Goal: Transaction & Acquisition: Subscribe to service/newsletter

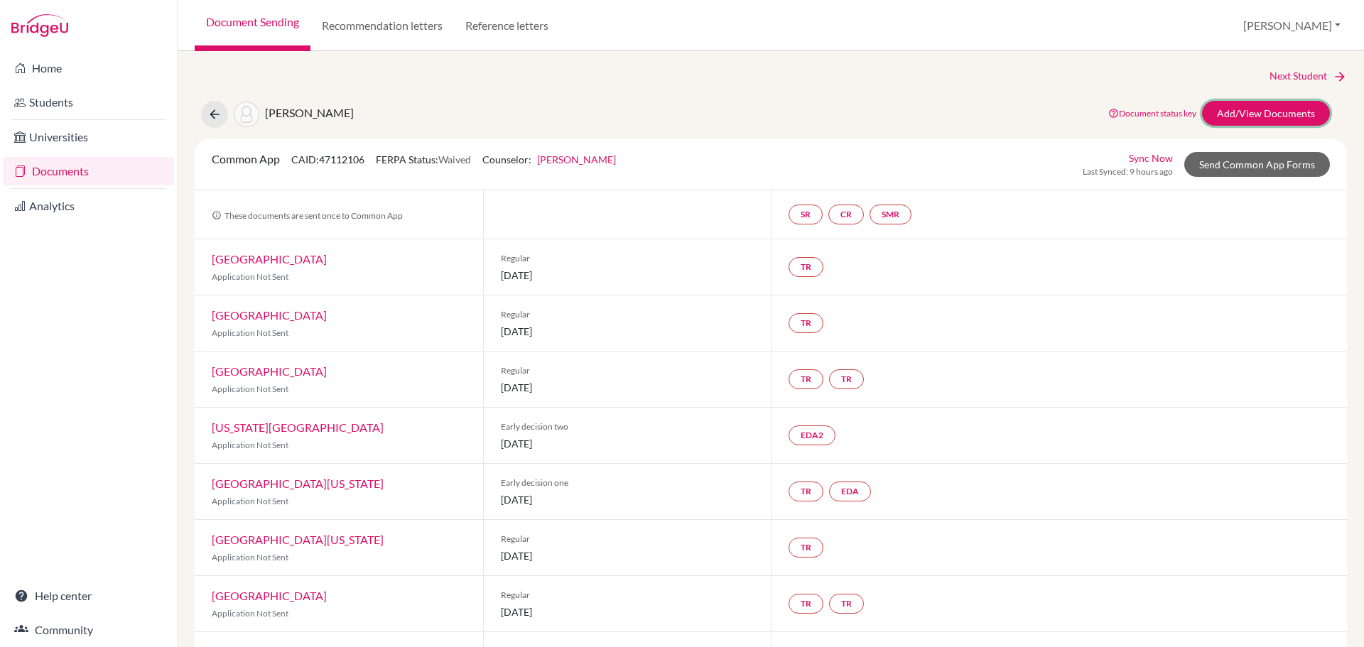
click at [1232, 114] on link "Add/View Documents" at bounding box center [1266, 113] width 128 height 25
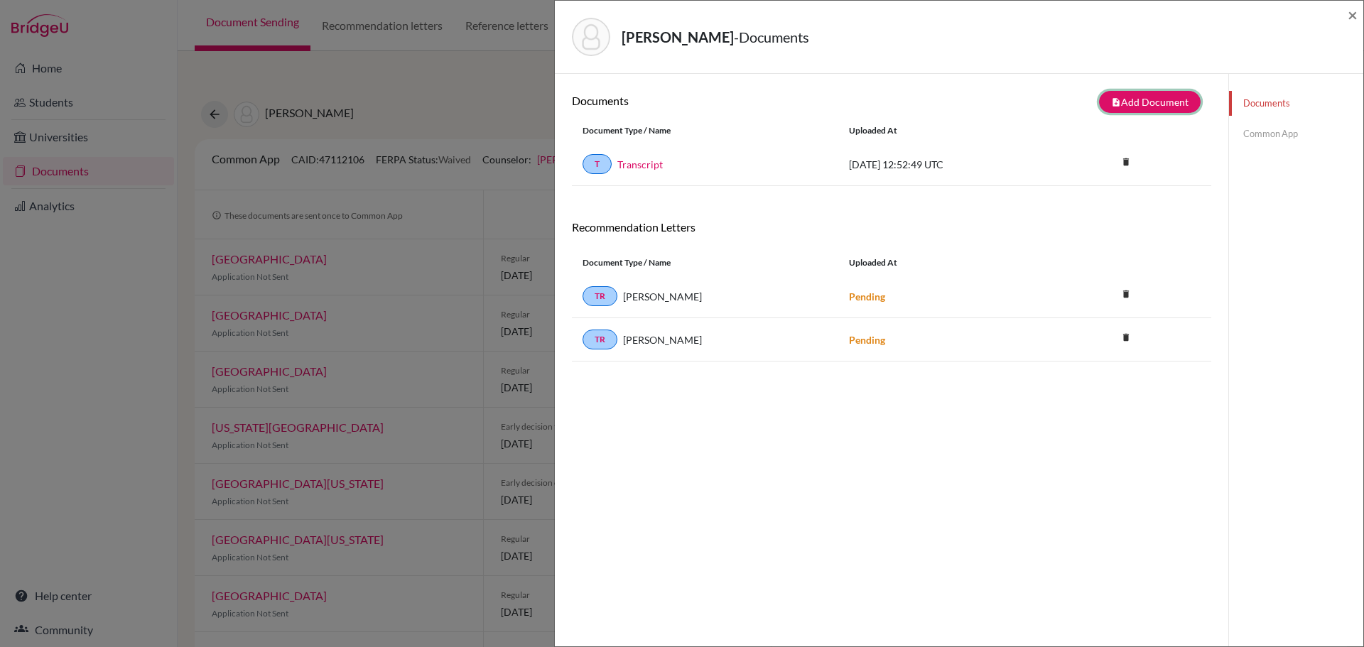
click at [1136, 105] on button "note_add Add Document" at bounding box center [1150, 102] width 102 height 22
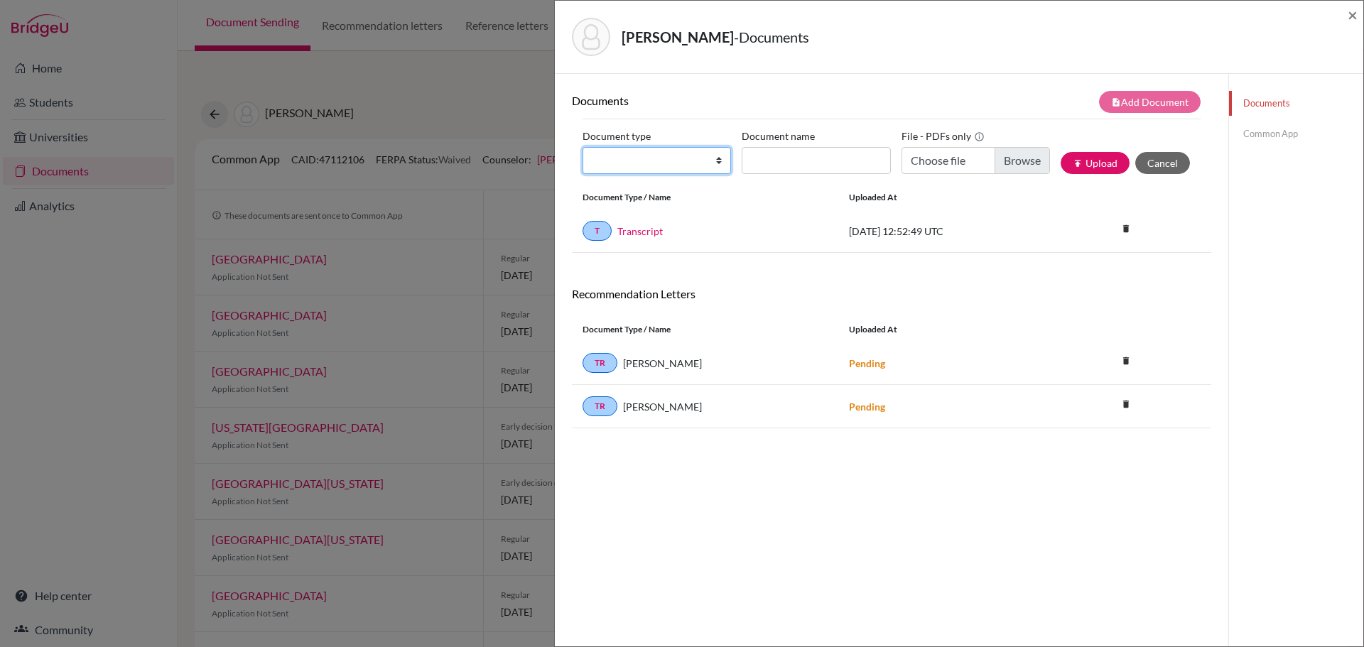
click at [617, 162] on select "Change explanation for Common App reports Counselor recommendation Internationa…" at bounding box center [656, 160] width 148 height 27
select select "1"
click at [582, 147] on select "Change explanation for Common App reports Counselor recommendation Internationa…" at bounding box center [656, 160] width 148 height 27
click at [781, 162] on input "Document name" at bounding box center [816, 160] width 148 height 27
type input "ISV School Profile 25/26"
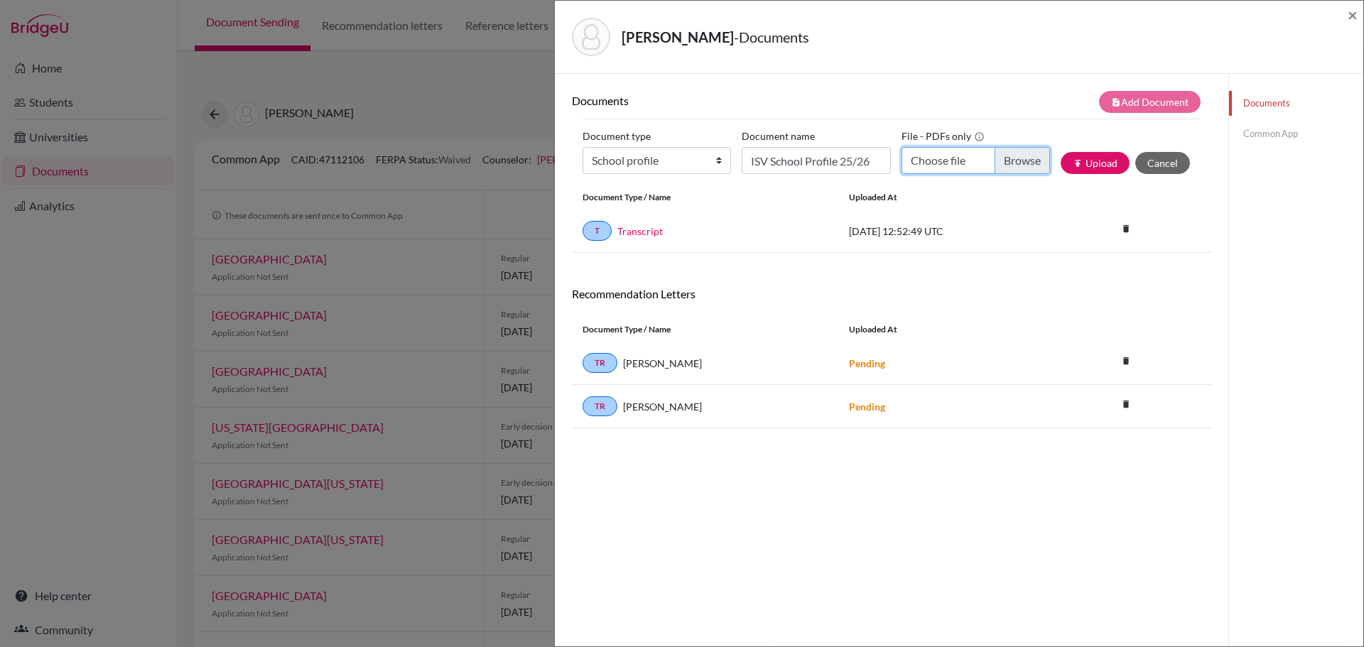
click at [940, 160] on input "Choose file" at bounding box center [975, 160] width 148 height 27
type input "C:\fakepath\School Profile - CommonApp.pdf"
click at [1089, 165] on button "publish Upload" at bounding box center [1095, 163] width 69 height 22
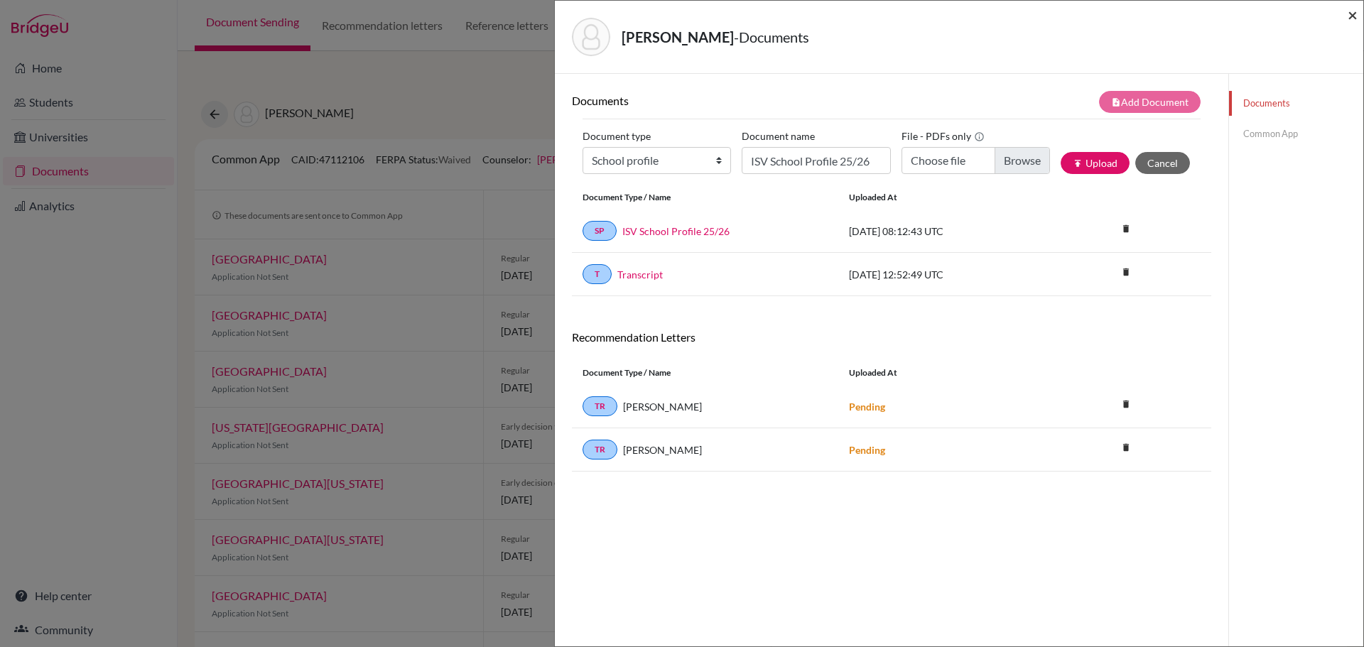
click at [1352, 17] on span "×" at bounding box center [1352, 14] width 10 height 21
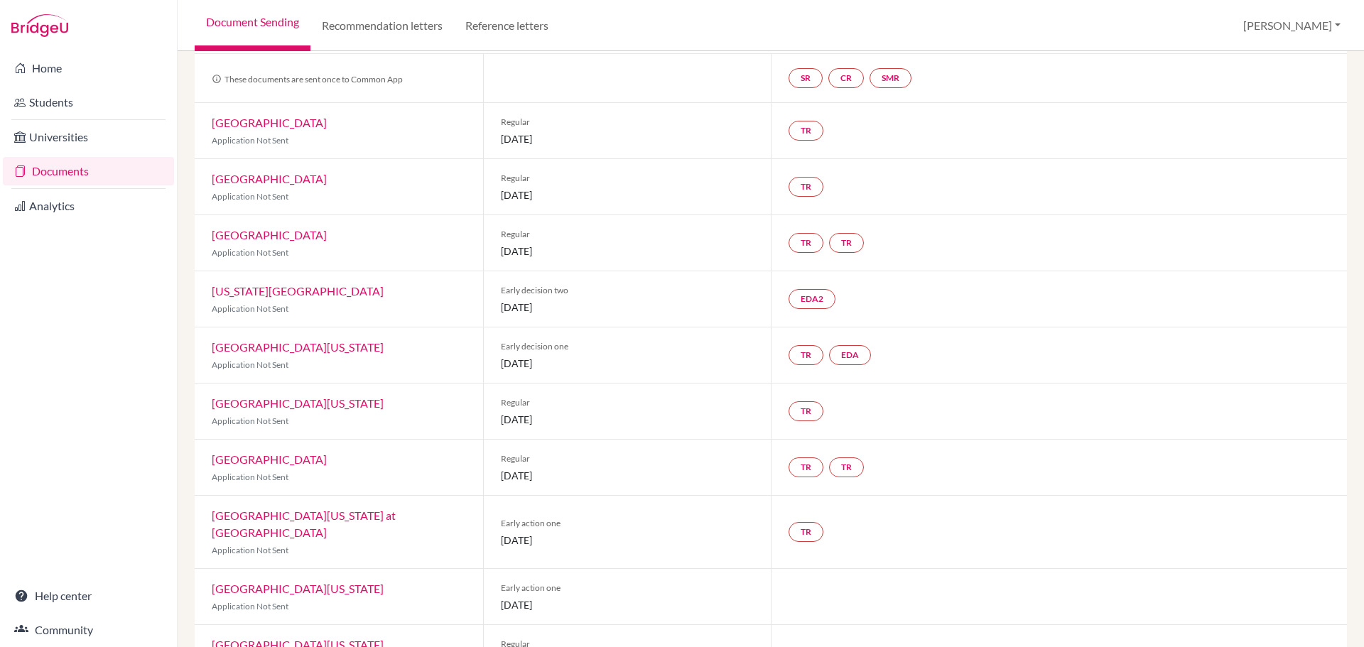
scroll to position [142, 0]
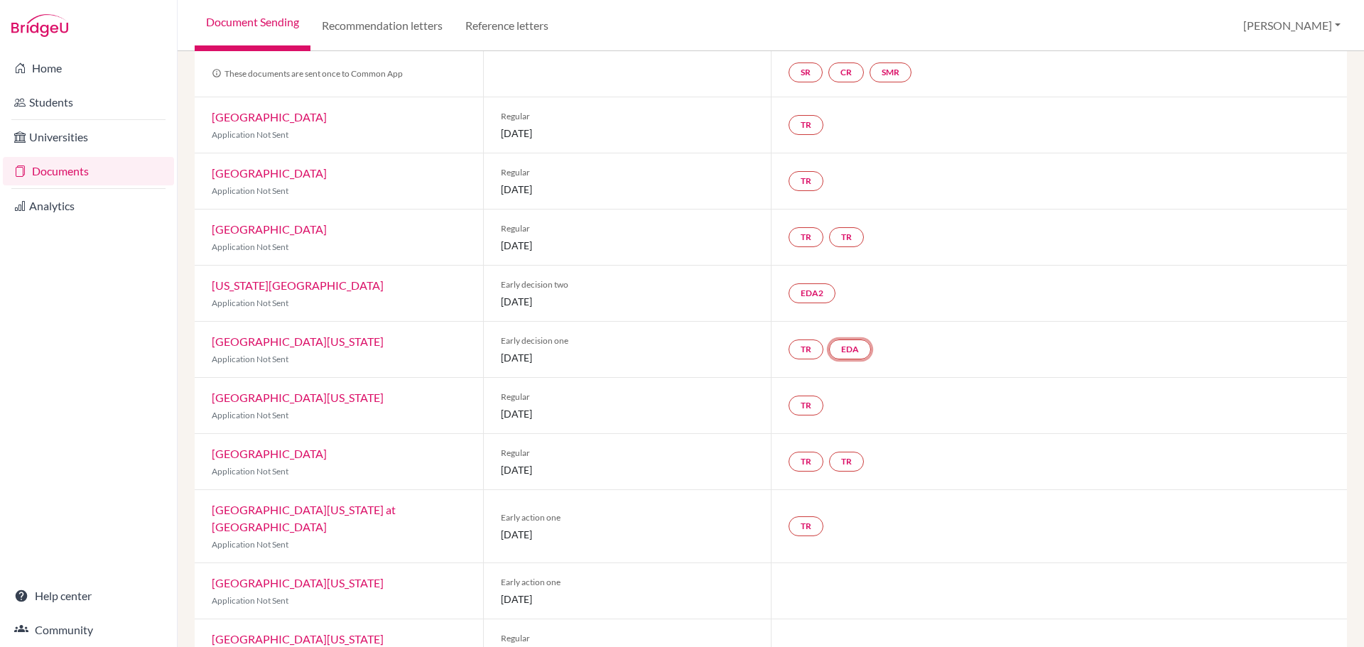
click at [856, 347] on link "EDA" at bounding box center [850, 350] width 42 height 20
click at [856, 347] on link "EDA Early decision agreement Early decision agreement Incomplete" at bounding box center [850, 350] width 42 height 20
click at [921, 343] on div "TR EDA Early decision agreement Early decision agreement Incomplete" at bounding box center [1059, 349] width 576 height 55
click at [796, 73] on link "SR" at bounding box center [805, 73] width 34 height 20
click at [796, 73] on link "SR School report School report Incomplete" at bounding box center [805, 73] width 34 height 20
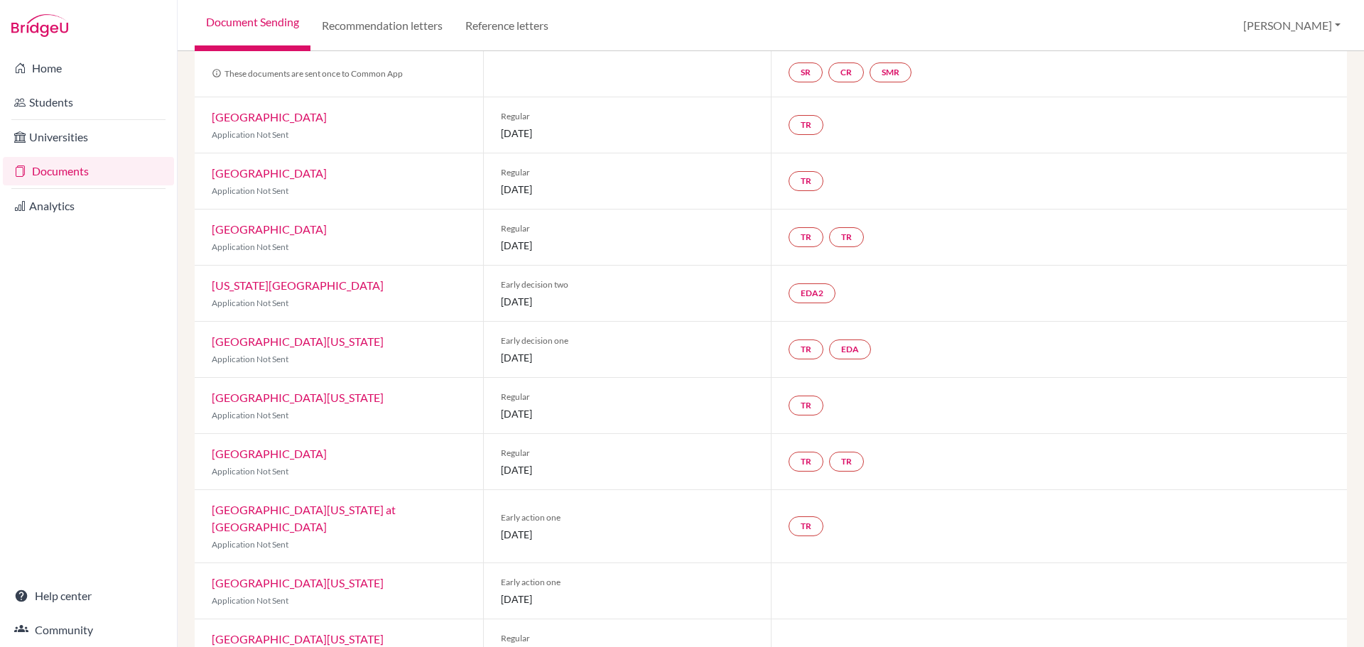
click at [906, 156] on div "TR" at bounding box center [1059, 180] width 576 height 55
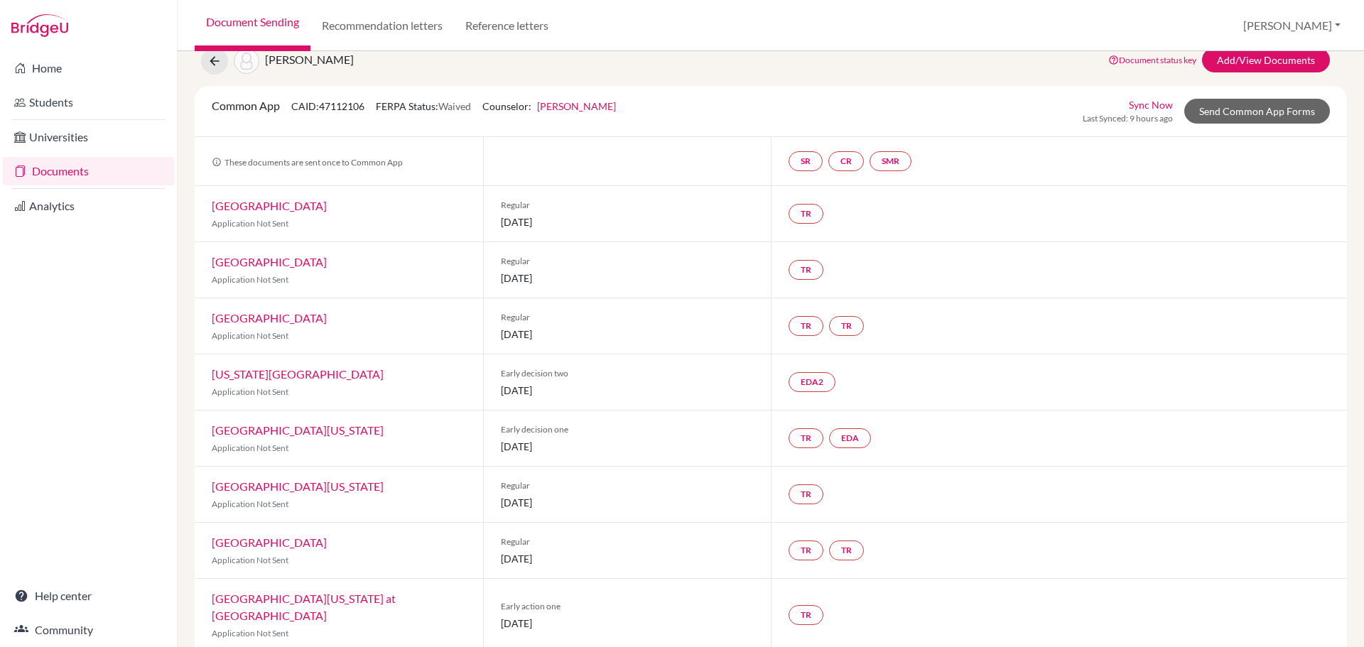
scroll to position [0, 0]
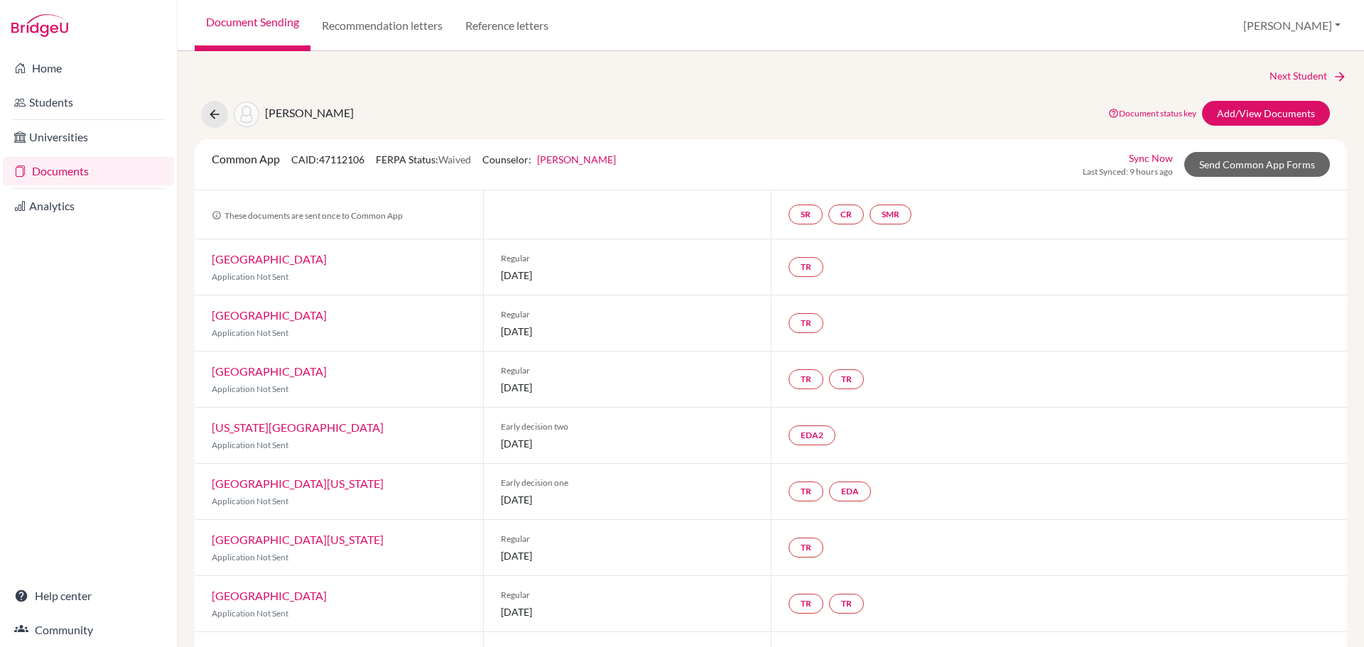
click at [1143, 158] on link "Sync Now" at bounding box center [1151, 158] width 44 height 15
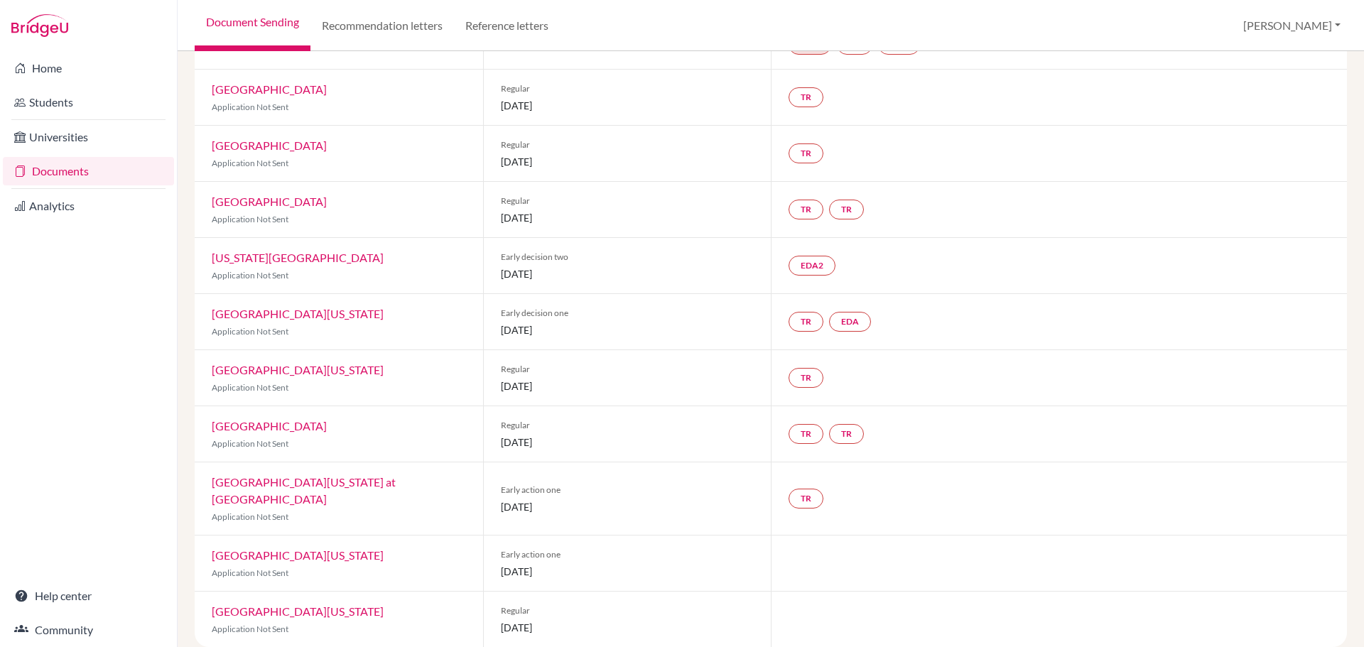
scroll to position [75, 0]
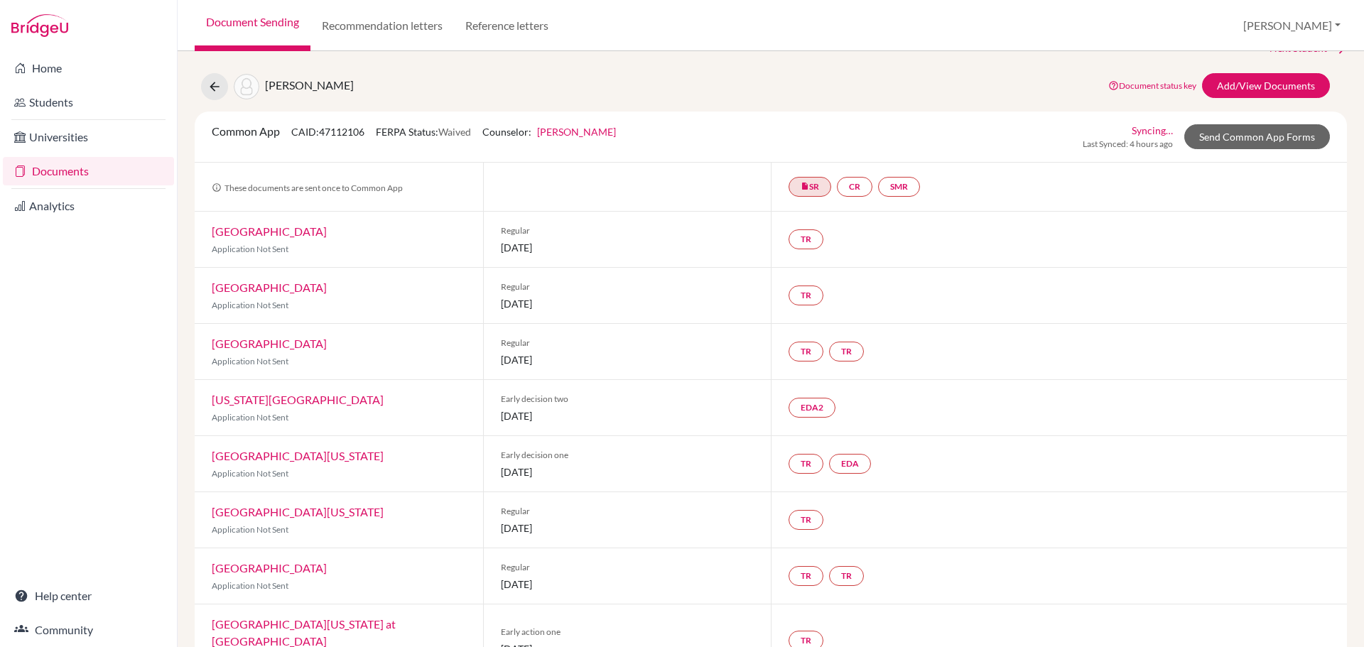
click at [1063, 191] on div "insert_drive_file SR CR SMR" at bounding box center [1059, 187] width 576 height 48
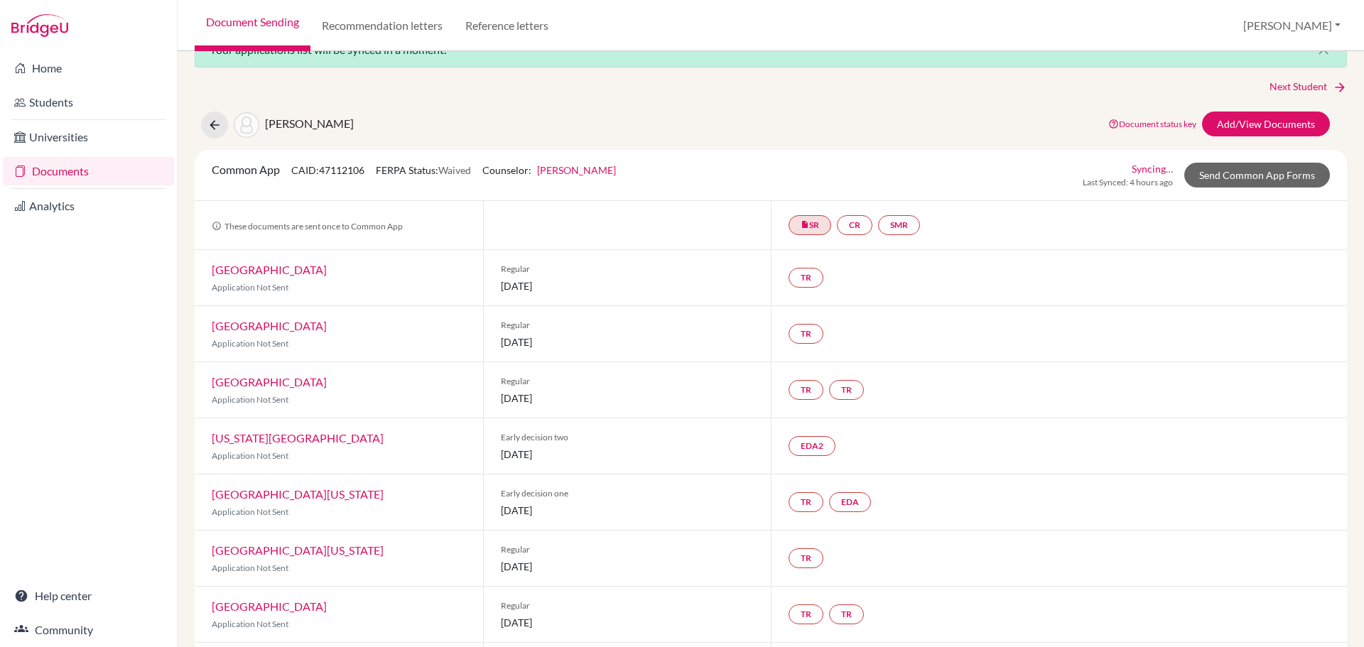
scroll to position [0, 0]
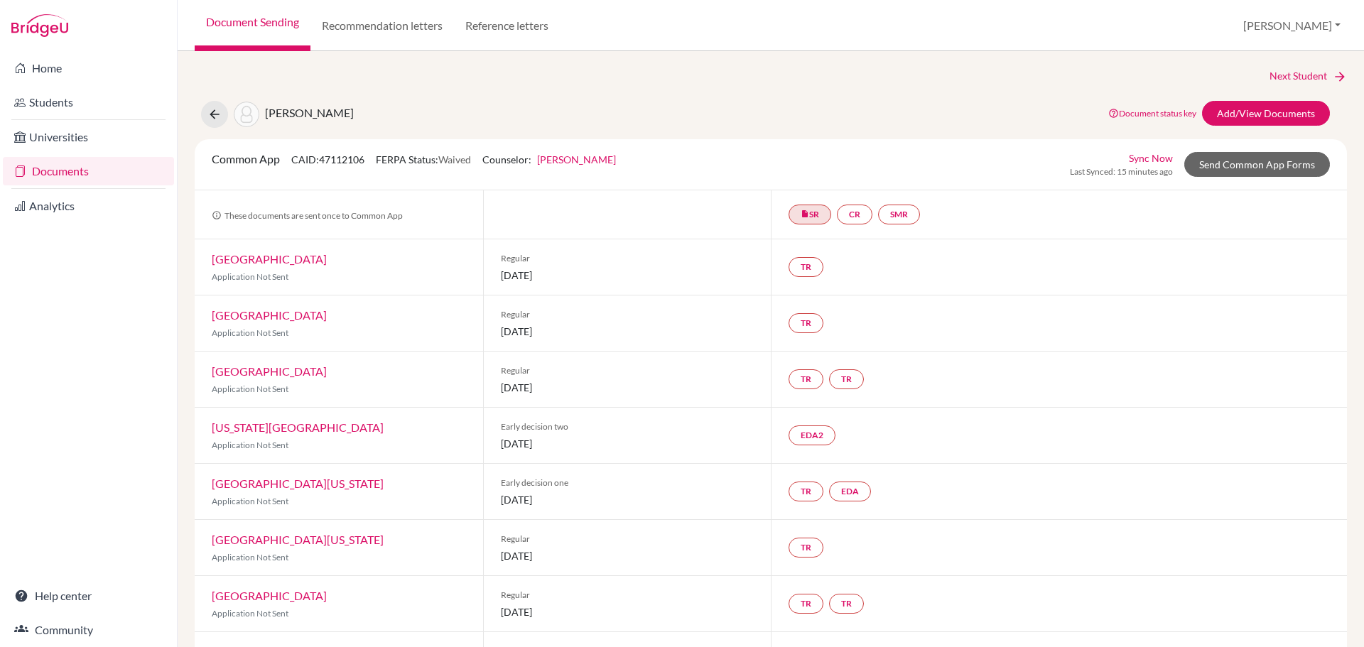
click at [1036, 102] on div "Wang, Xuanya Document status key TR Requirement. Document not uploaded yet. TR …" at bounding box center [770, 114] width 1173 height 27
click at [1115, 114] on link "Document status key" at bounding box center [1152, 113] width 88 height 11
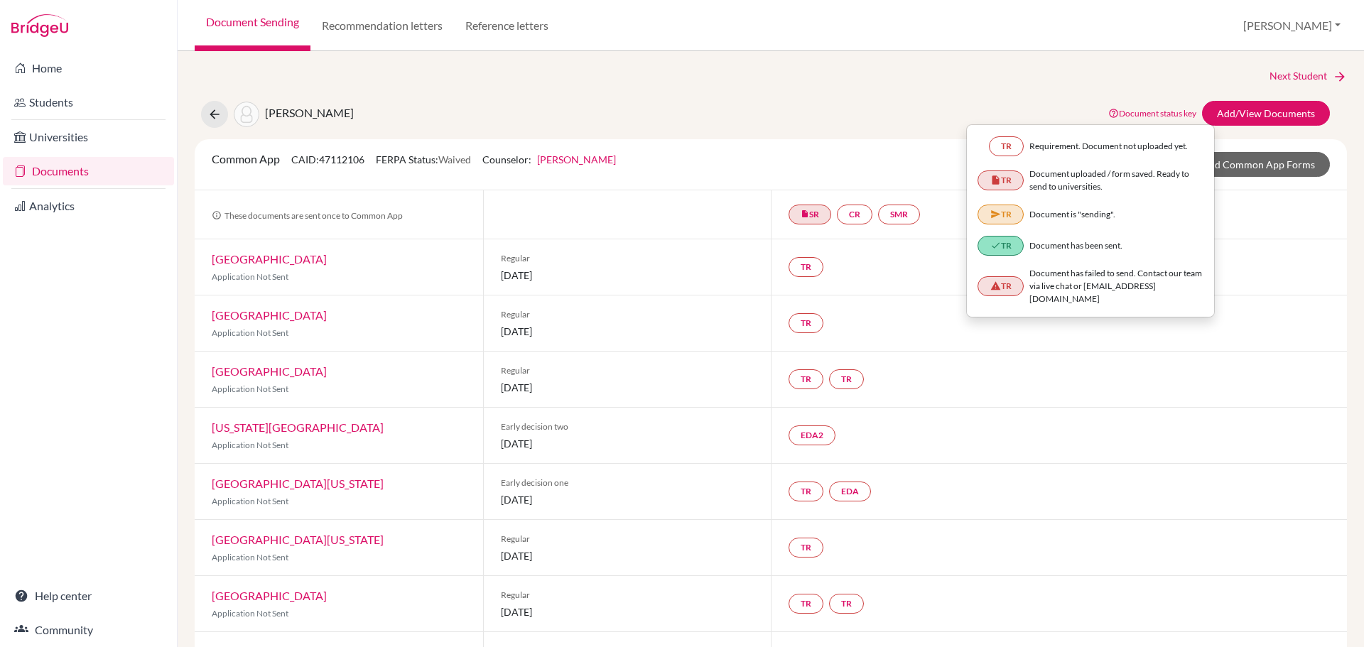
click at [1055, 116] on div "Wang, Xuanya Document status key TR Requirement. Document not uploaded yet. TR …" at bounding box center [770, 114] width 1173 height 27
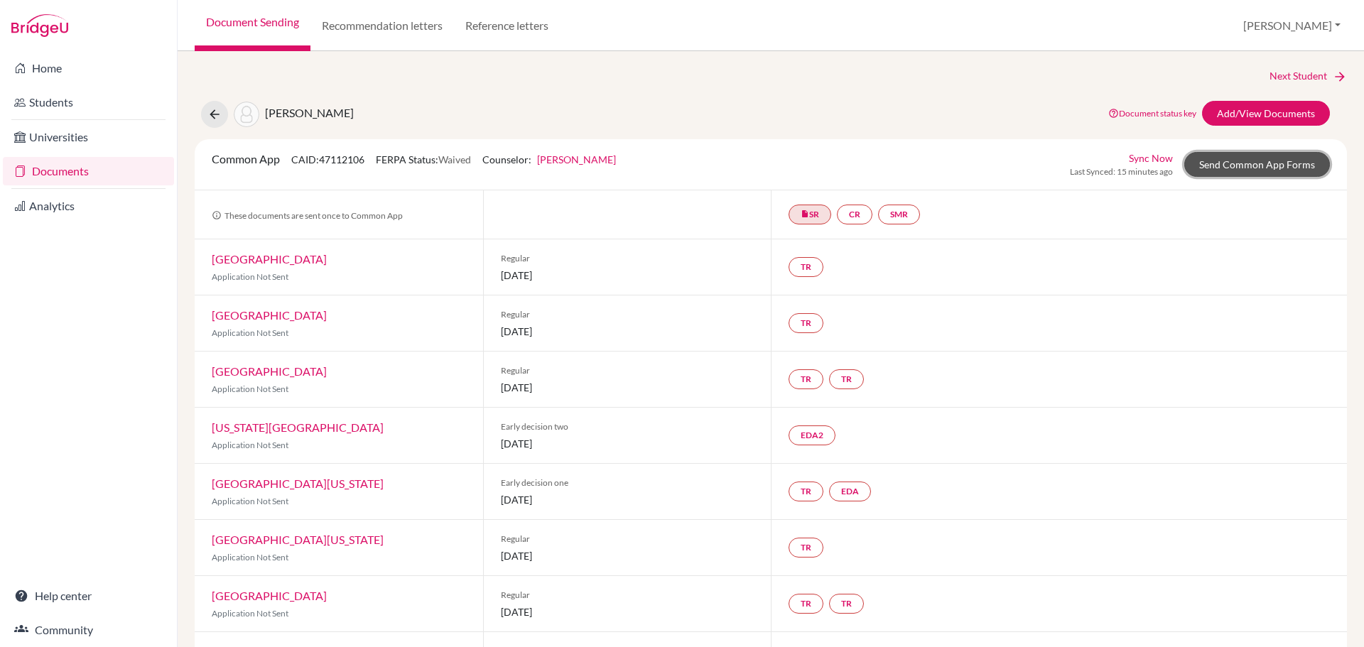
click at [1218, 168] on link "Send Common App Forms" at bounding box center [1257, 164] width 146 height 25
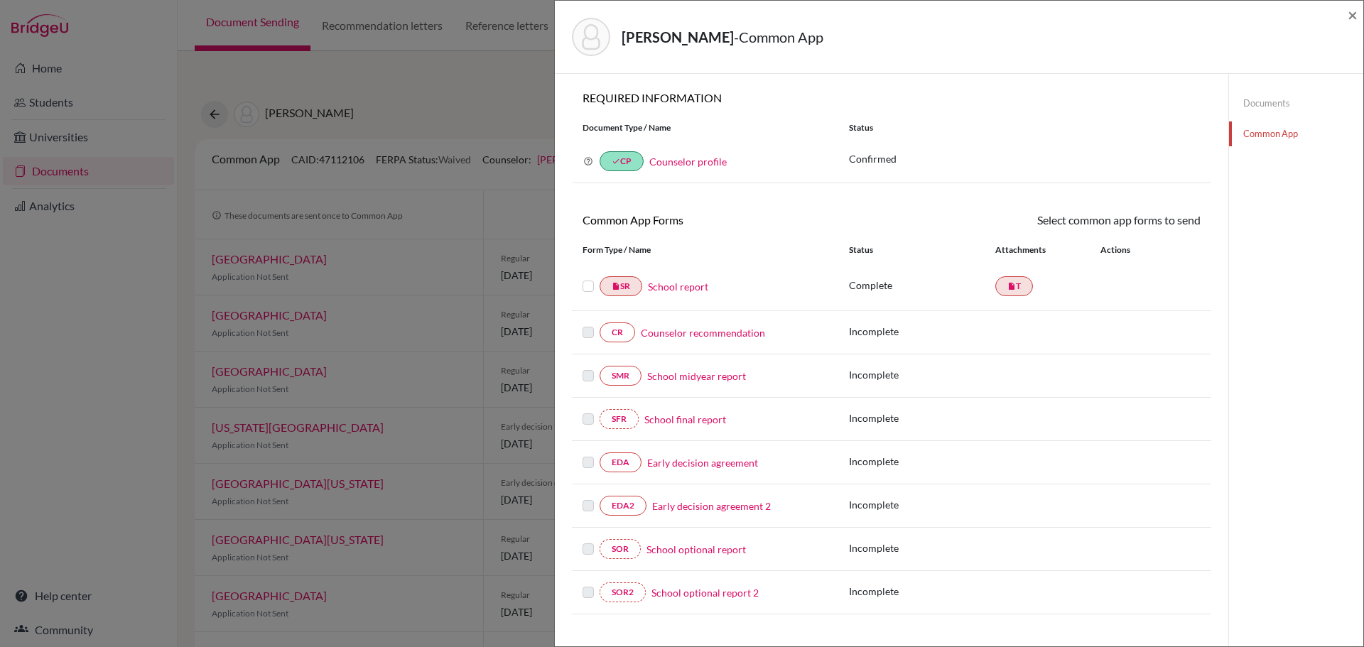
click at [592, 278] on label at bounding box center [587, 278] width 11 height 0
click at [0, 0] on input "checkbox" at bounding box center [0, 0] width 0 height 0
click at [1007, 288] on icon "insert_drive_file" at bounding box center [1011, 287] width 9 height 9
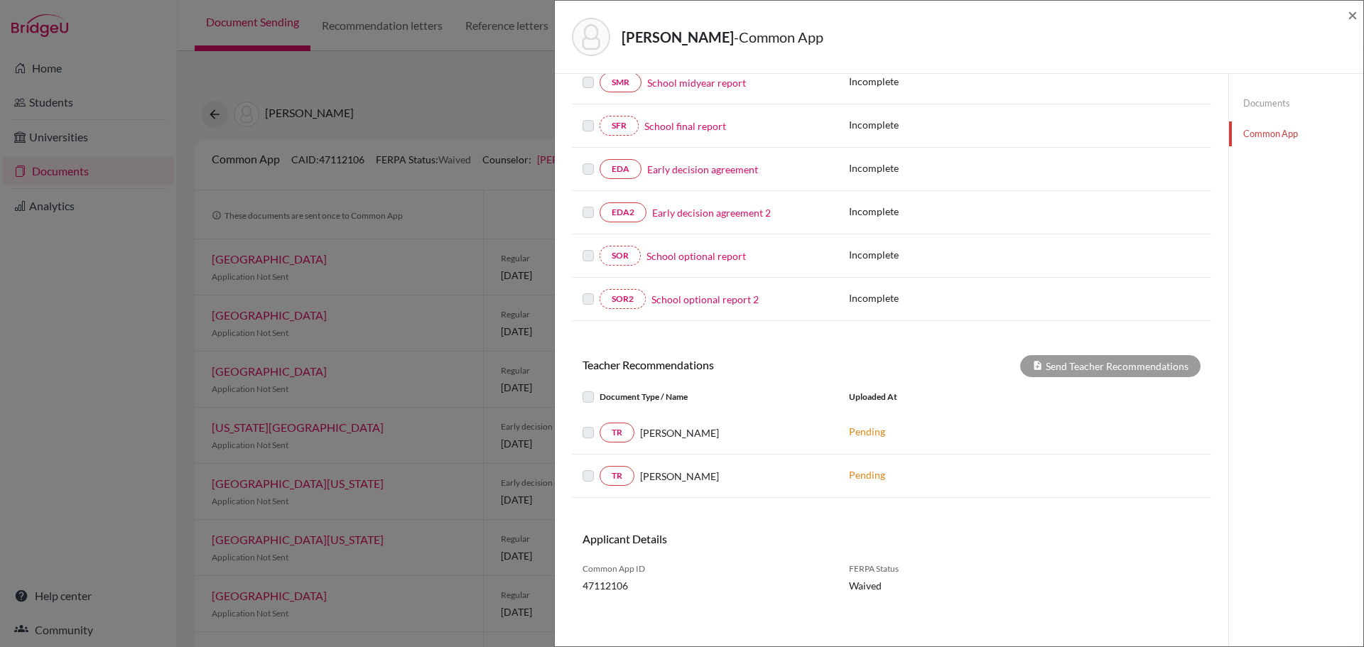
scroll to position [298, 0]
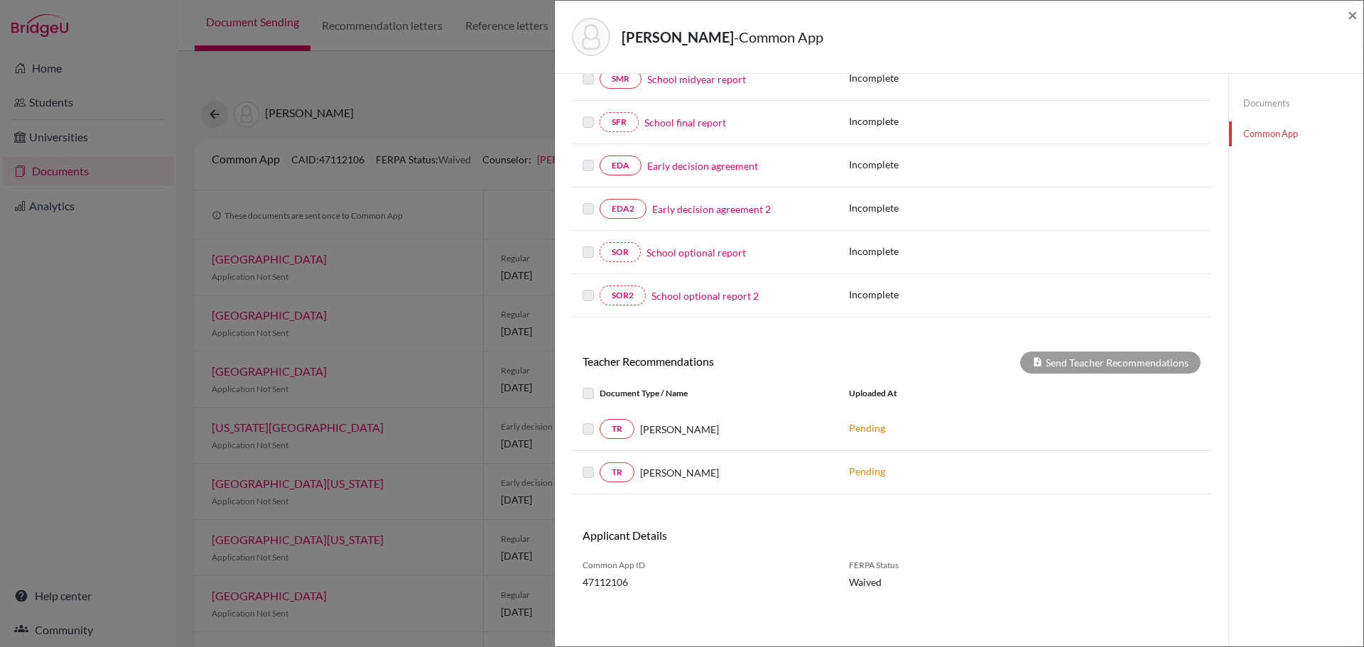
click at [600, 385] on label at bounding box center [600, 385] width 0 height 0
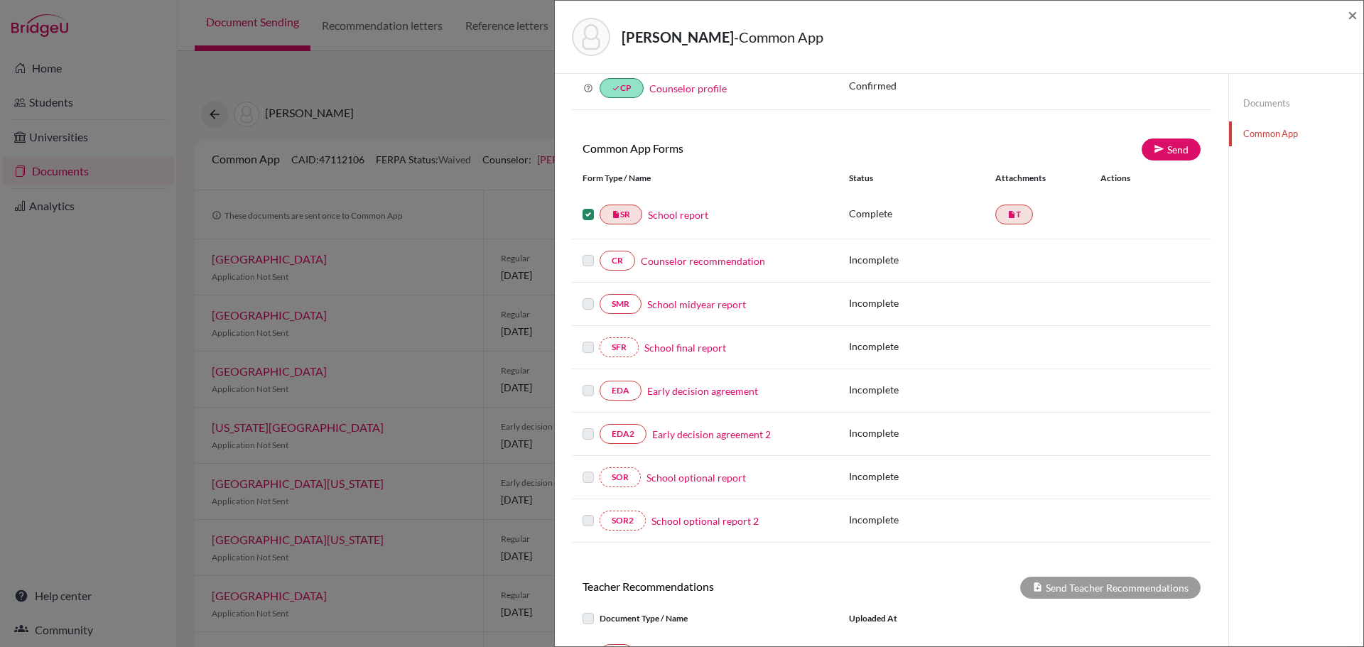
scroll to position [14, 0]
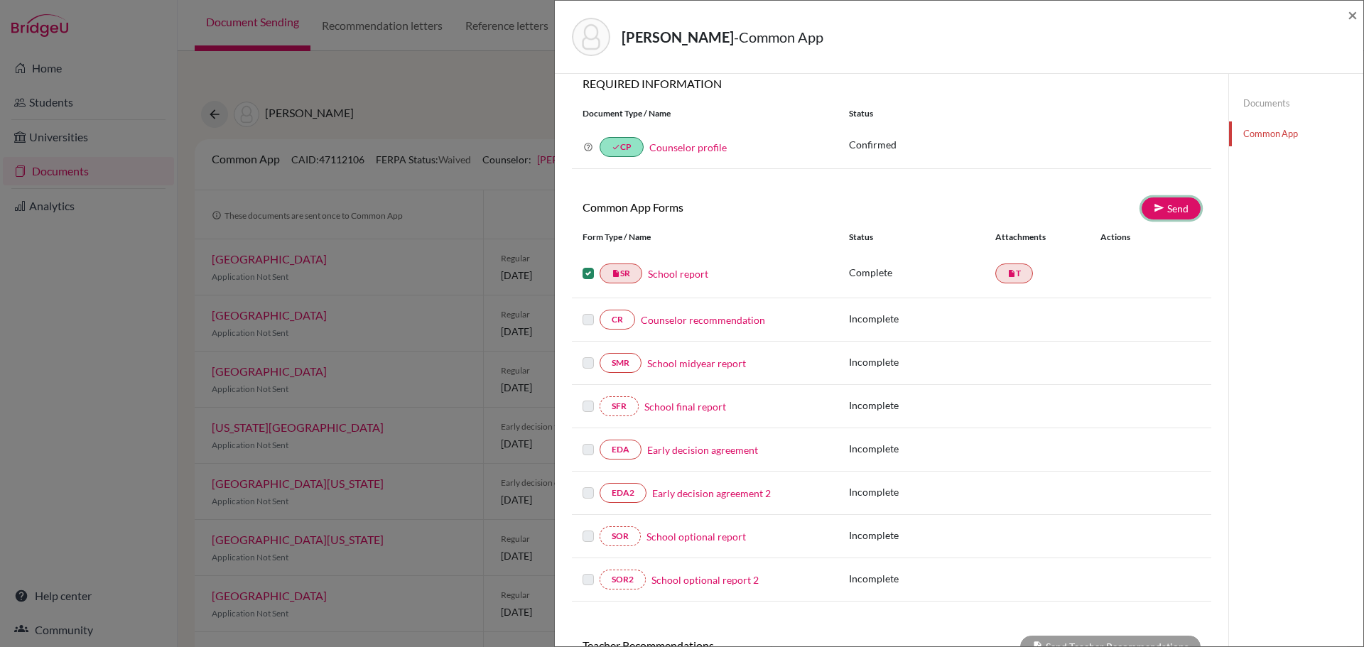
click at [1155, 207] on icon at bounding box center [1159, 207] width 11 height 11
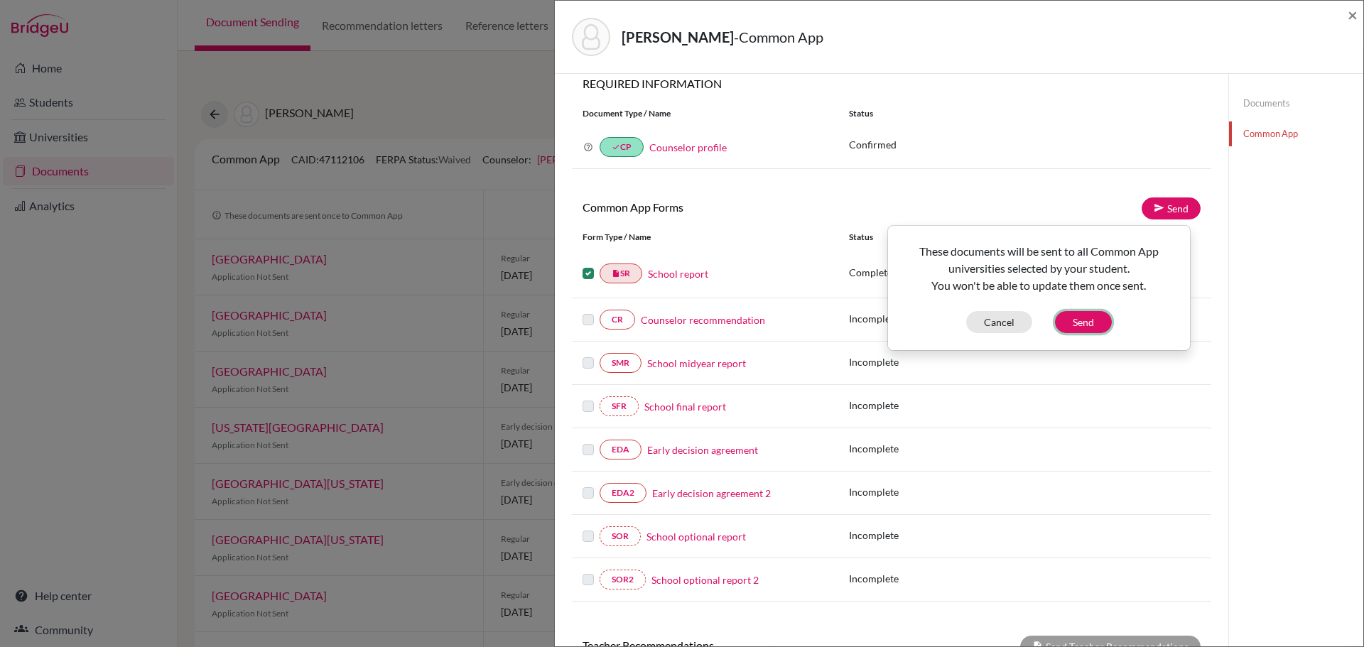
drag, startPoint x: 1092, startPoint y: 320, endPoint x: 1048, endPoint y: 276, distance: 62.8
click at [1048, 276] on div "These documents will be sent to all Common App universities selected by your st…" at bounding box center [1039, 288] width 300 height 90
click at [1005, 324] on button "Cancel" at bounding box center [999, 322] width 66 height 22
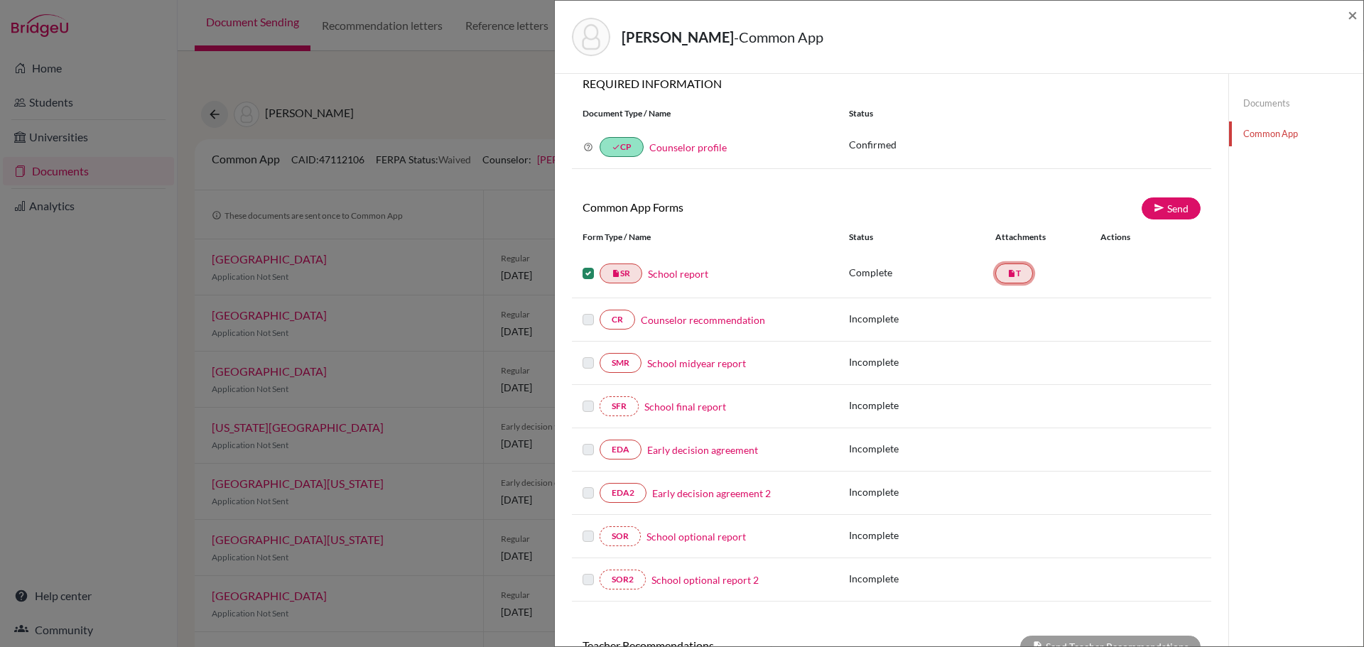
click at [1007, 275] on icon "insert_drive_file" at bounding box center [1011, 273] width 9 height 9
click at [1162, 211] on link "Send" at bounding box center [1170, 208] width 59 height 22
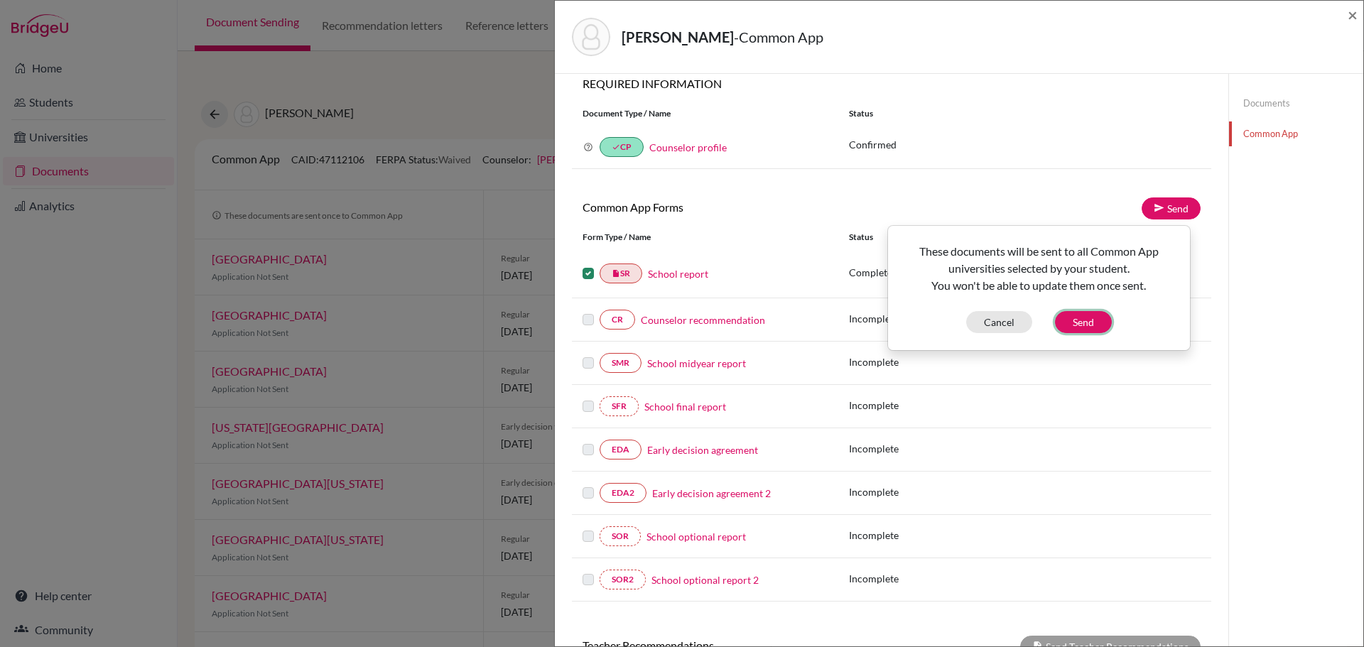
drag, startPoint x: 1087, startPoint y: 322, endPoint x: 1068, endPoint y: 398, distance: 79.1
click at [1086, 323] on button "Send" at bounding box center [1083, 322] width 57 height 22
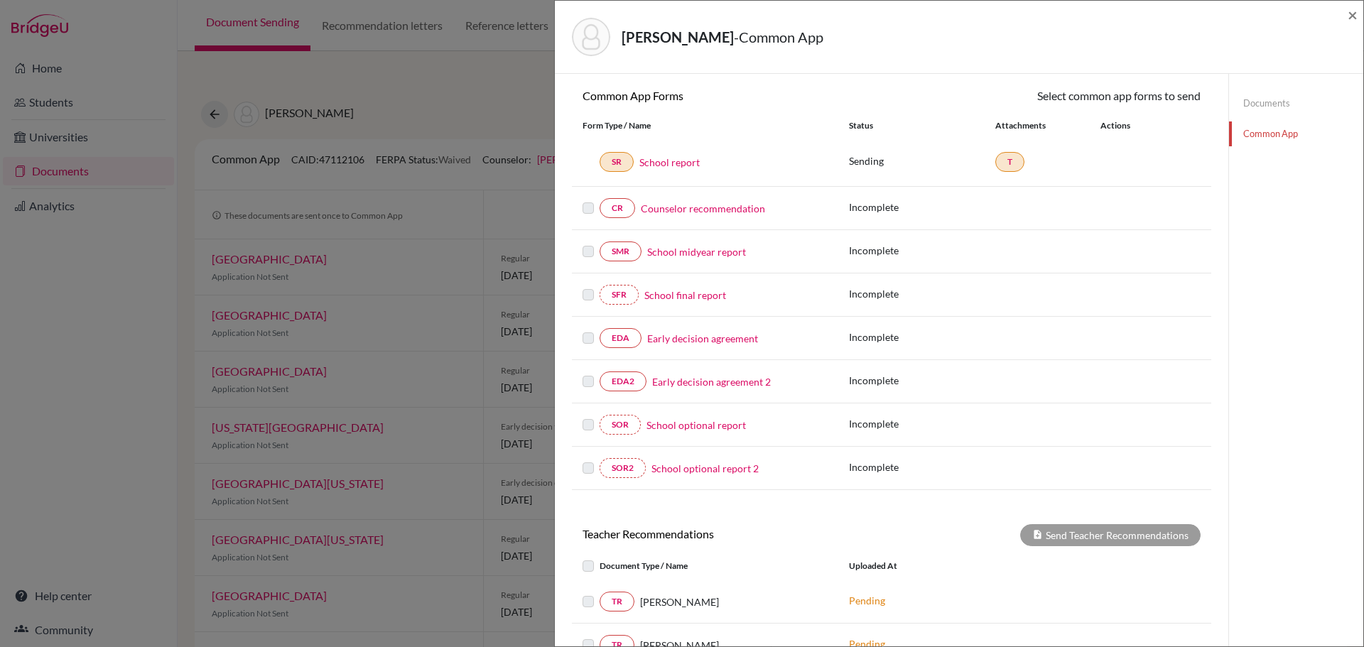
scroll to position [0, 0]
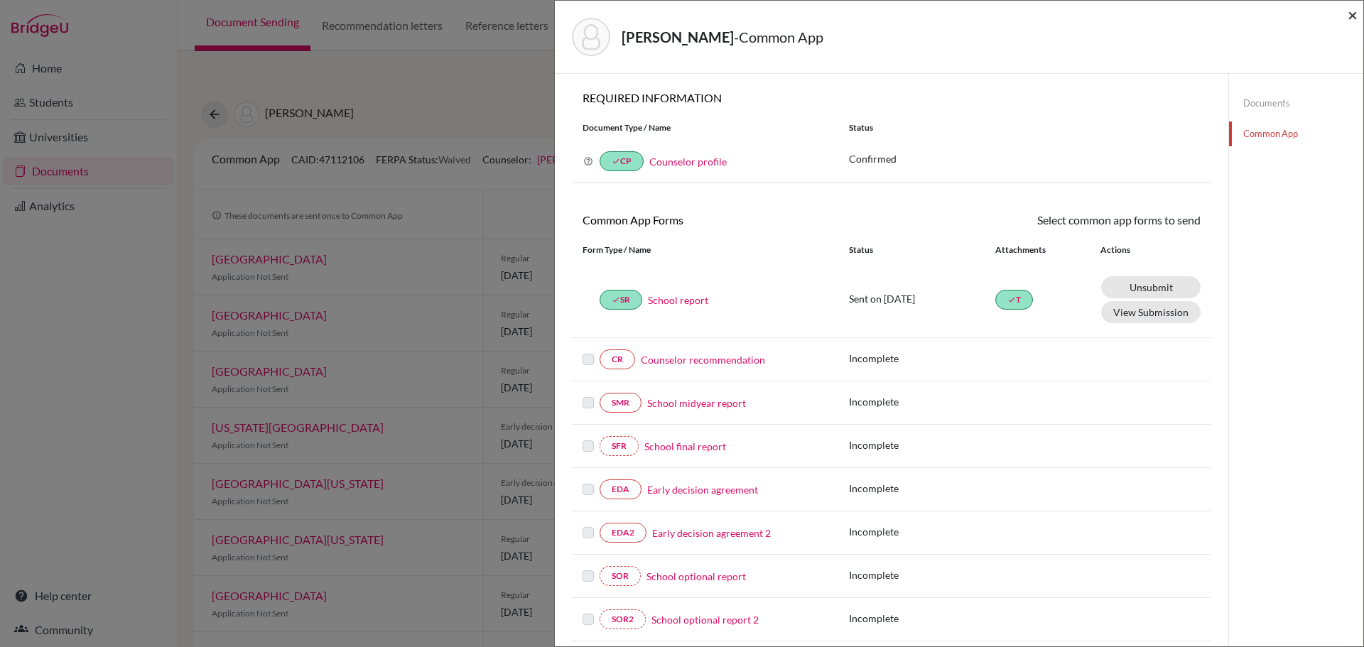
drag, startPoint x: 1355, startPoint y: 13, endPoint x: 1206, endPoint y: 40, distance: 151.6
click at [1206, 40] on div "Wang, Xuanya - Common App ×" at bounding box center [958, 36] width 797 height 61
click at [1257, 109] on link "Documents" at bounding box center [1296, 103] width 134 height 25
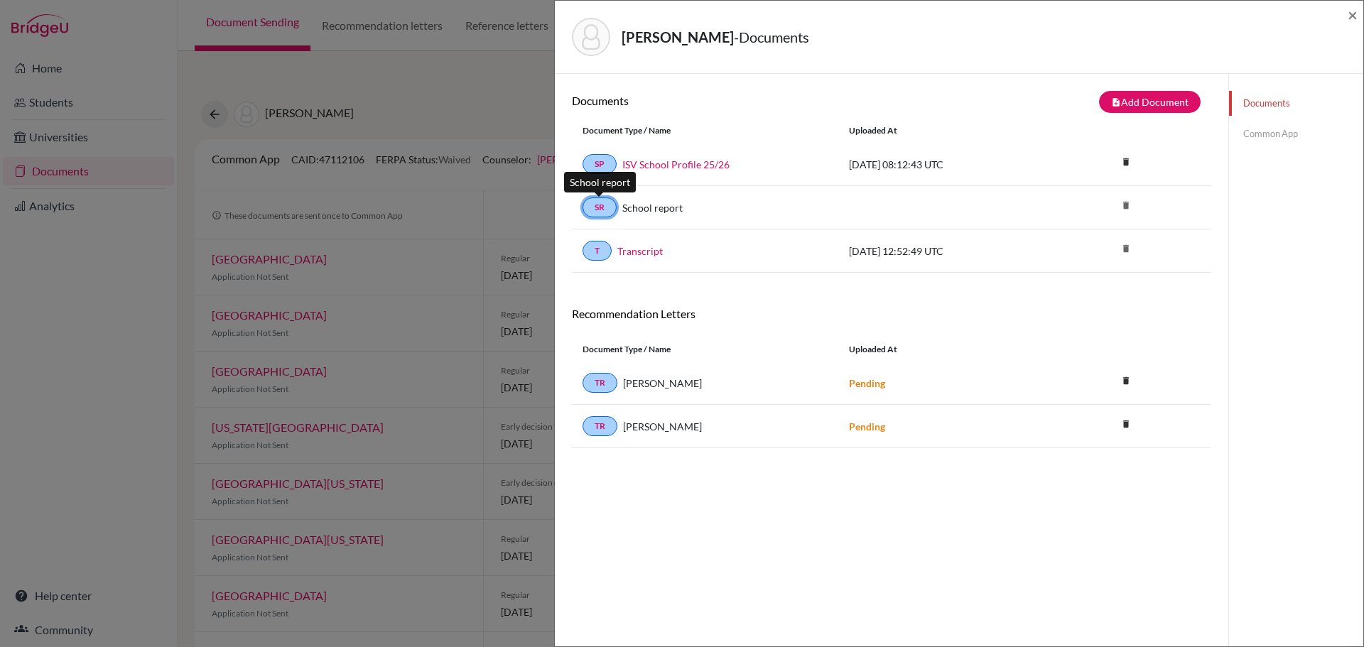
click at [604, 207] on link "SR" at bounding box center [599, 207] width 34 height 20
click at [639, 210] on link "School report" at bounding box center [652, 207] width 60 height 15
click at [1352, 14] on span "×" at bounding box center [1352, 14] width 10 height 21
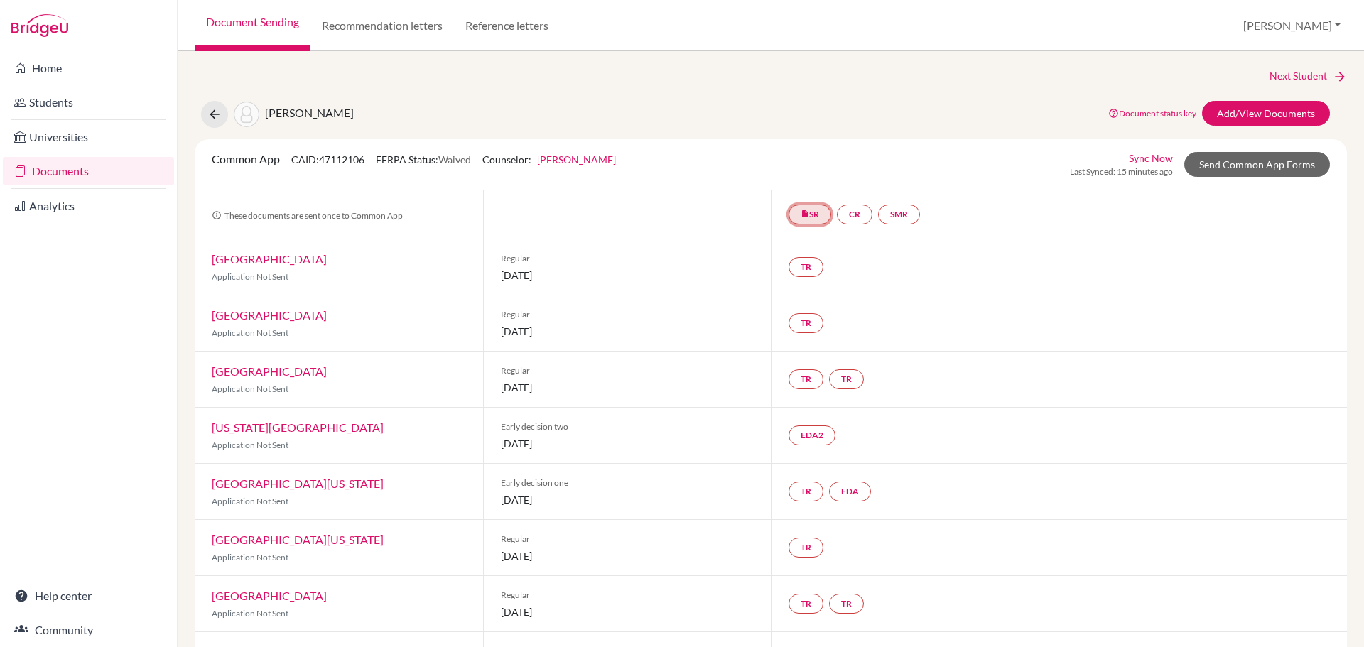
click at [810, 219] on link "insert_drive_file SR" at bounding box center [809, 215] width 43 height 20
click at [810, 219] on link "insert_drive_file SR School report School report Complete. Ready to send." at bounding box center [809, 215] width 43 height 20
click at [800, 271] on link "TR" at bounding box center [805, 267] width 35 height 20
click at [891, 272] on div "TR Teacher recommendation Incomplete" at bounding box center [1059, 266] width 576 height 55
click at [1262, 114] on link "Add/View Documents" at bounding box center [1266, 113] width 128 height 25
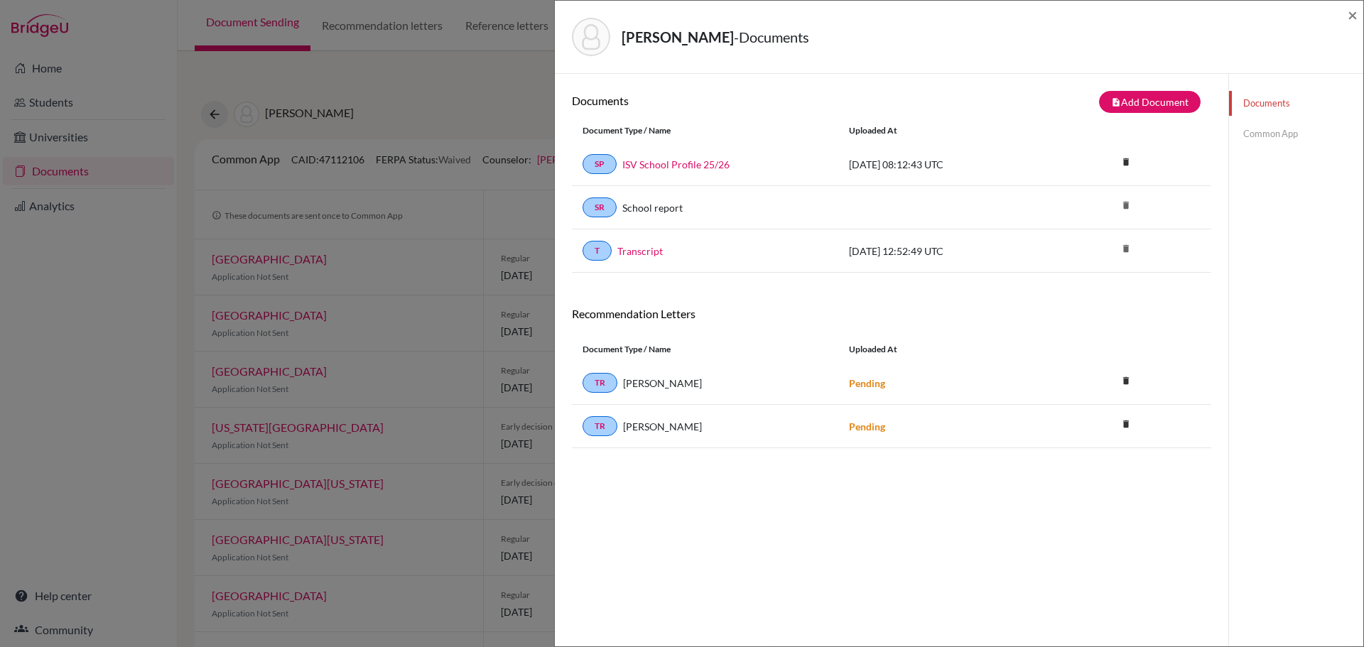
click at [753, 220] on div "SR School report delete" at bounding box center [891, 207] width 639 height 43
click at [1262, 131] on link "Common App" at bounding box center [1296, 133] width 134 height 25
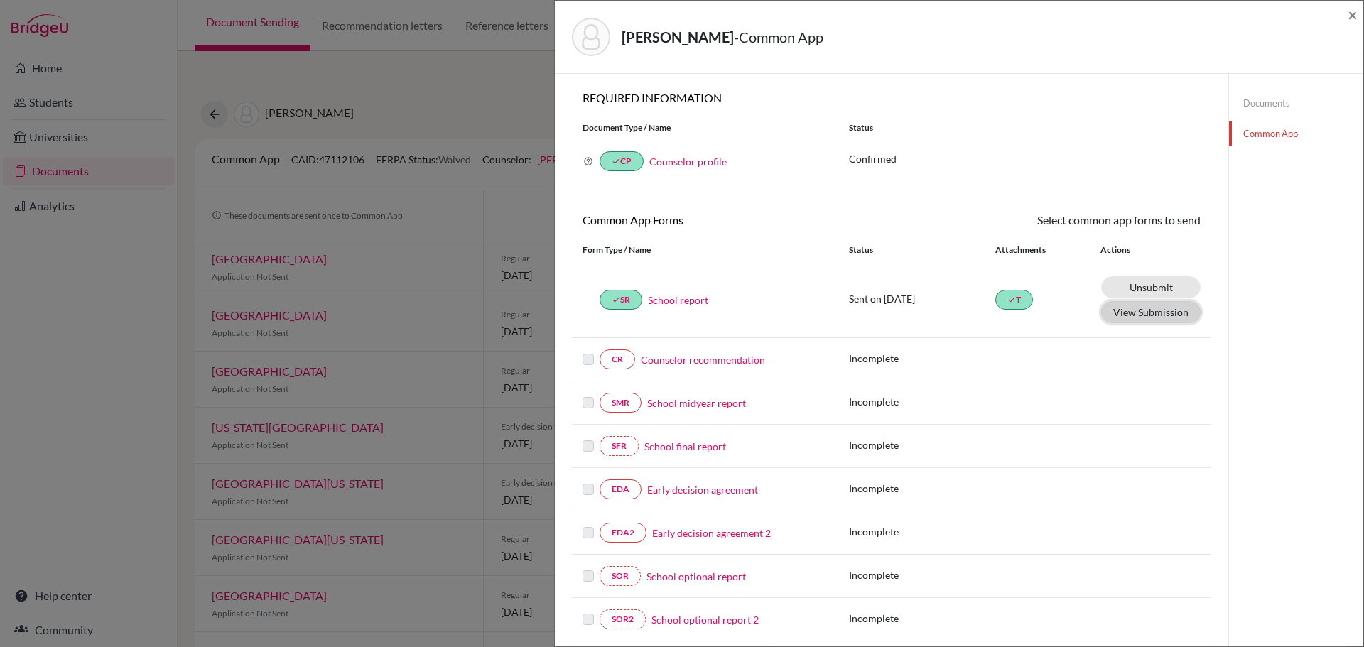
click at [1132, 316] on button "View Submission" at bounding box center [1150, 312] width 99 height 22
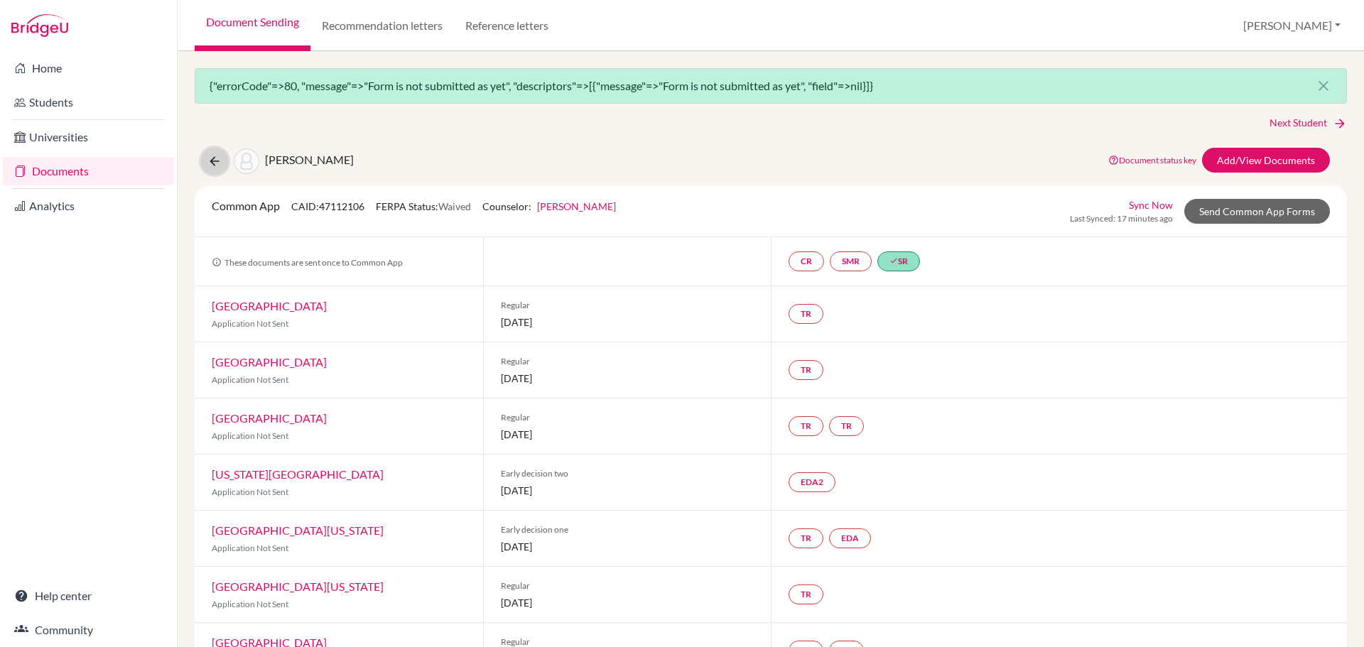
click at [215, 160] on icon at bounding box center [214, 161] width 14 height 14
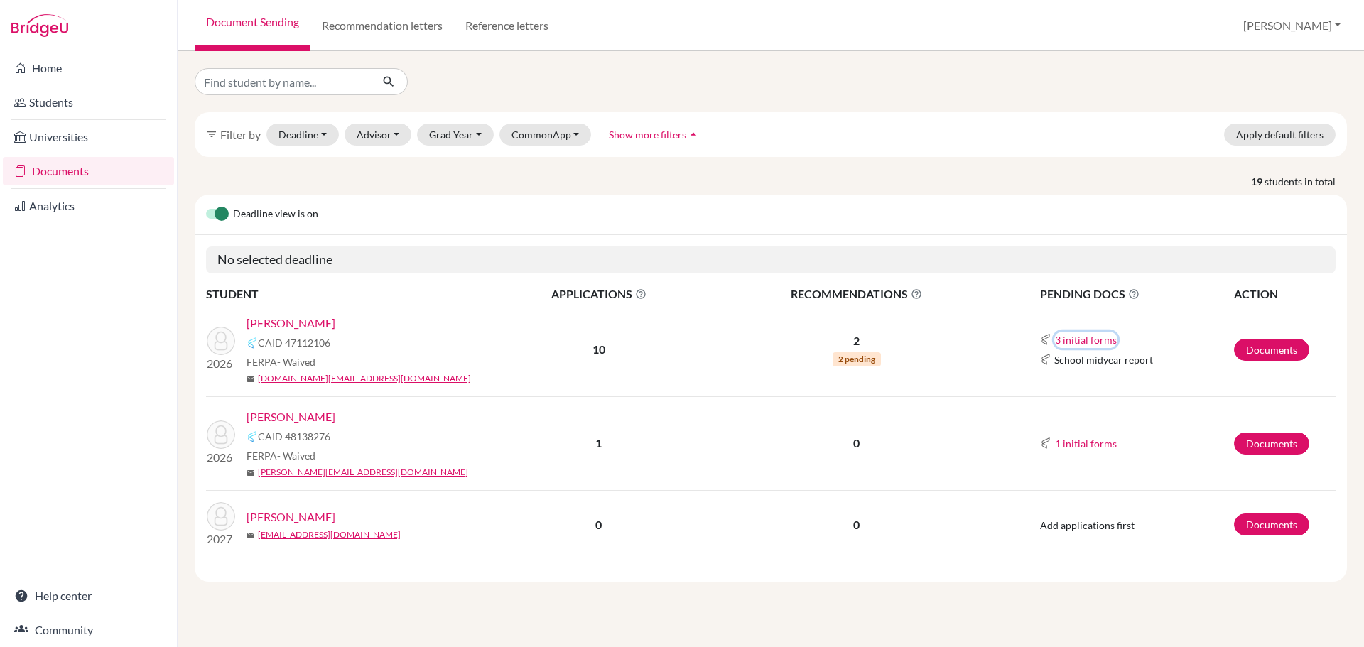
click at [1068, 337] on button "3 initial forms" at bounding box center [1085, 340] width 63 height 16
click at [991, 357] on td "2 2 pending" at bounding box center [856, 350] width 298 height 94
click at [1135, 293] on icon at bounding box center [1133, 293] width 11 height 11
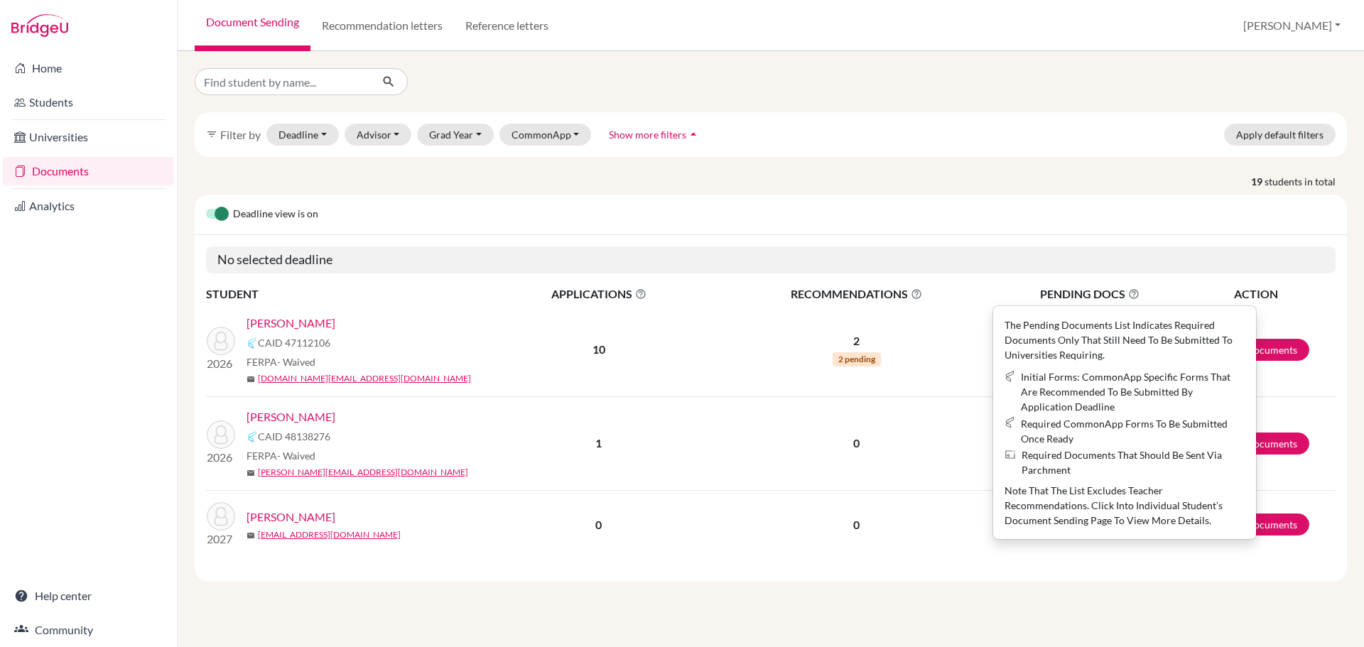
click at [1135, 293] on icon at bounding box center [1133, 293] width 11 height 11
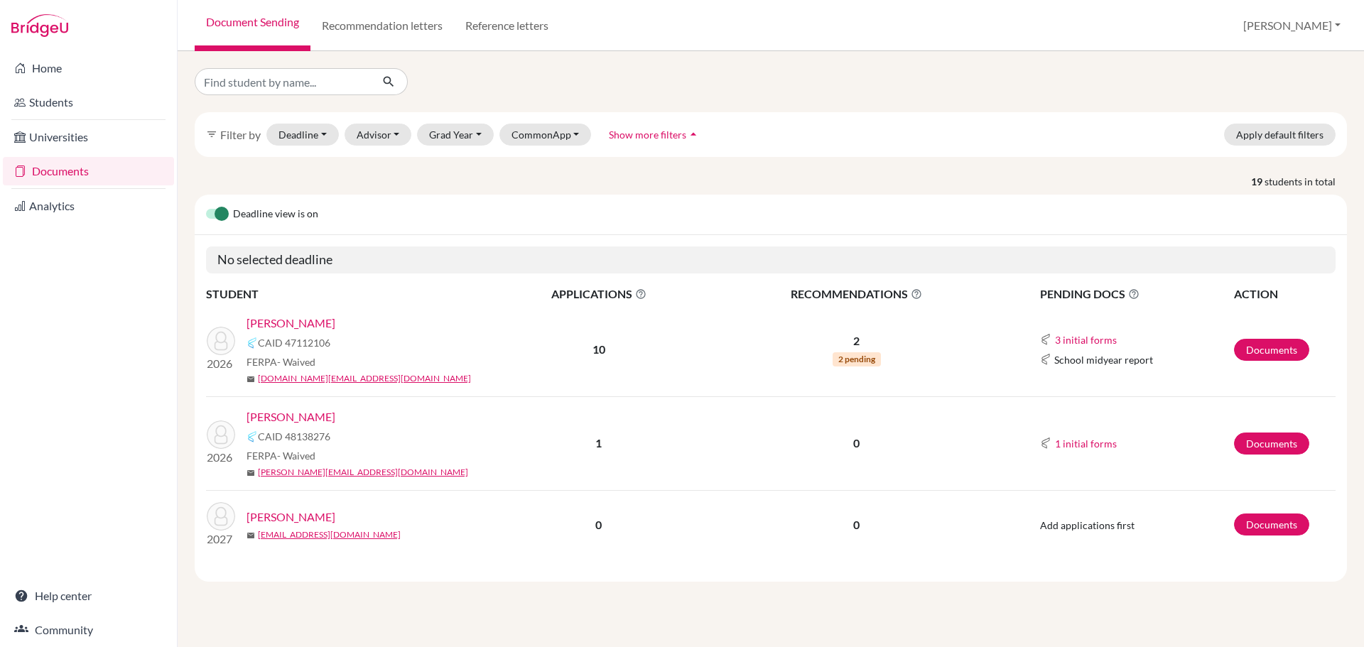
click at [1122, 360] on span "School midyear report" at bounding box center [1103, 359] width 99 height 15
click at [1078, 443] on button "1 initial forms" at bounding box center [1085, 443] width 63 height 16
click at [1088, 477] on div "School report" at bounding box center [1111, 469] width 90 height 15
click at [1104, 333] on button "3 initial forms" at bounding box center [1085, 340] width 63 height 16
click at [1161, 332] on div "3 initial forms Counselor recommendation Early decision agreement Early decisio…" at bounding box center [1136, 339] width 192 height 17
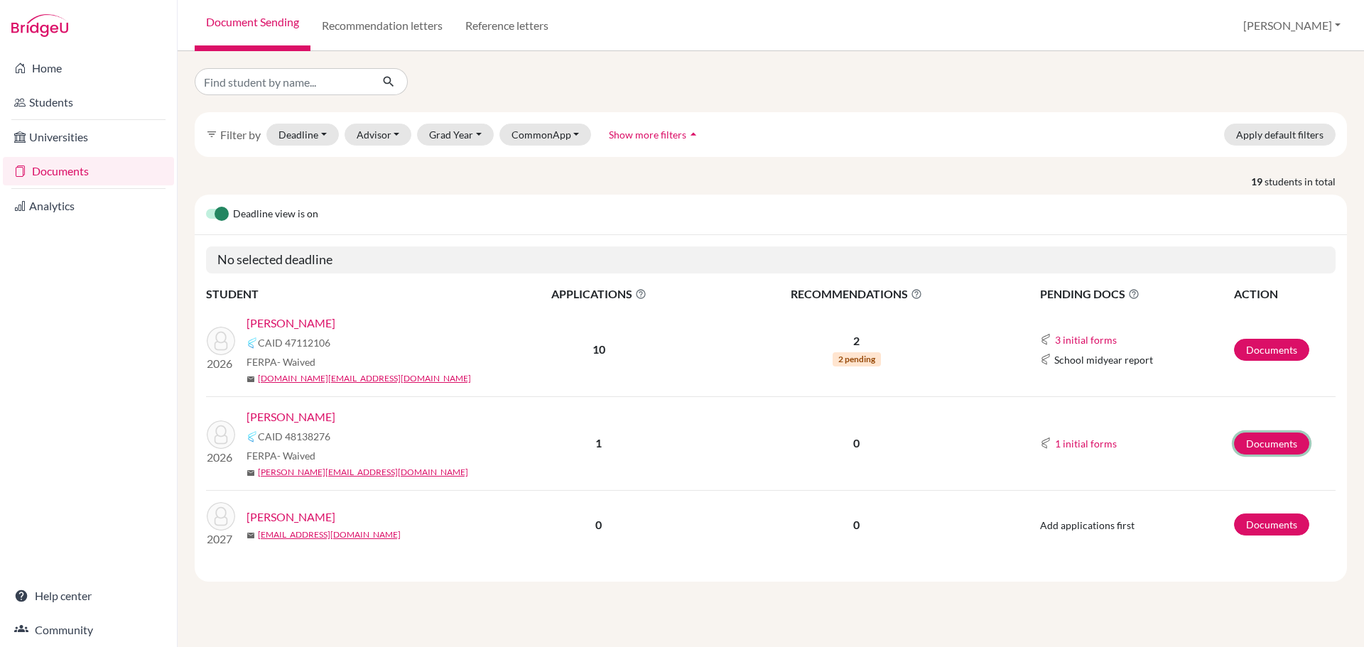
click at [1247, 439] on link "Documents" at bounding box center [1271, 444] width 75 height 22
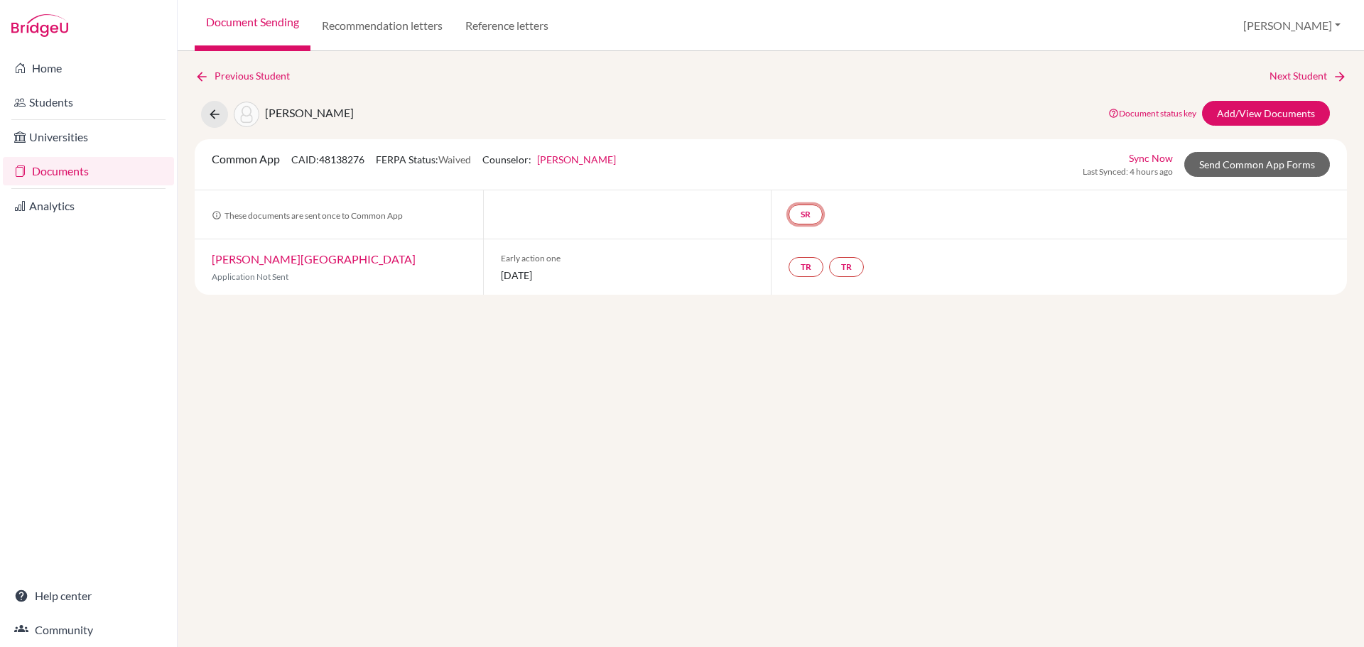
click at [797, 216] on link "SR" at bounding box center [805, 215] width 34 height 20
click at [791, 217] on link "SR School report School report Incomplete" at bounding box center [805, 215] width 34 height 20
click at [1216, 116] on link "Add/View Documents" at bounding box center [1266, 113] width 128 height 25
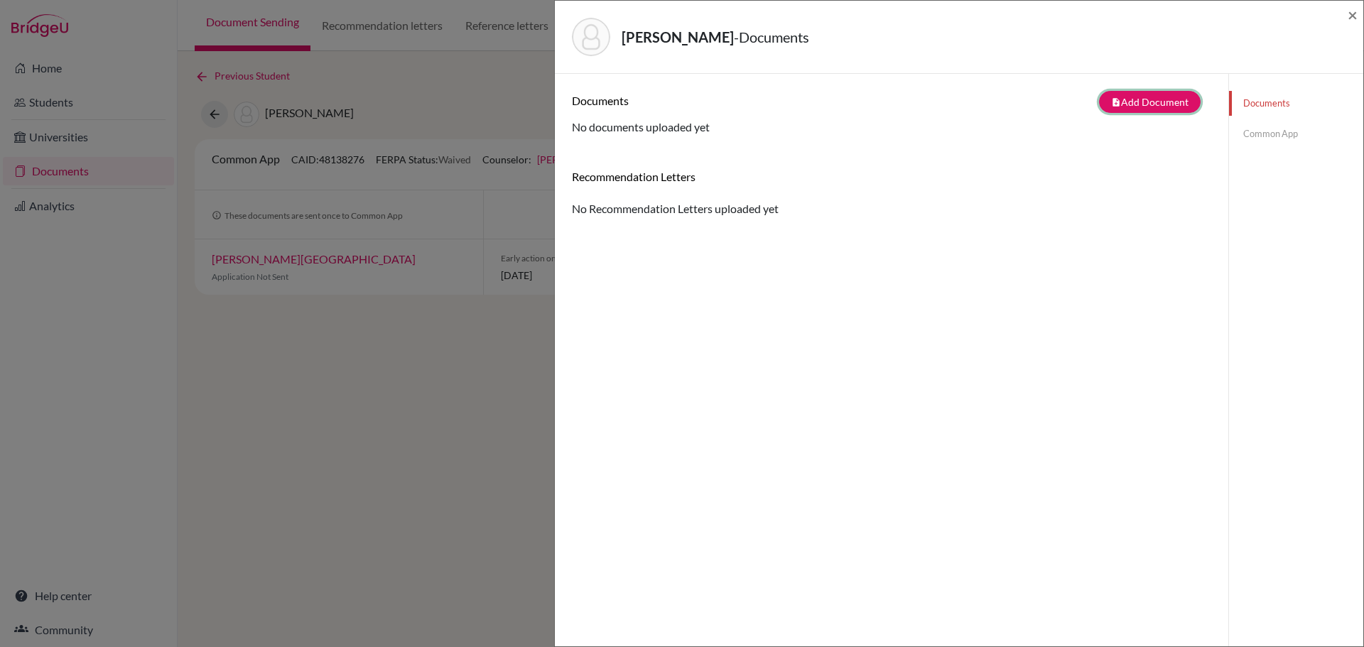
click at [1148, 98] on button "note_add Add Document" at bounding box center [1150, 102] width 102 height 22
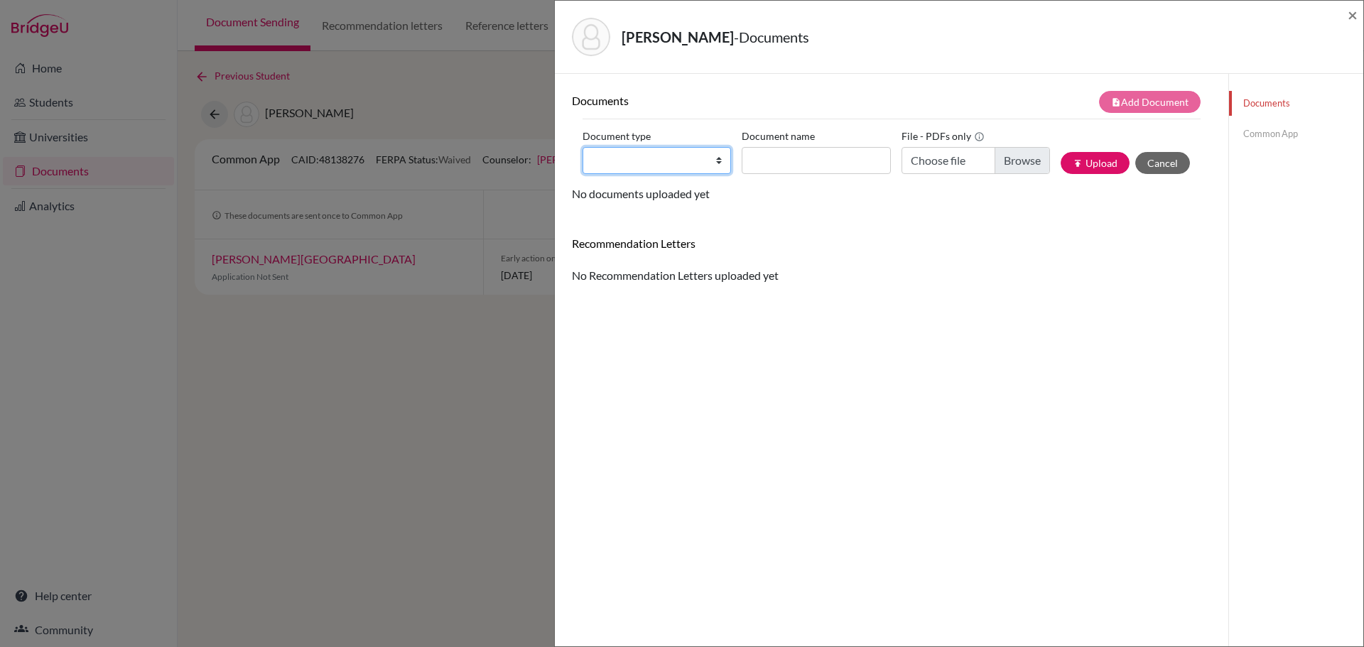
click at [702, 156] on select "Change explanation for Common App reports Counselor recommendation Internationa…" at bounding box center [656, 160] width 148 height 27
select select "2"
click at [582, 147] on select "Change explanation for Common App reports Counselor recommendation Internationa…" at bounding box center [656, 160] width 148 height 27
click at [786, 157] on input "Document name" at bounding box center [816, 160] width 148 height 27
type input "T"
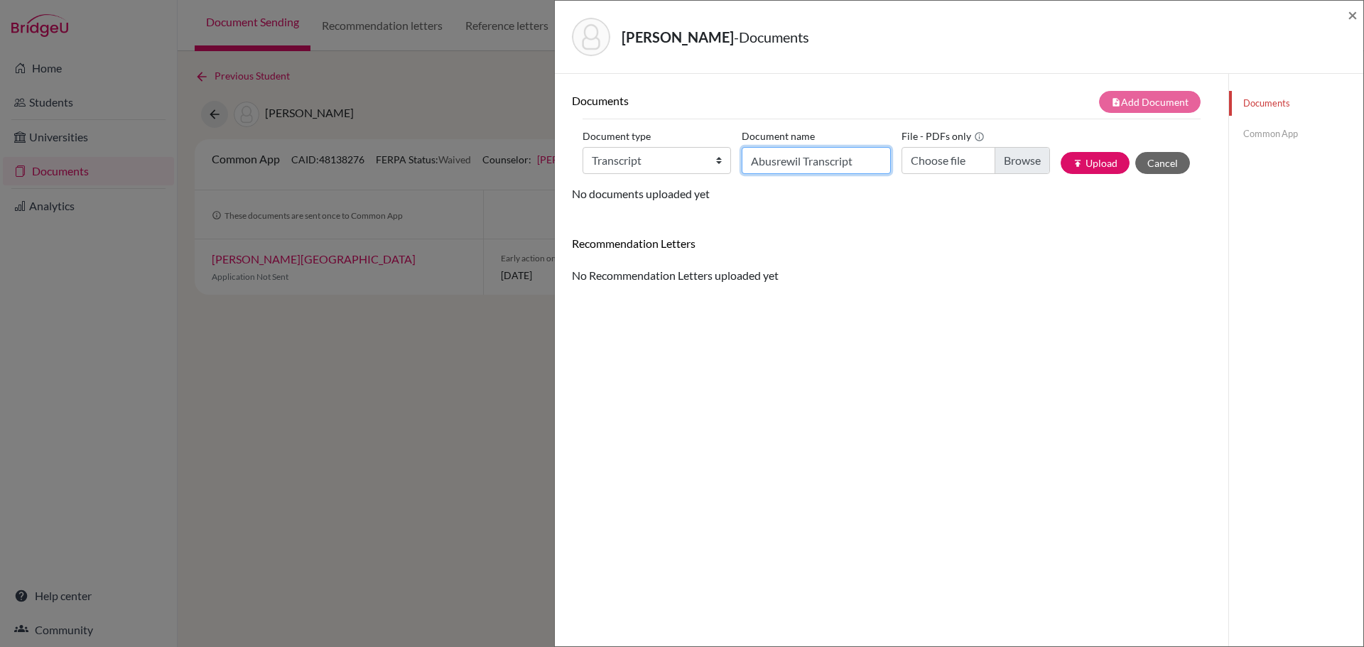
type input "Abusrewil Transcript"
click at [915, 161] on input "Choose file" at bounding box center [975, 160] width 148 height 27
type input "C:\fakepath\Abusrewil - Transcript Yr 1 2 3 4 5.pdf"
click at [1090, 168] on button "publish Upload" at bounding box center [1095, 163] width 69 height 22
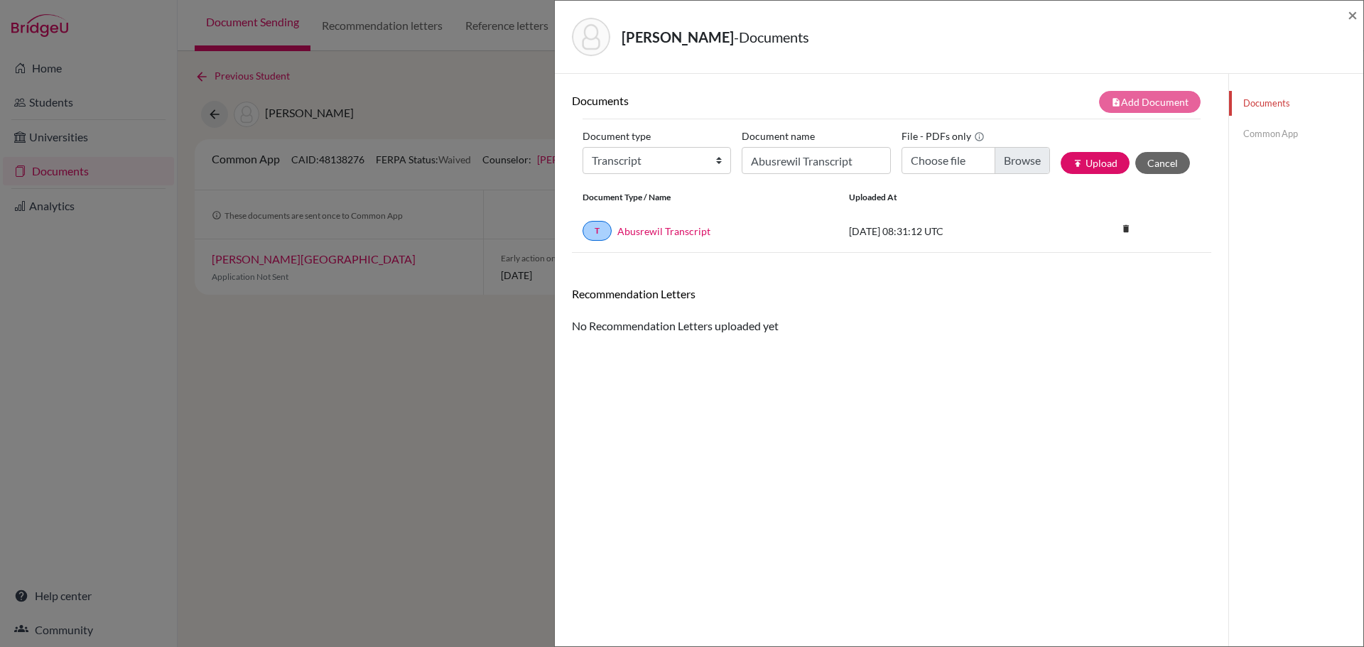
click at [1267, 134] on link "Common App" at bounding box center [1296, 133] width 134 height 25
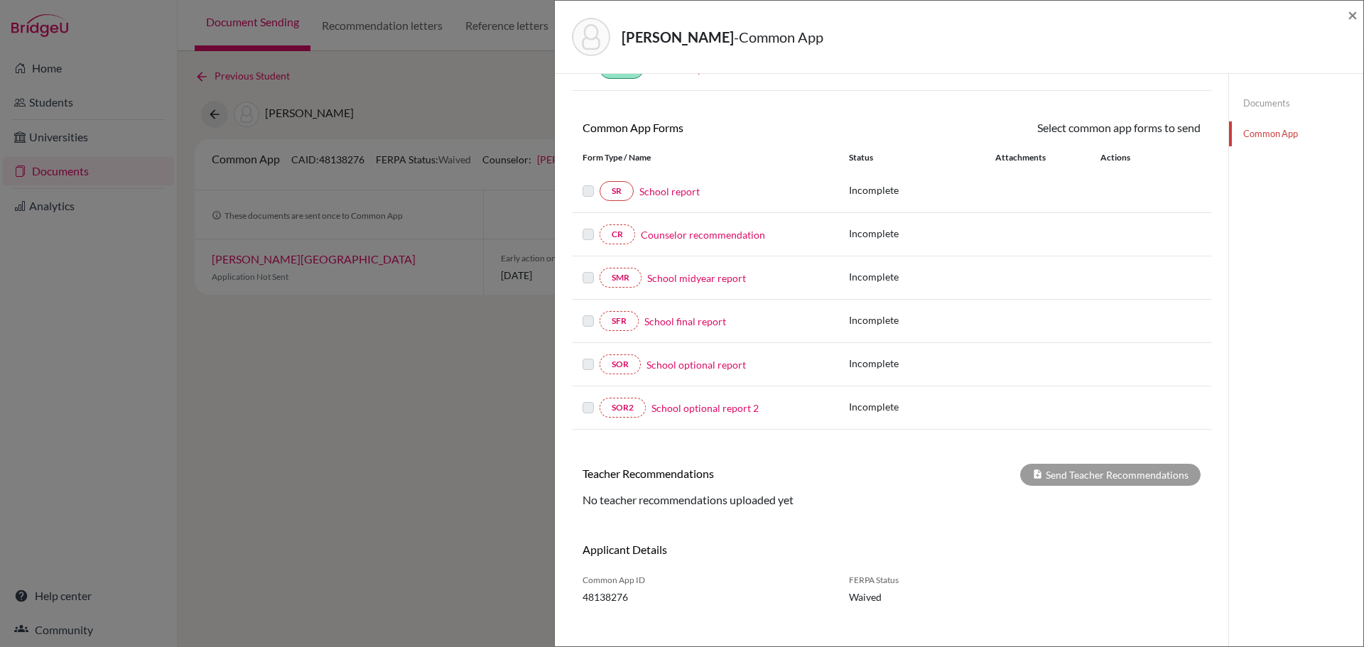
scroll to position [107, 0]
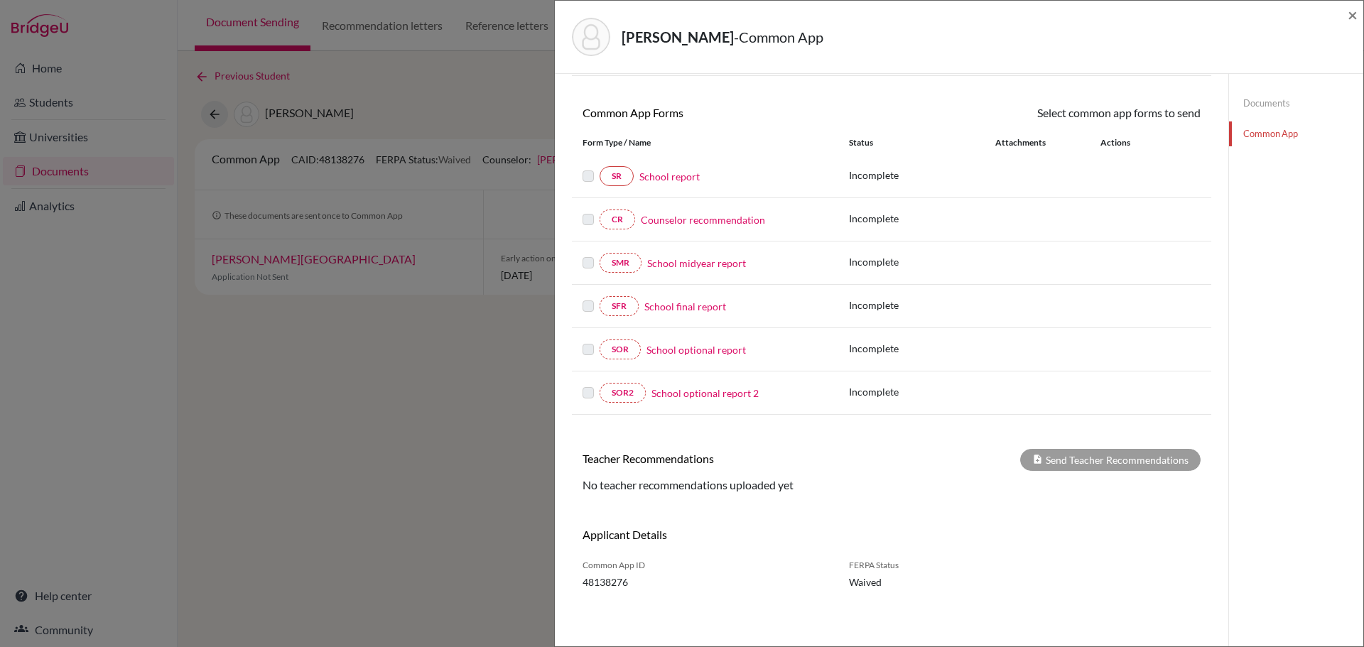
click at [661, 172] on link "School report" at bounding box center [669, 176] width 60 height 15
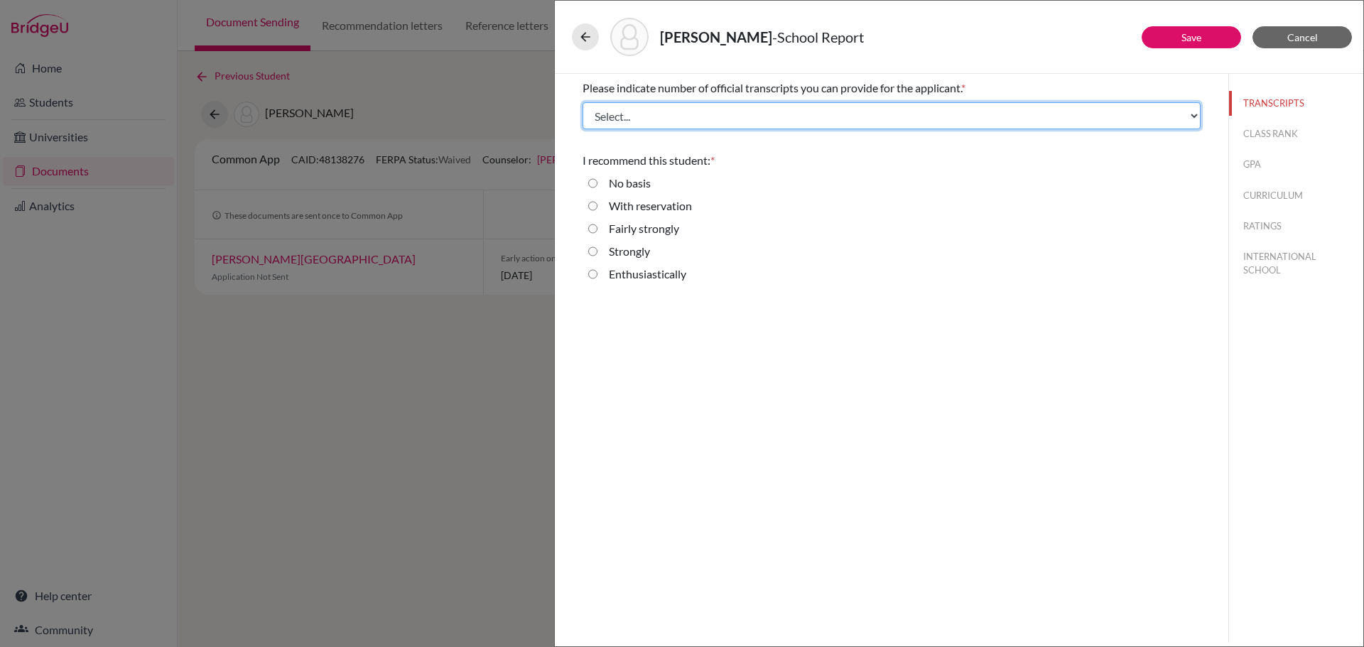
click at [726, 123] on select "Select... 1 2 3 4" at bounding box center [891, 115] width 618 height 27
select select "1"
click at [582, 102] on select "Select... 1 2 3 4" at bounding box center [891, 115] width 618 height 27
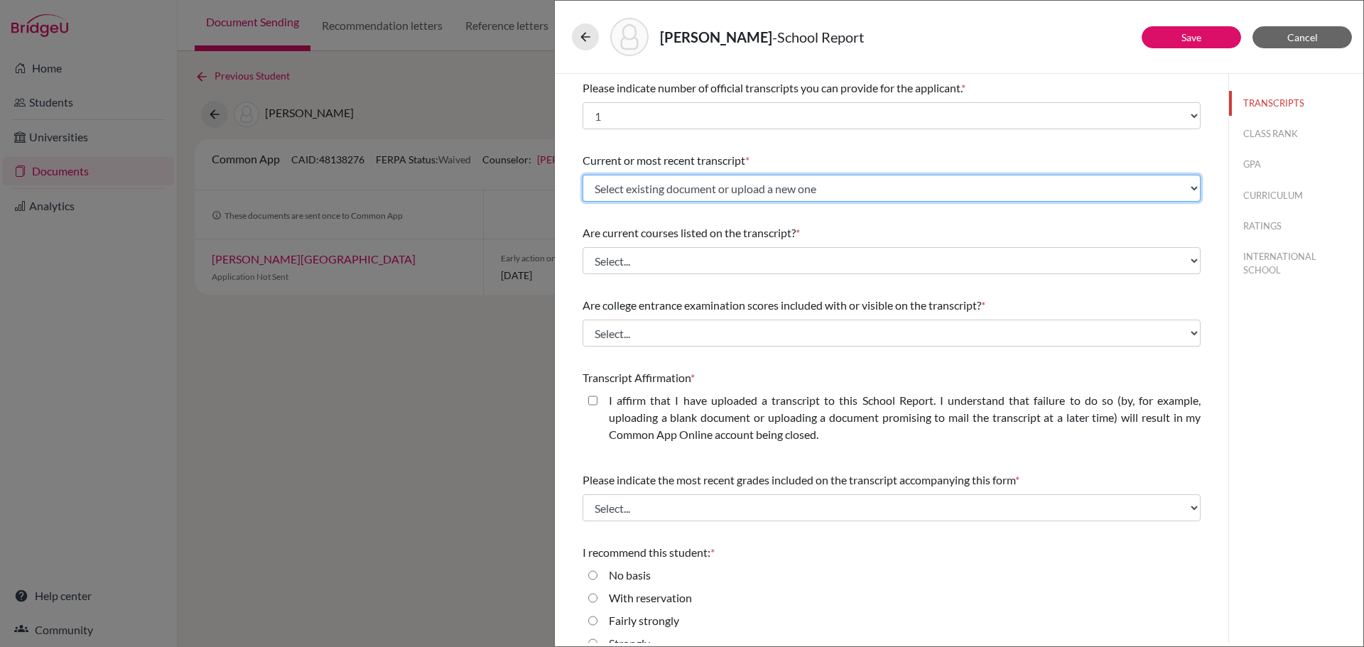
click at [825, 190] on select "Select existing document or upload a new one Abusrewil Transcript Upload New Fi…" at bounding box center [891, 188] width 618 height 27
select select "682590"
click at [582, 175] on select "Select existing document or upload a new one Abusrewil Transcript Upload New Fi…" at bounding box center [891, 188] width 618 height 27
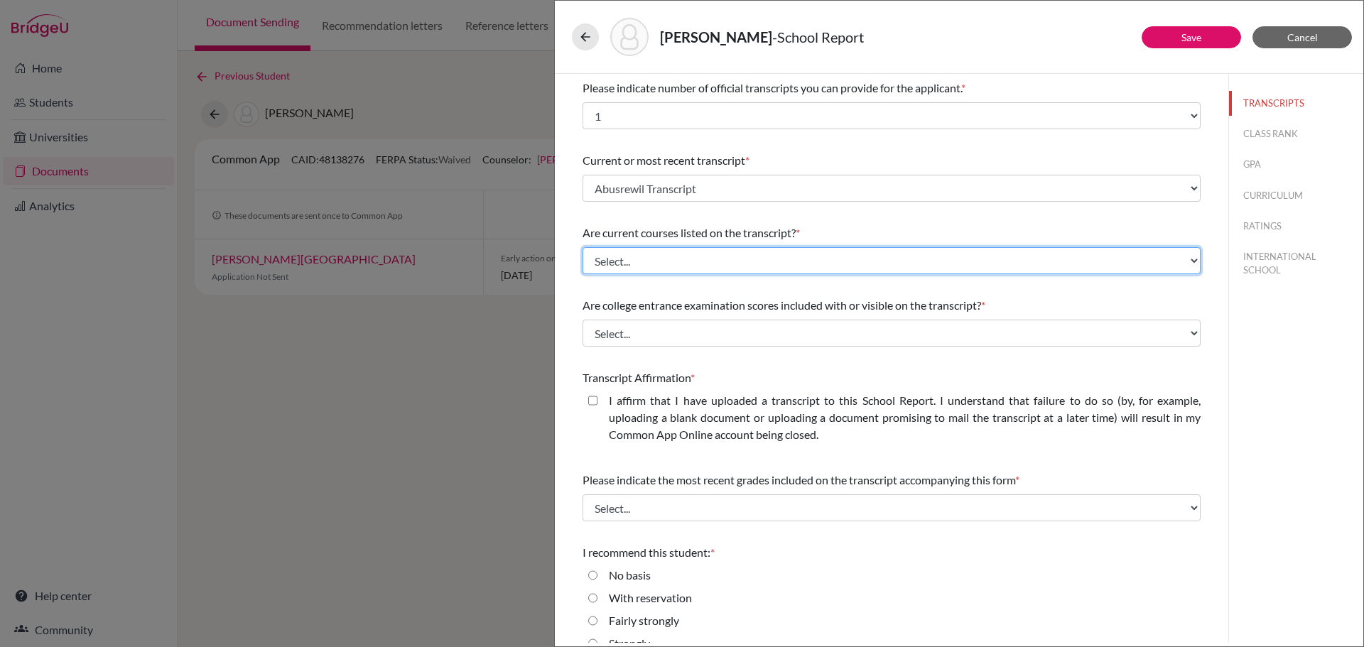
drag, startPoint x: 693, startPoint y: 262, endPoint x: 687, endPoint y: 306, distance: 44.5
click at [687, 306] on div "Please indicate number of official transcripts you can provide for the applican…" at bounding box center [891, 380] width 618 height 612
select select "0"
click at [582, 247] on select "Select... Yes No" at bounding box center [891, 260] width 618 height 27
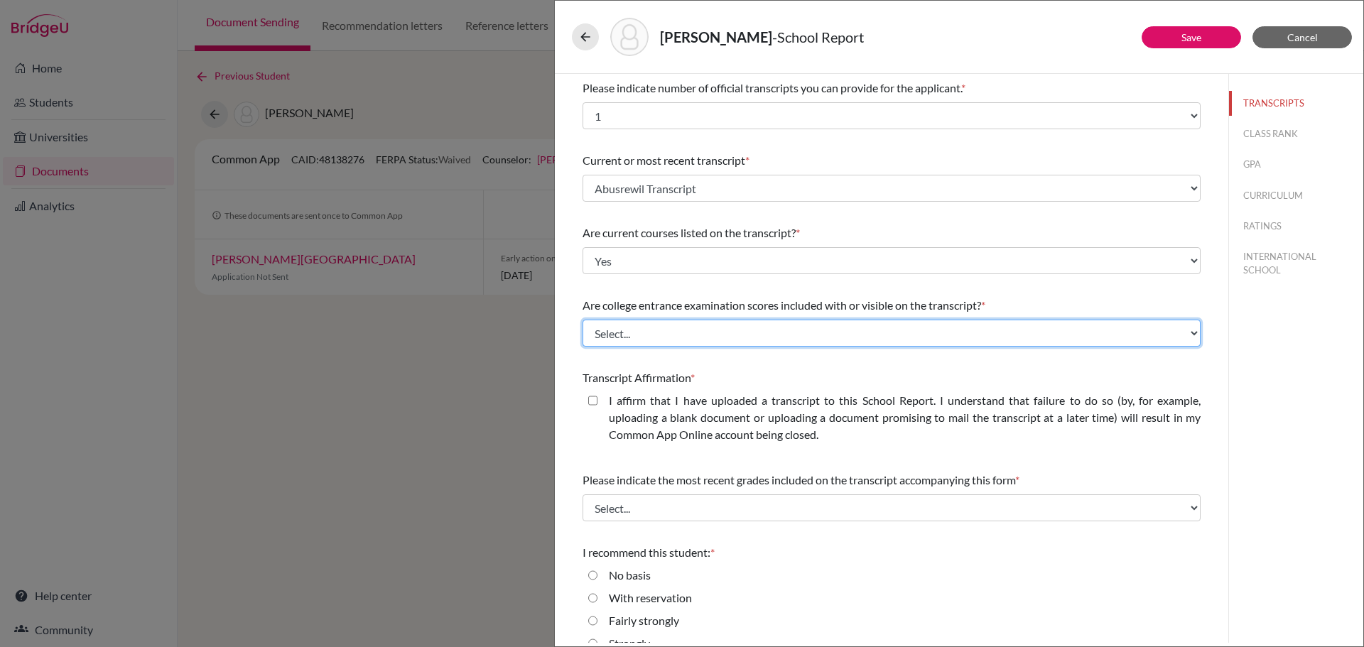
click at [747, 333] on select "Select... Yes No" at bounding box center [891, 333] width 618 height 27
select select "1"
click at [582, 320] on select "Select... Yes No" at bounding box center [891, 333] width 618 height 27
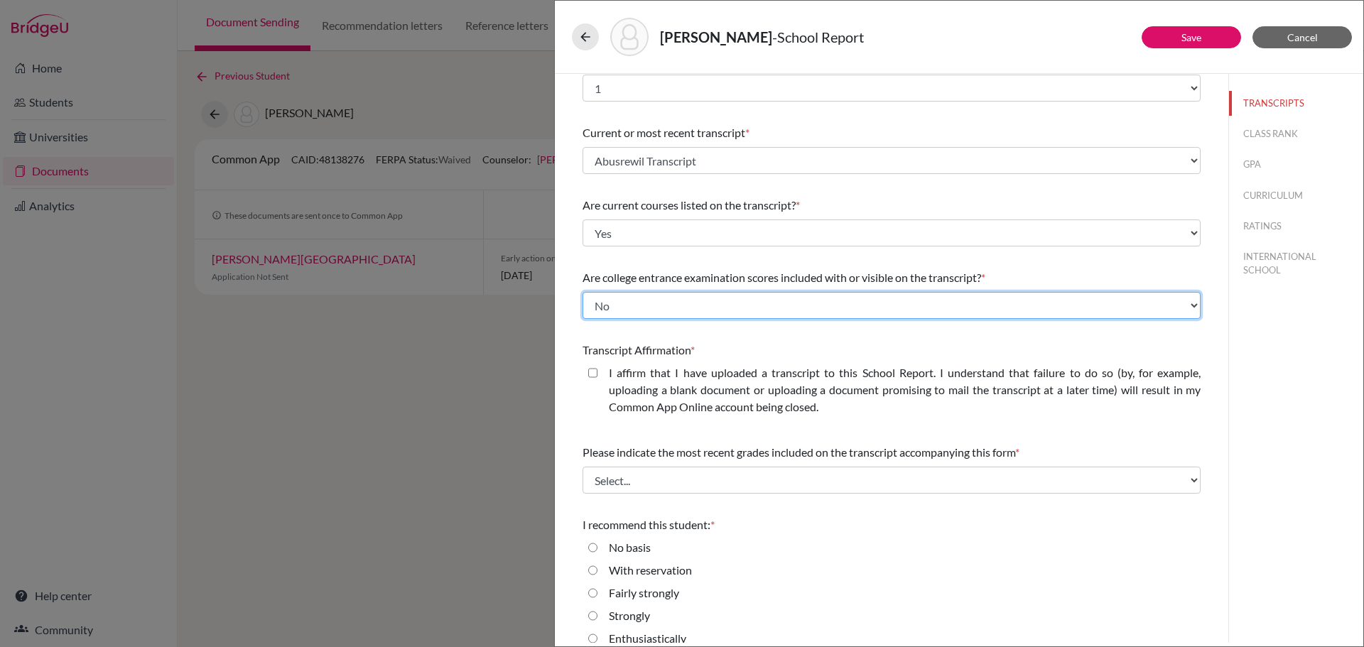
scroll to position [43, 0]
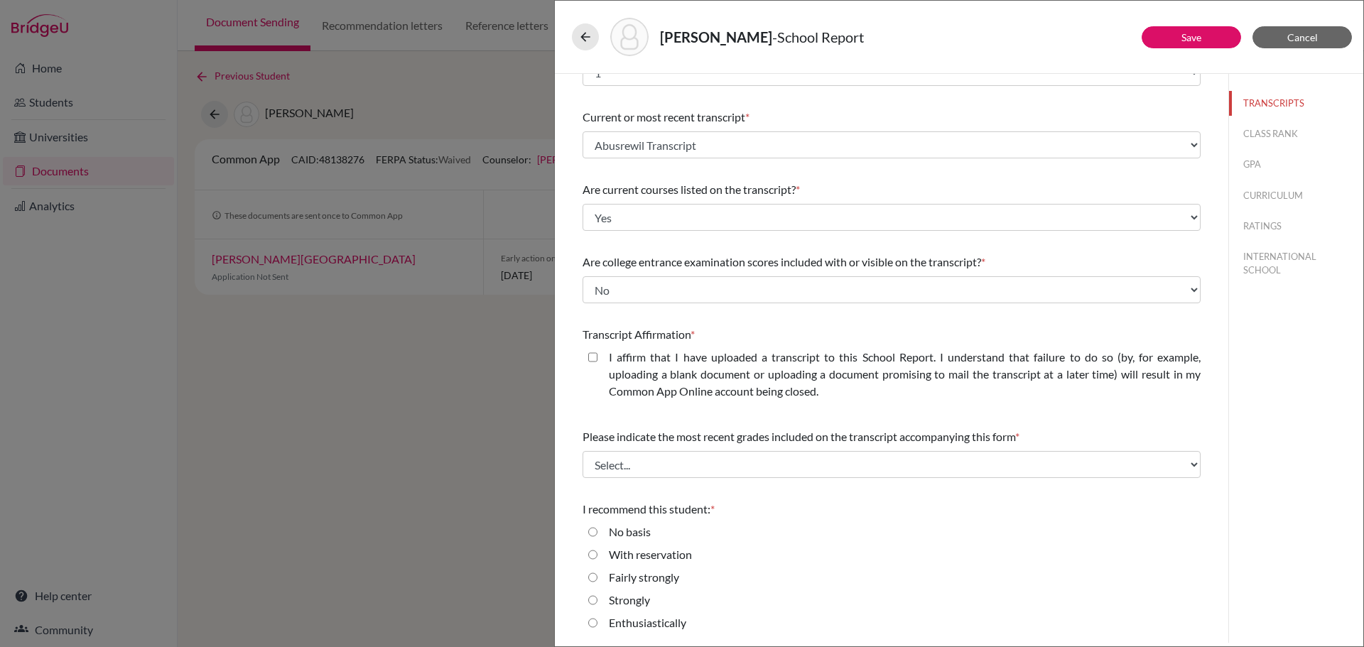
click at [593, 357] on closed\ "I affirm that I have uploaded a transcript to this School Report. I understand …" at bounding box center [592, 357] width 9 height 17
checkbox closed\ "true"
click at [862, 470] on select "Select... Final junior year grades 1st Quarter senior year grades 2nd Quarter/1…" at bounding box center [891, 464] width 618 height 27
select select "0"
click at [582, 451] on select "Select... Final junior year grades 1st Quarter senior year grades 2nd Quarter/1…" at bounding box center [891, 464] width 618 height 27
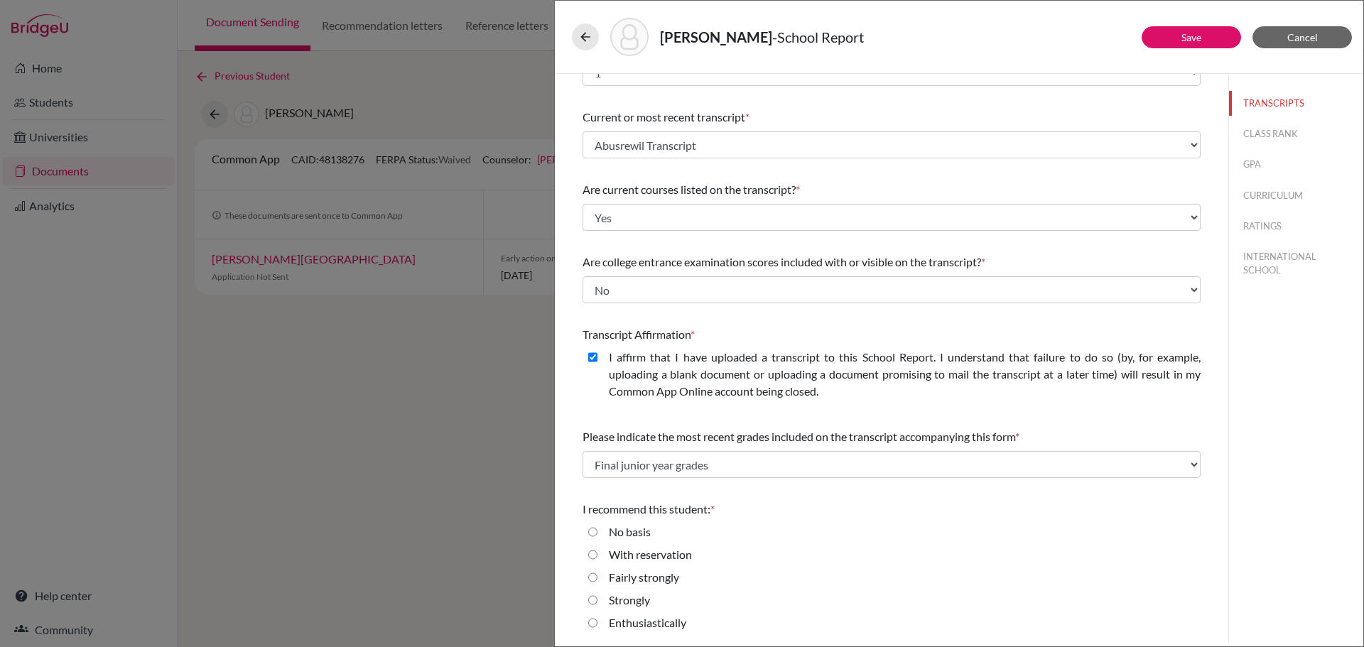
click at [671, 624] on label "Enthusiastically" at bounding box center [647, 622] width 77 height 17
click at [597, 624] on input "Enthusiastically" at bounding box center [592, 622] width 9 height 17
radio input "true"
click at [1180, 31] on button "Save" at bounding box center [1190, 37] width 99 height 22
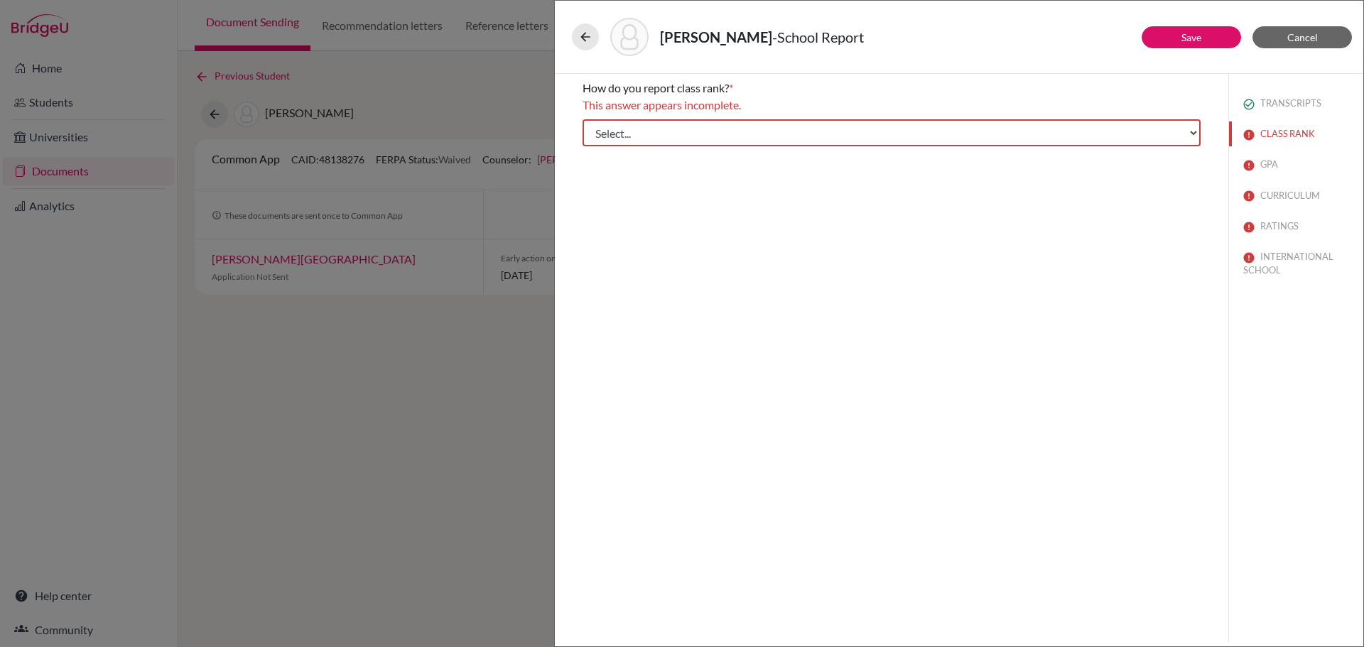
scroll to position [0, 0]
click at [747, 126] on select "Select... Exact Decile Quintile Quartile None" at bounding box center [891, 132] width 618 height 27
select select "5"
click at [582, 119] on select "Select... Exact Decile Quintile Quartile None" at bounding box center [891, 132] width 618 height 27
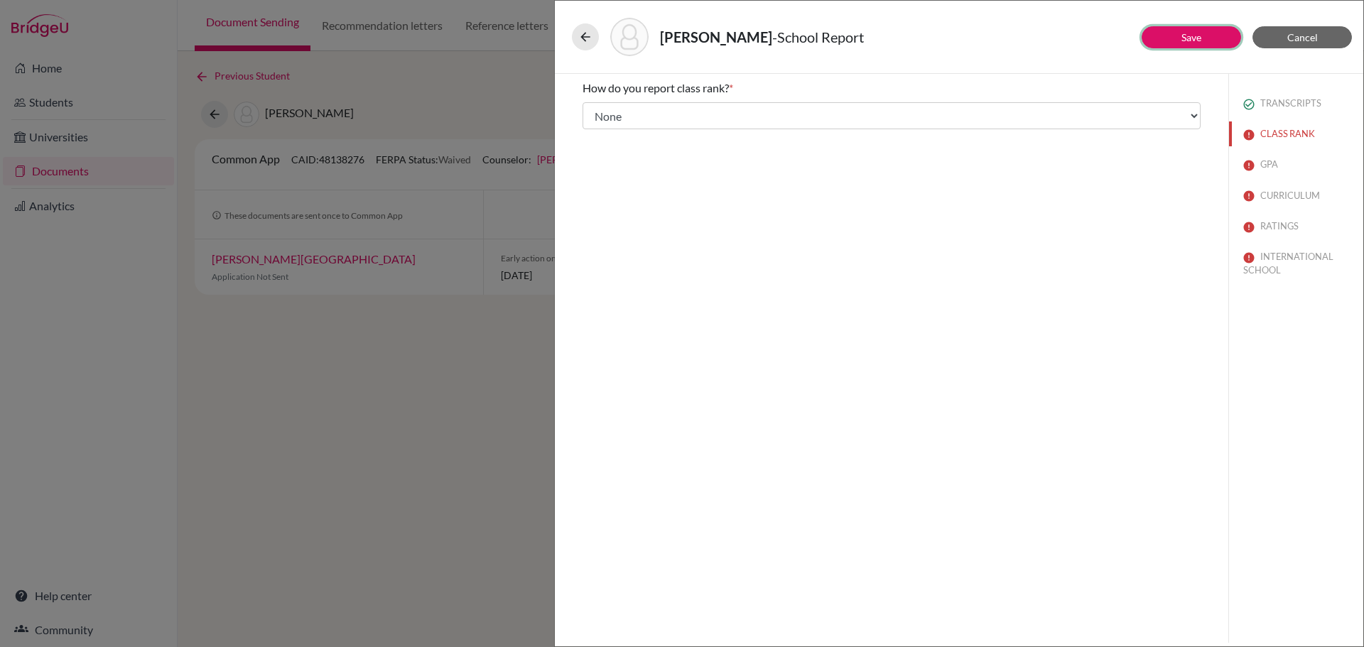
click at [1207, 34] on button "Save" at bounding box center [1190, 37] width 99 height 22
click at [613, 150] on label "No" at bounding box center [616, 150] width 15 height 17
click at [597, 150] on input "No" at bounding box center [592, 150] width 9 height 17
radio input "true"
click at [1202, 38] on button "Save" at bounding box center [1190, 37] width 99 height 22
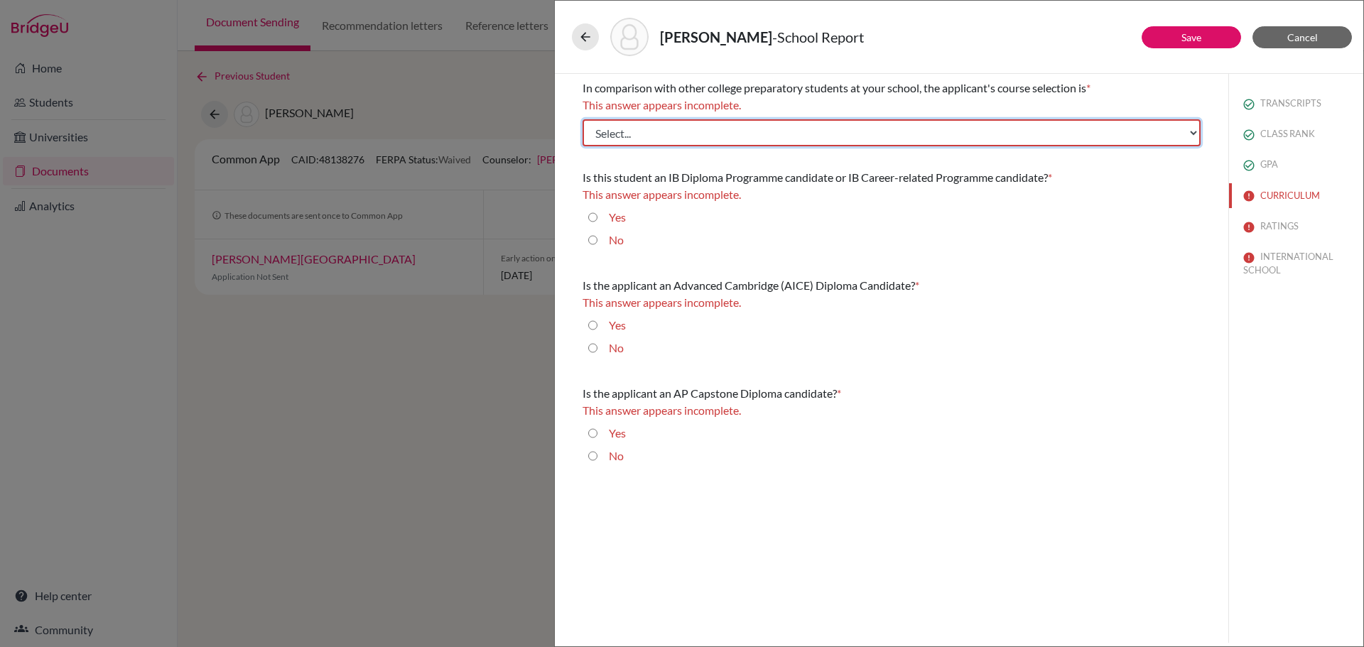
click at [723, 126] on select "Select... Less than demanding Average Demanding Very demanding Most demanding P…" at bounding box center [891, 132] width 618 height 27
select select "3"
click at [582, 119] on select "Select... Less than demanding Average Demanding Very demanding Most demanding P…" at bounding box center [891, 132] width 618 height 27
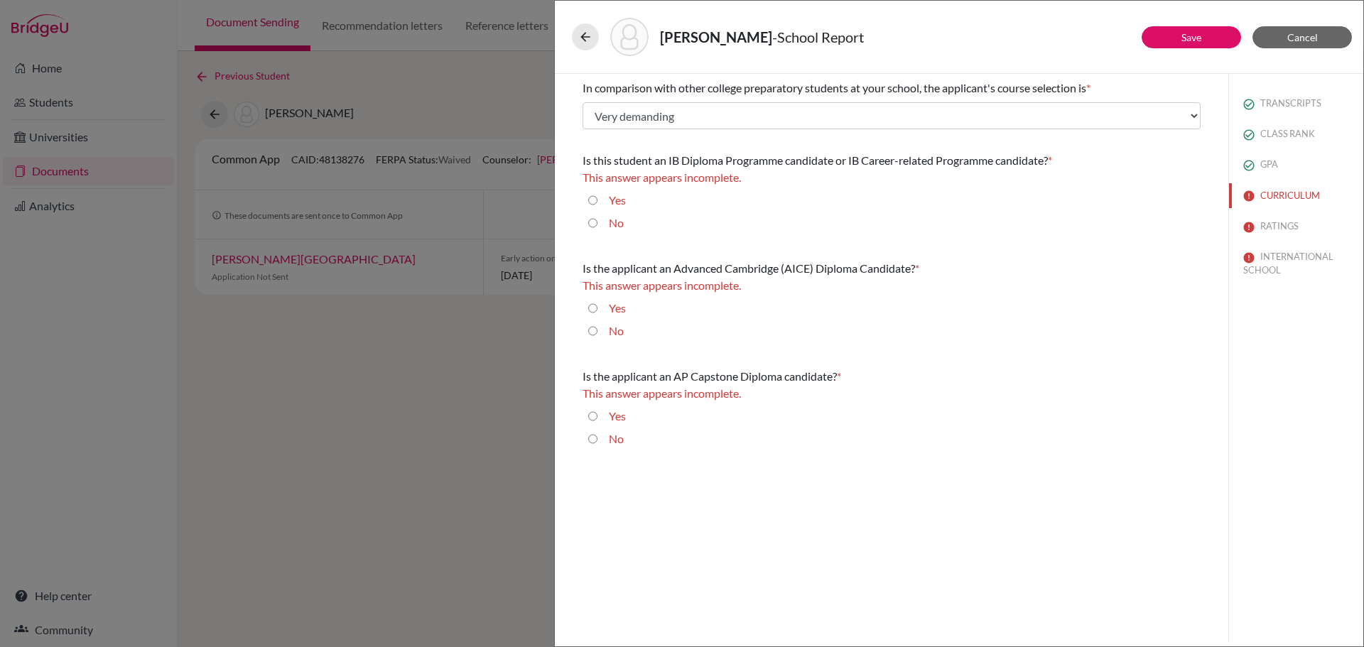
click at [593, 200] on input "Yes" at bounding box center [592, 200] width 9 height 17
radio input "true"
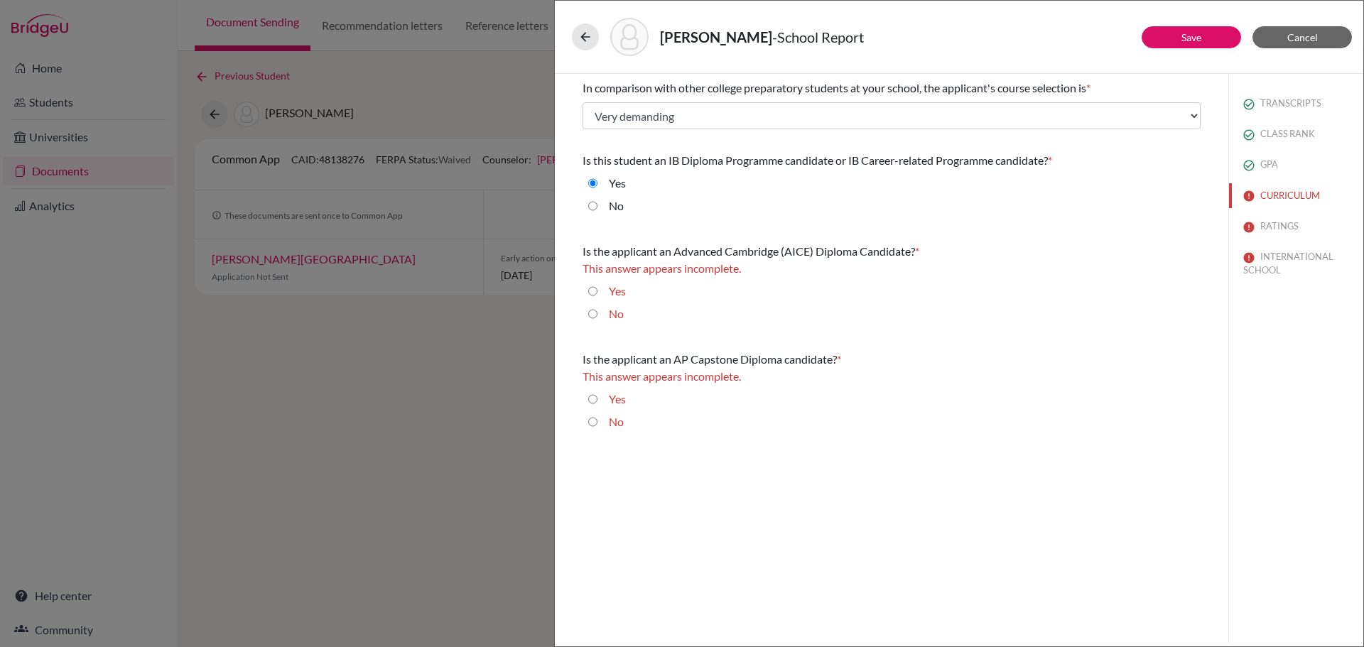
click at [592, 318] on input "No" at bounding box center [592, 313] width 9 height 17
radio input "true"
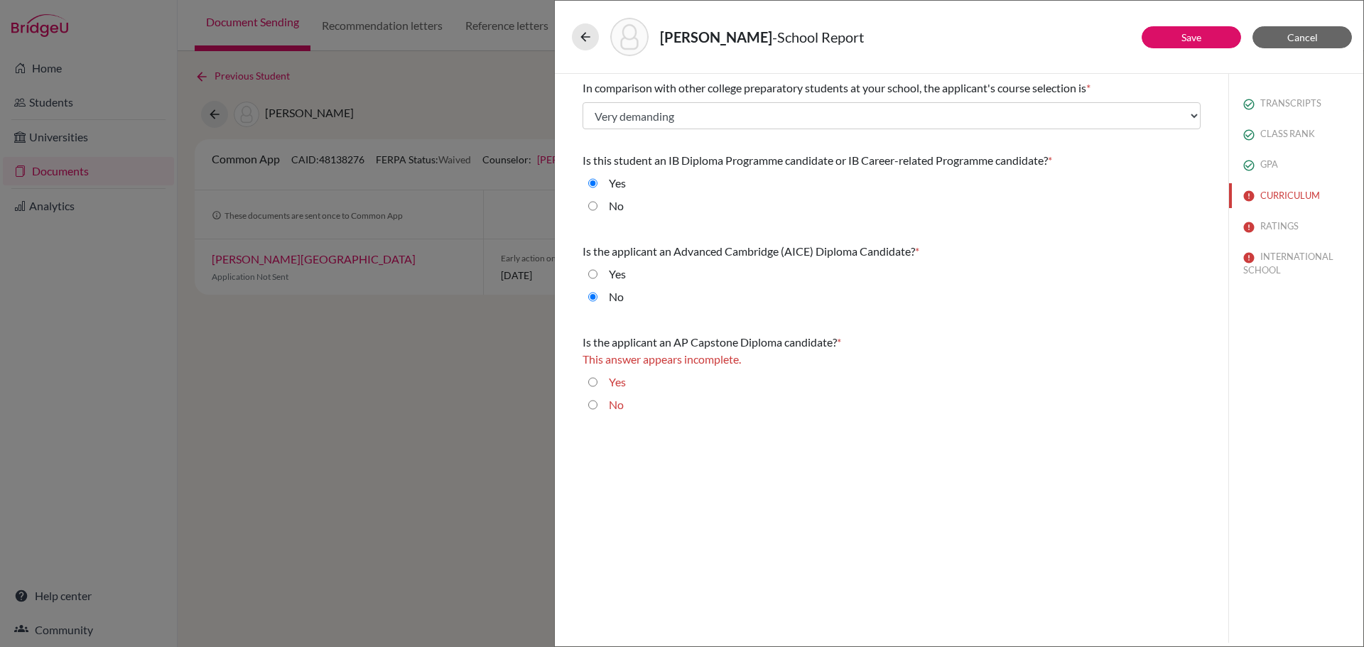
click at [593, 404] on input "No" at bounding box center [592, 404] width 9 height 17
radio input "true"
click at [1207, 31] on button "Save" at bounding box center [1190, 37] width 99 height 22
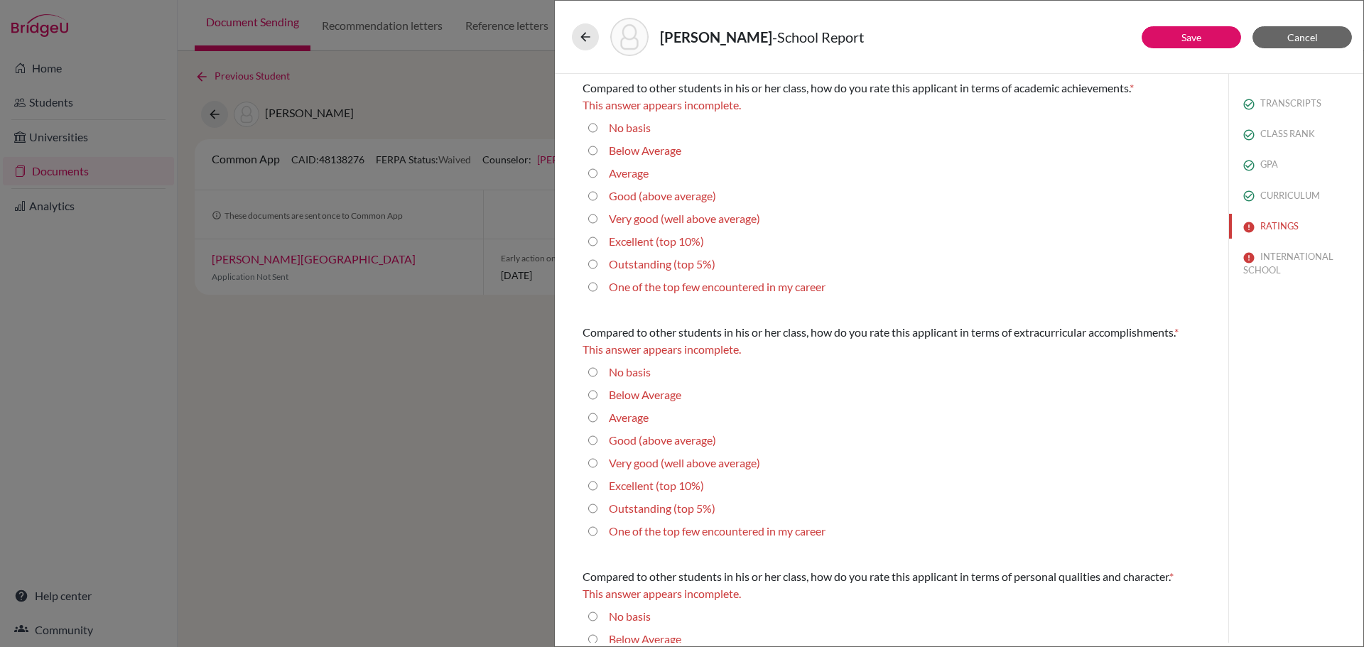
click at [594, 171] on input "Average" at bounding box center [592, 173] width 9 height 17
radio input "true"
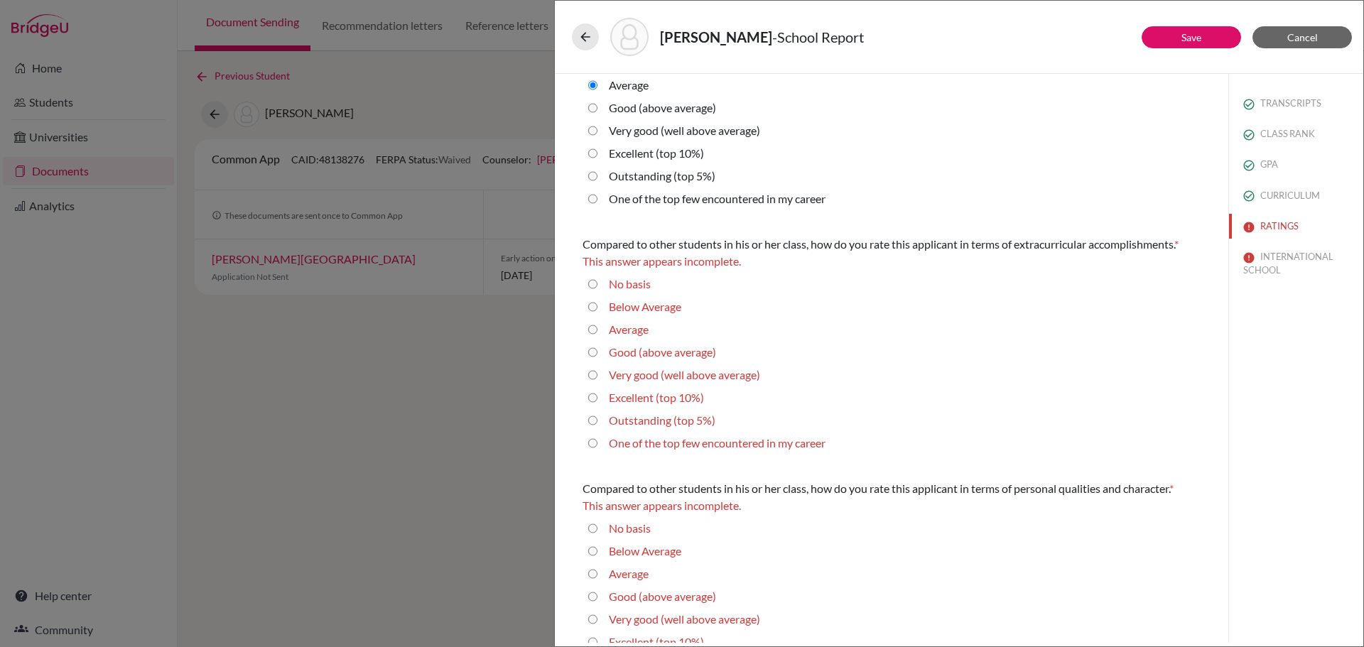
scroll to position [142, 0]
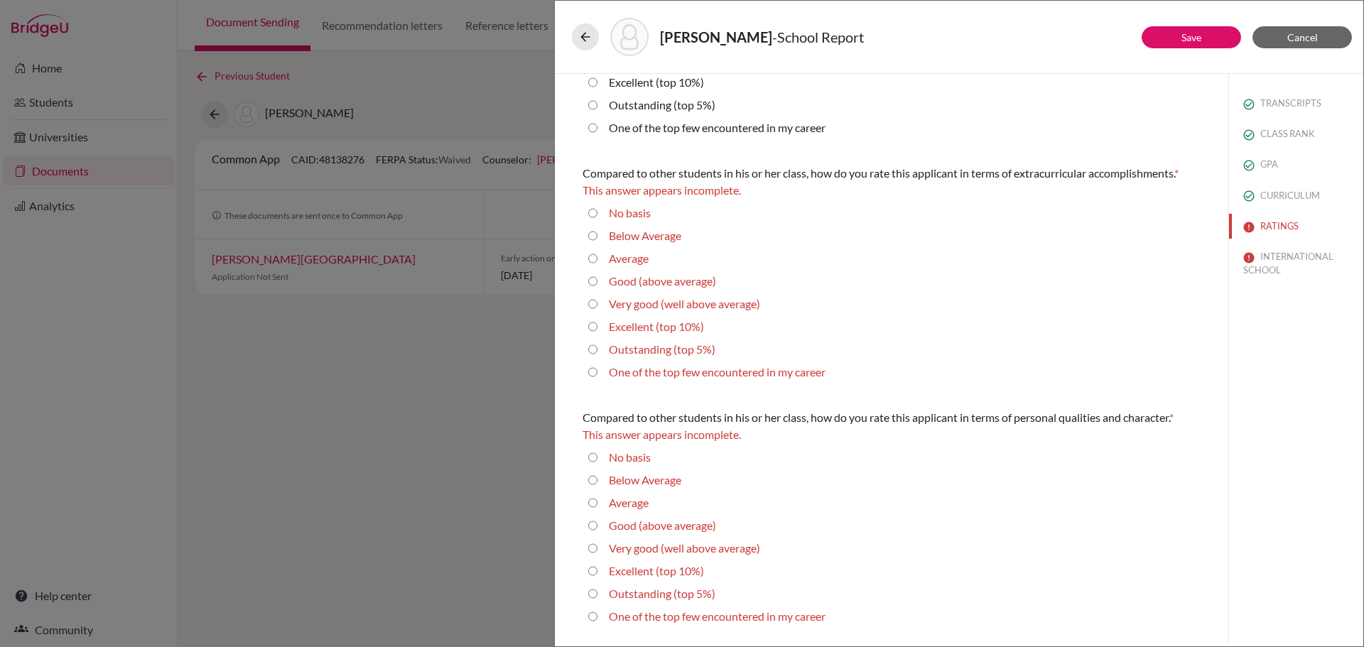
click at [592, 280] on average\) "Good (above average)" at bounding box center [592, 281] width 9 height 17
radio average\) "true"
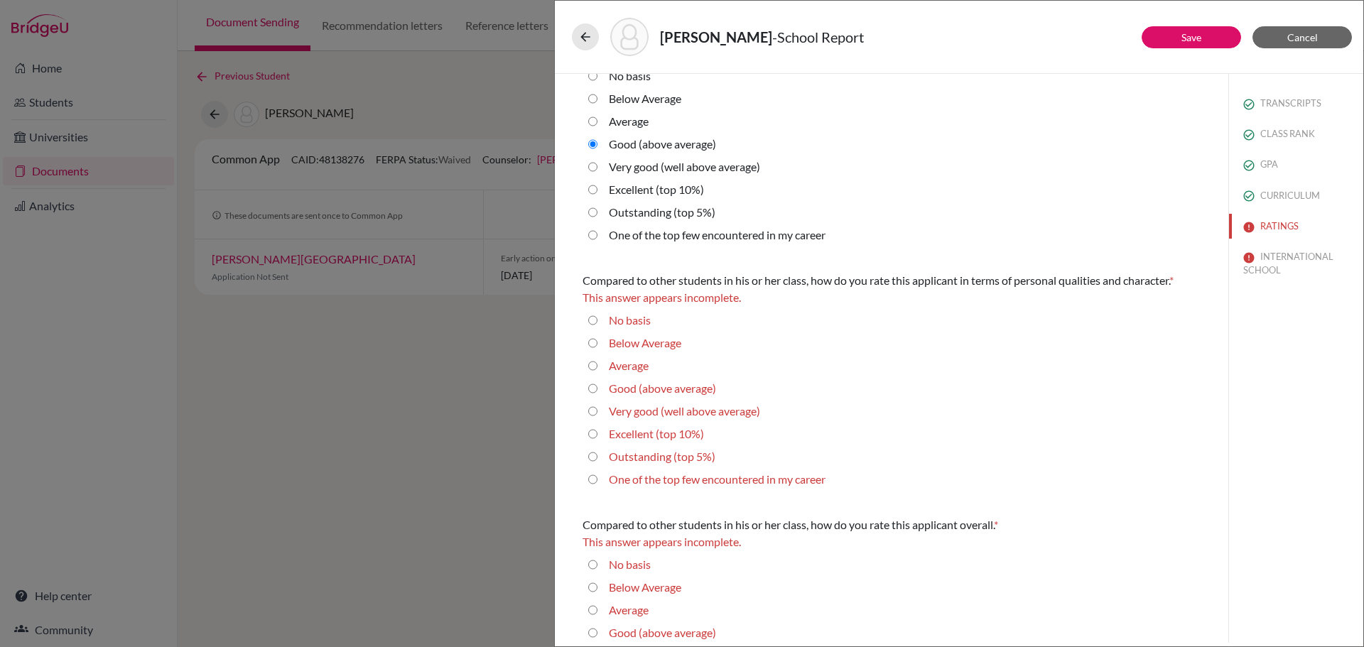
scroll to position [284, 0]
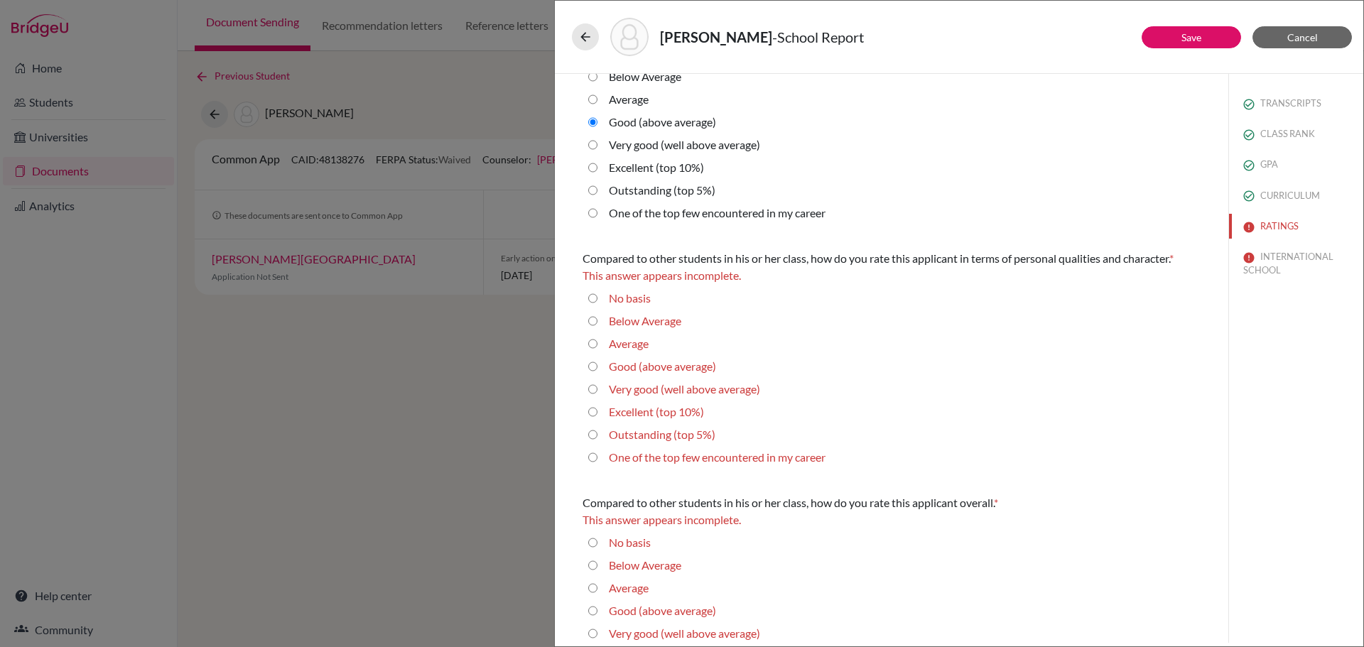
click at [593, 430] on 5\%\) "Outstanding (top 5%)" at bounding box center [592, 434] width 9 height 17
radio 5\%\) "true"
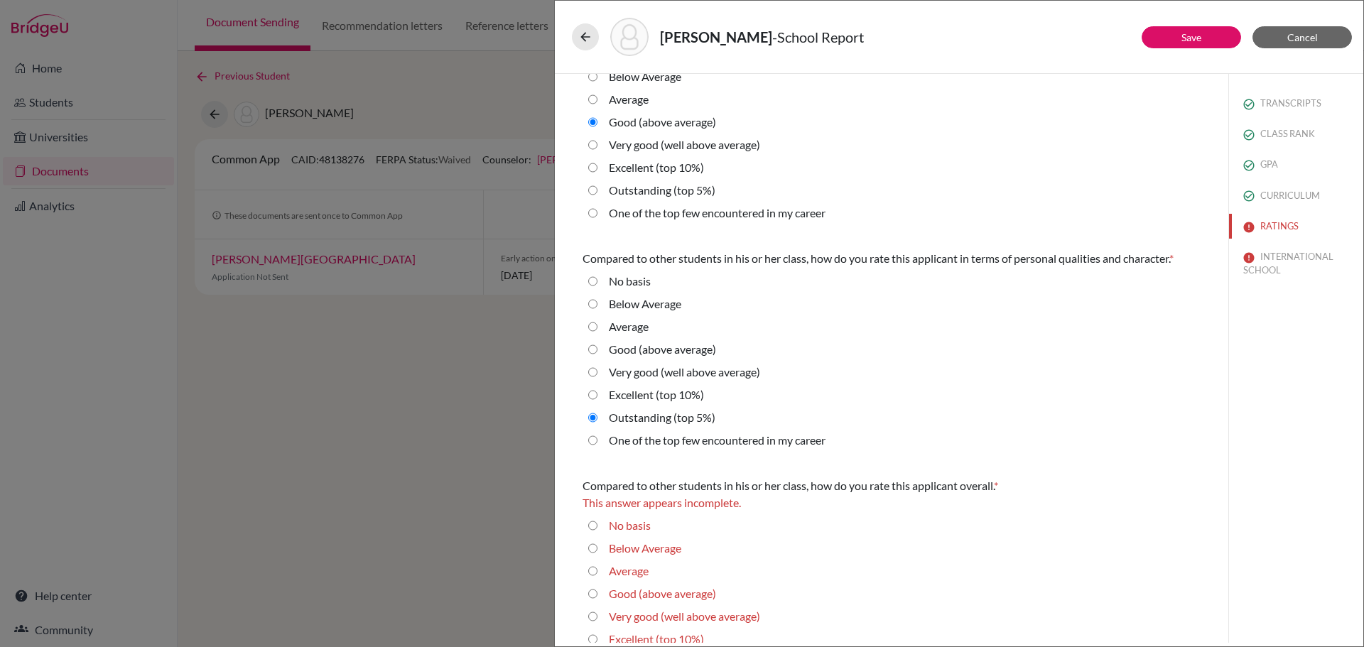
drag, startPoint x: 595, startPoint y: 395, endPoint x: 666, endPoint y: 395, distance: 71.0
click at [595, 395] on 10\%\) "Excellent (top 10%)" at bounding box center [592, 394] width 9 height 17
radio 10\%\) "true"
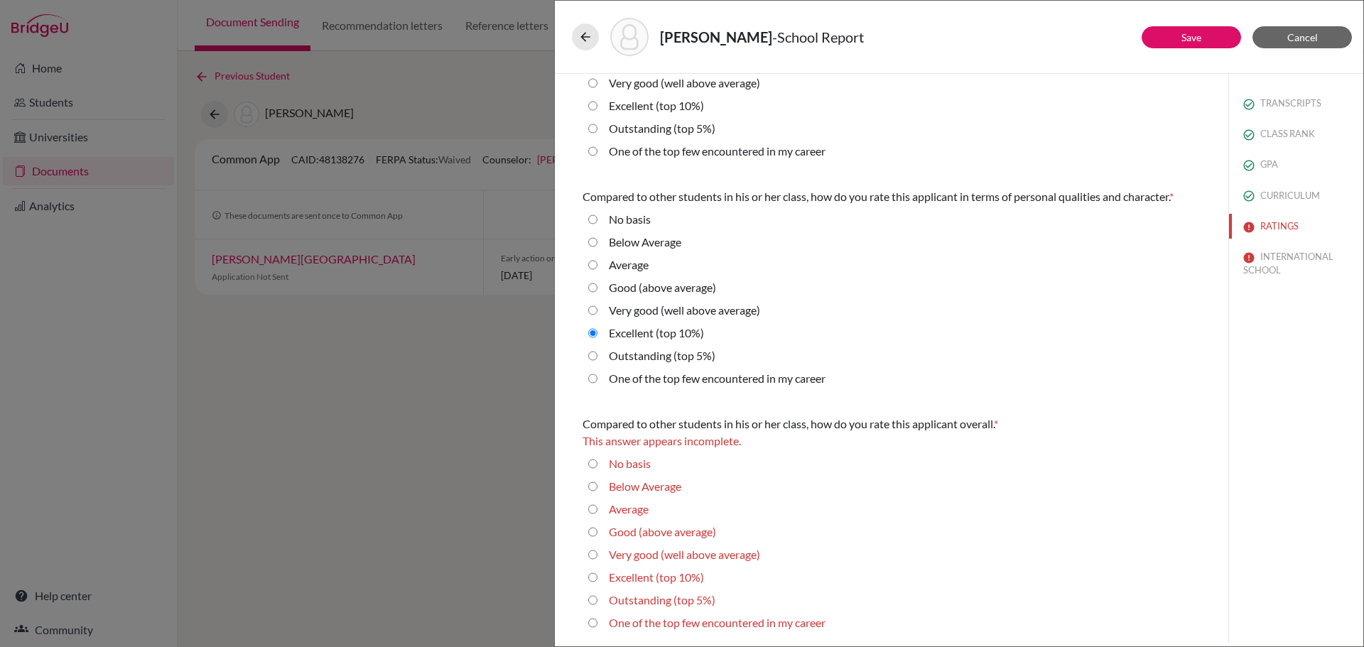
click at [592, 554] on average\) "Very good (well above average)" at bounding box center [592, 554] width 9 height 17
radio average\) "true"
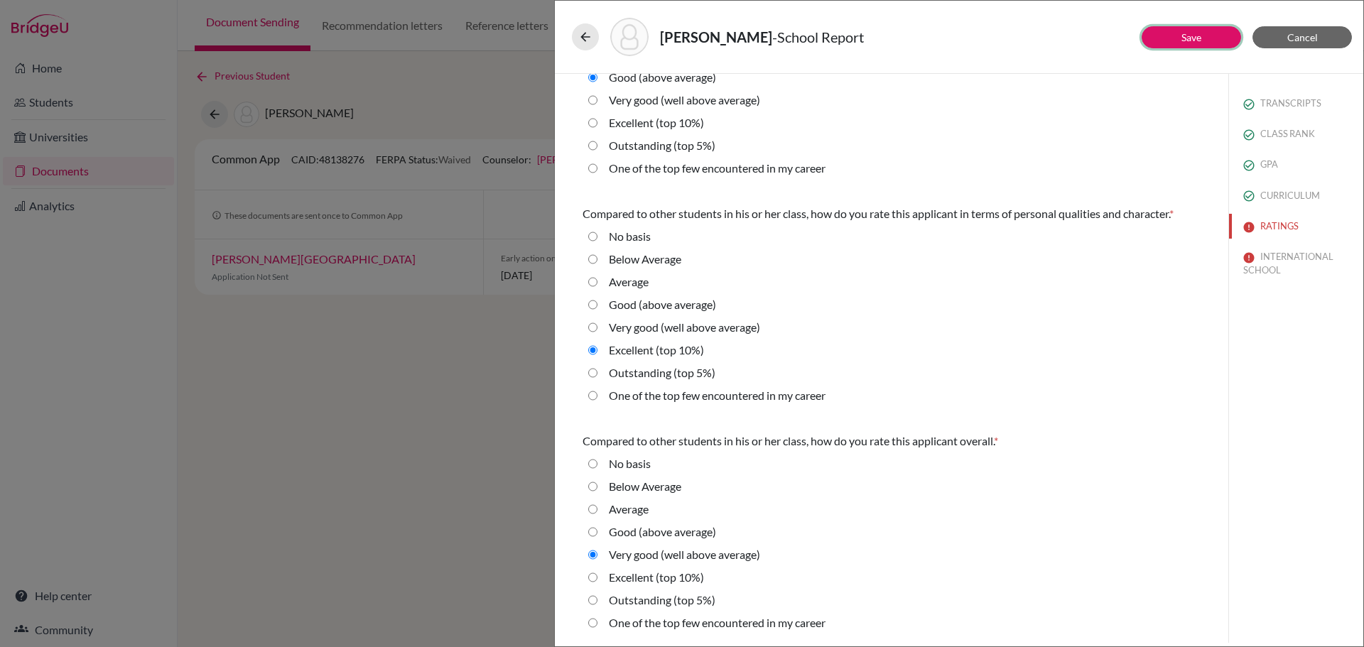
click at [1203, 43] on button "Save" at bounding box center [1190, 37] width 99 height 22
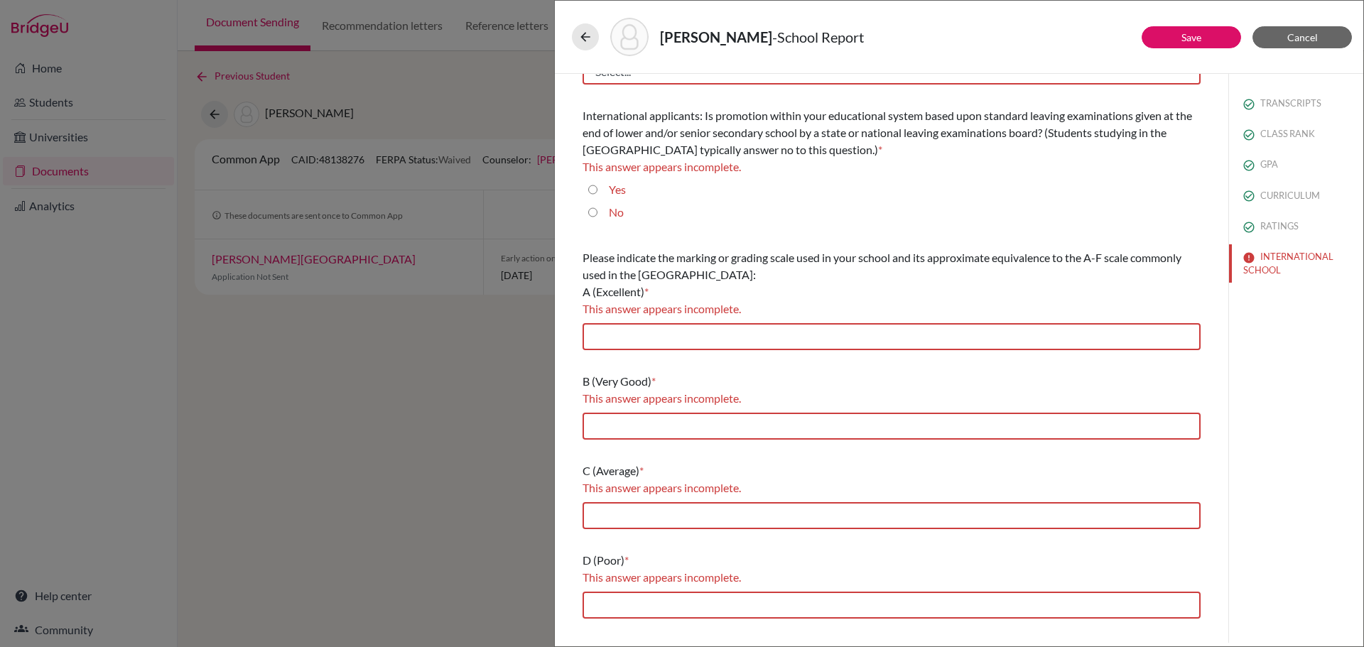
scroll to position [0, 0]
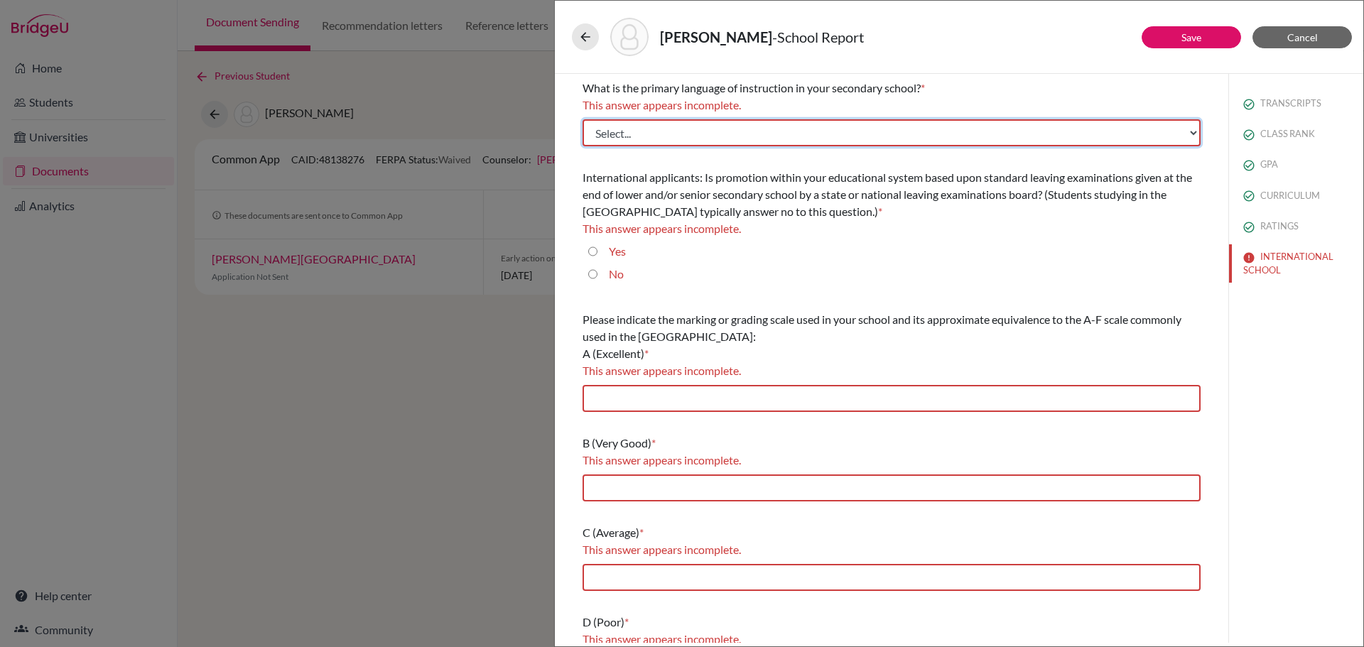
click at [738, 134] on select "Select... Albanian Arabic Armenian Assamese Azerbaijani Belarusian Bengali Bulg…" at bounding box center [891, 132] width 618 height 27
select select "14"
click at [582, 119] on select "Select... Albanian Arabic Armenian Assamese Azerbaijani Belarusian Bengali Bulg…" at bounding box center [891, 132] width 618 height 27
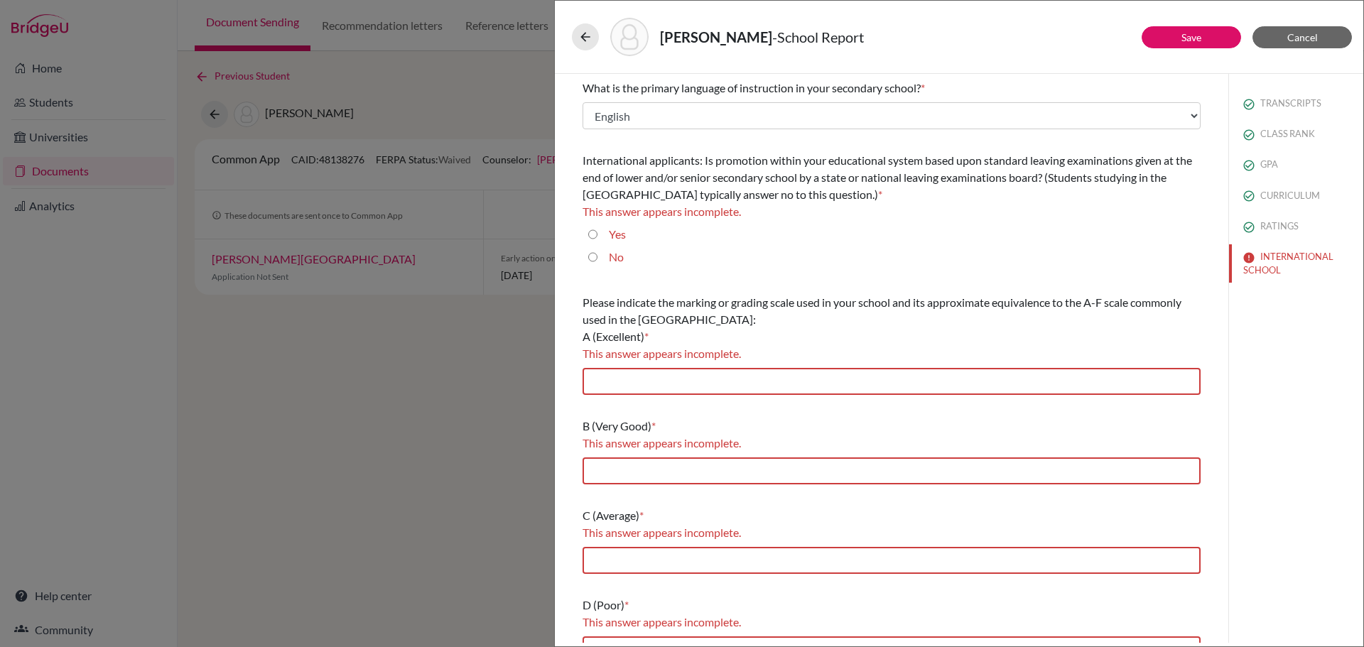
click at [594, 257] on input "No" at bounding box center [592, 257] width 9 height 17
radio input "true"
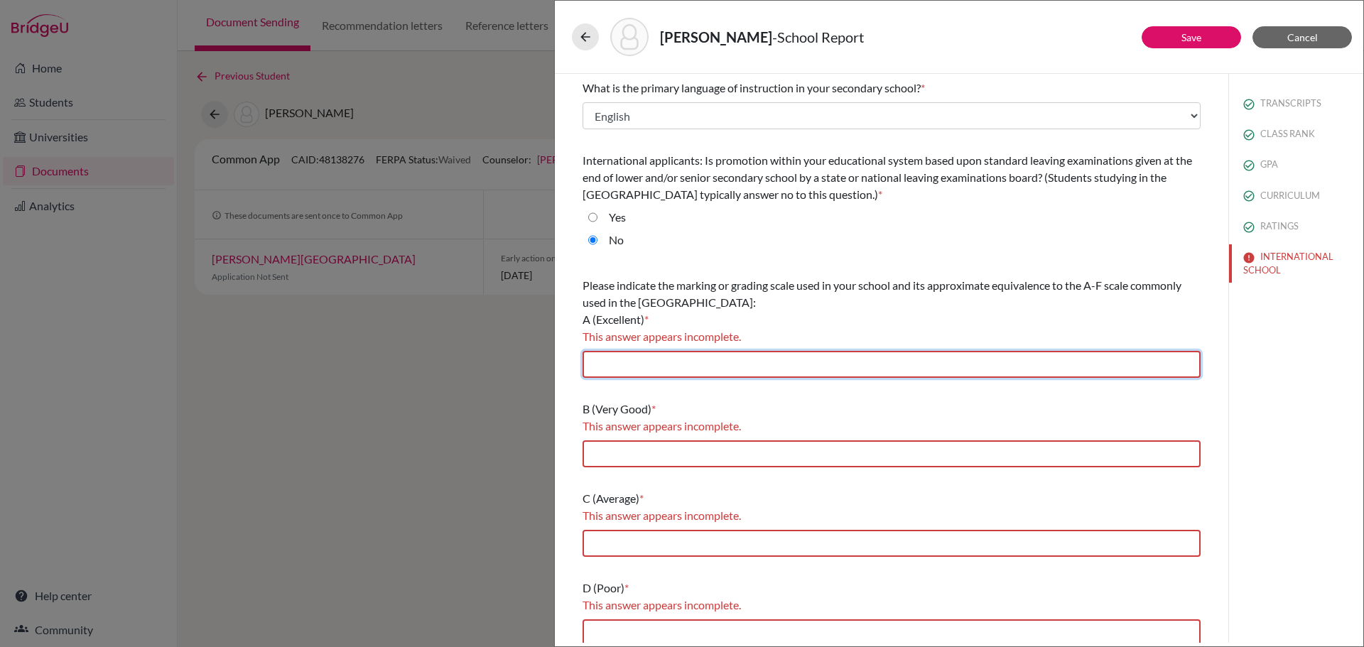
click at [759, 364] on input "text" at bounding box center [891, 364] width 618 height 27
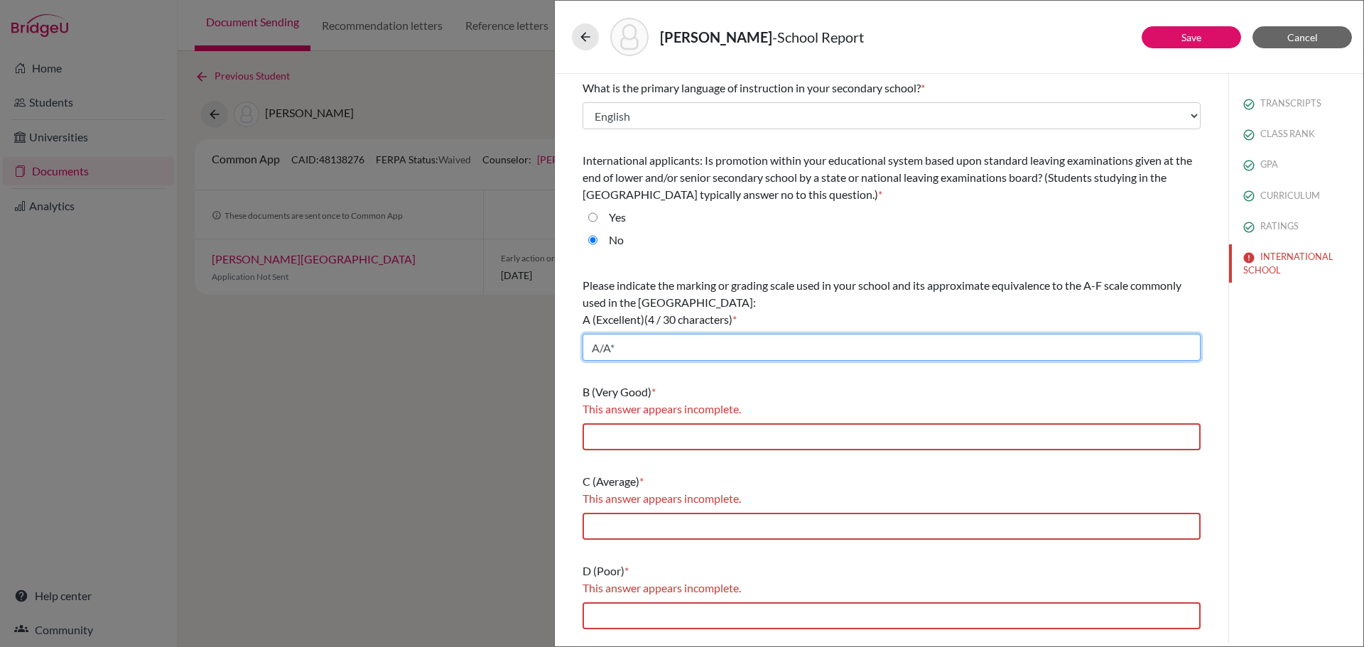
type input "A/A*"
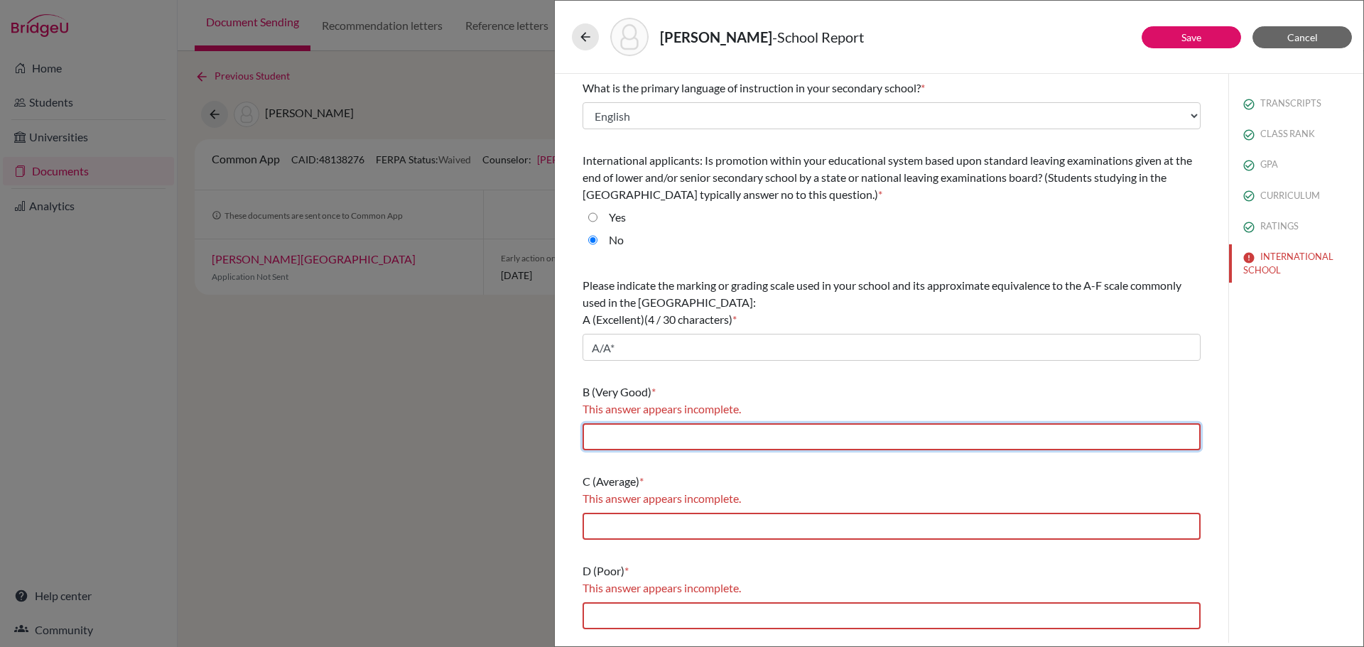
click at [665, 440] on input "text" at bounding box center [891, 436] width 618 height 27
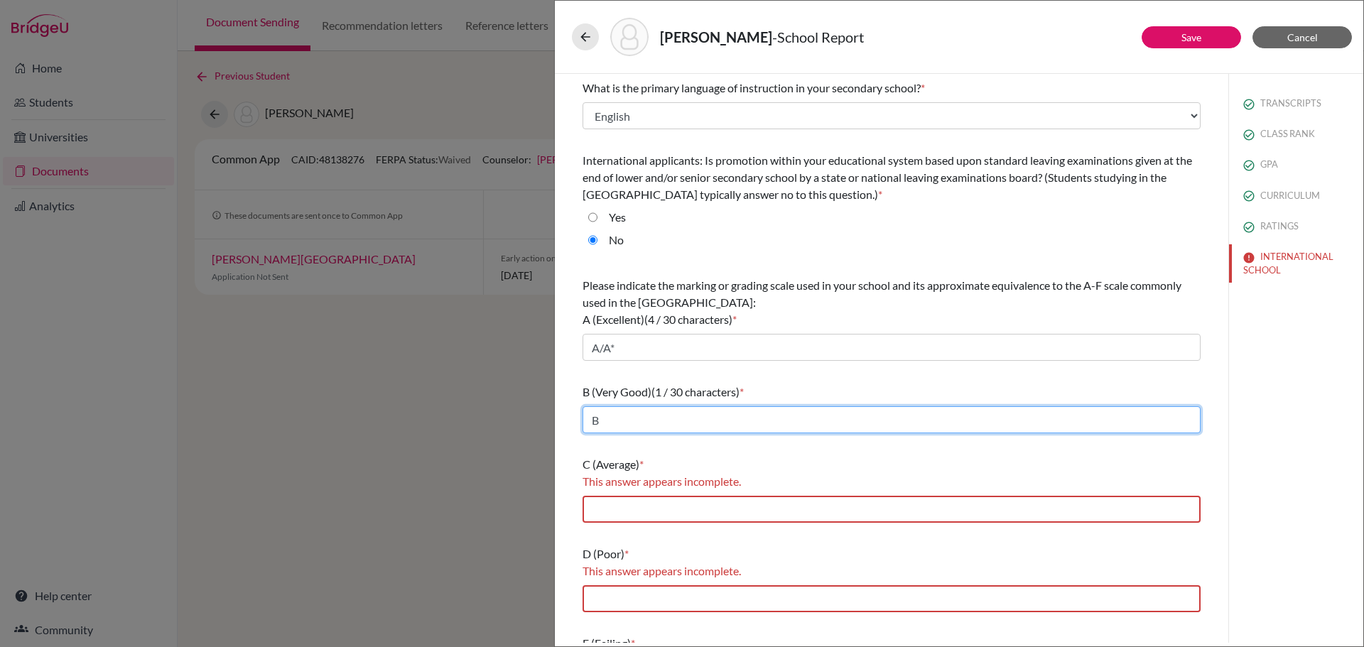
type input "B"
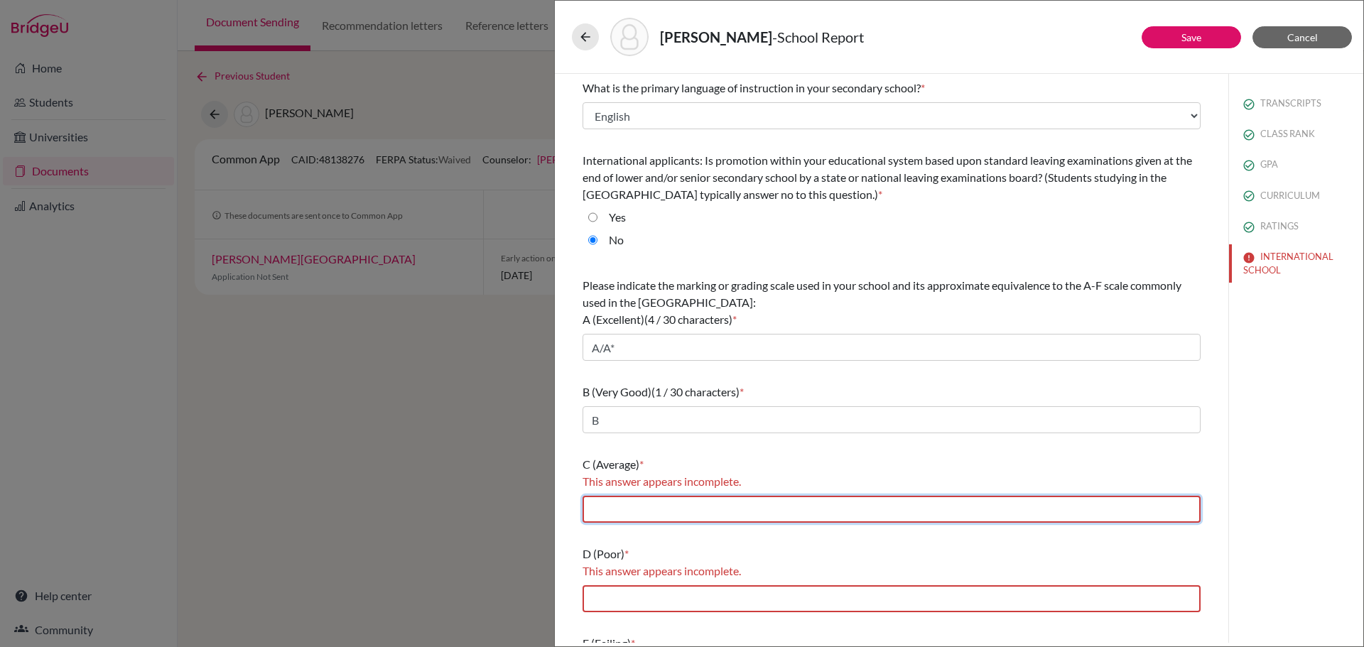
click at [640, 505] on input "text" at bounding box center [891, 509] width 618 height 27
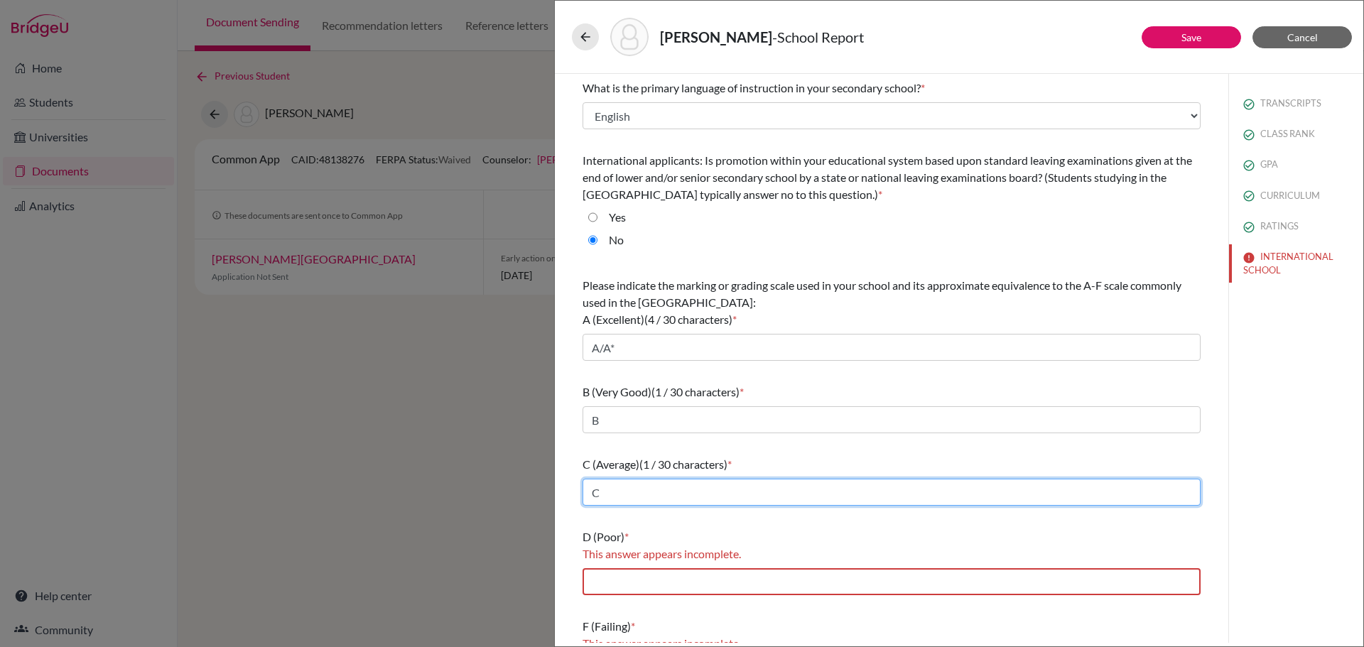
type input "C"
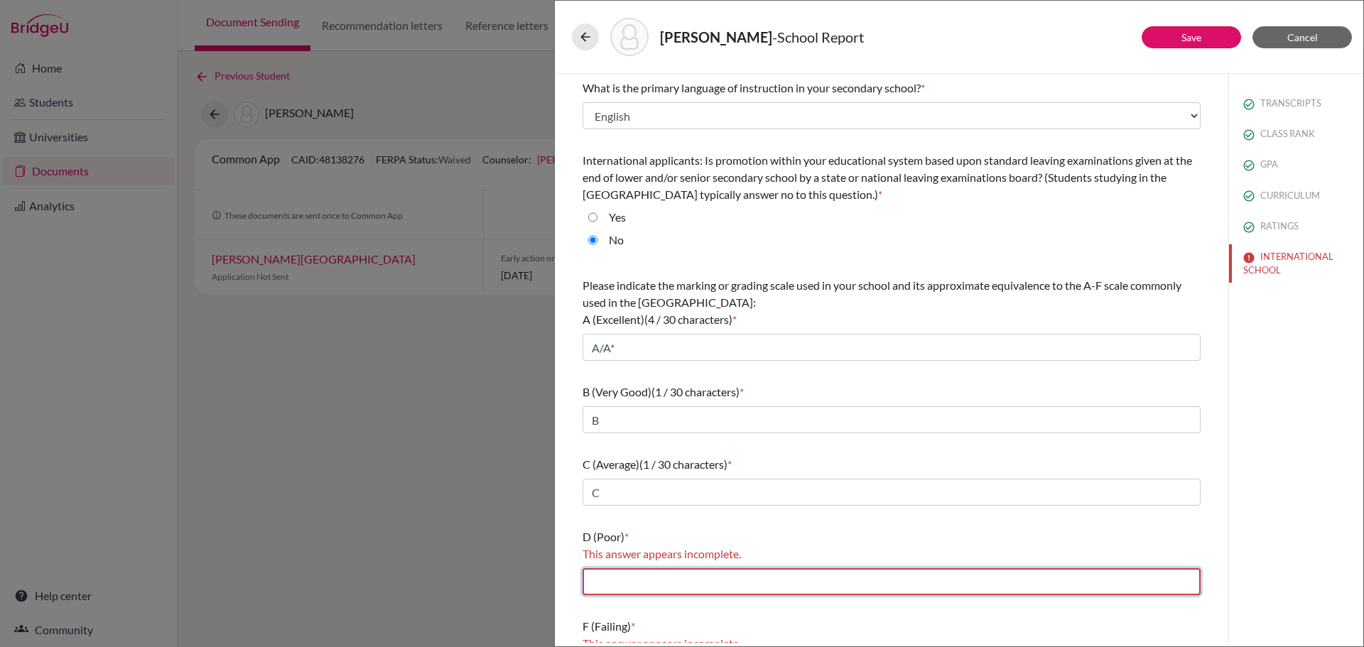
click at [631, 577] on input "text" at bounding box center [891, 581] width 618 height 27
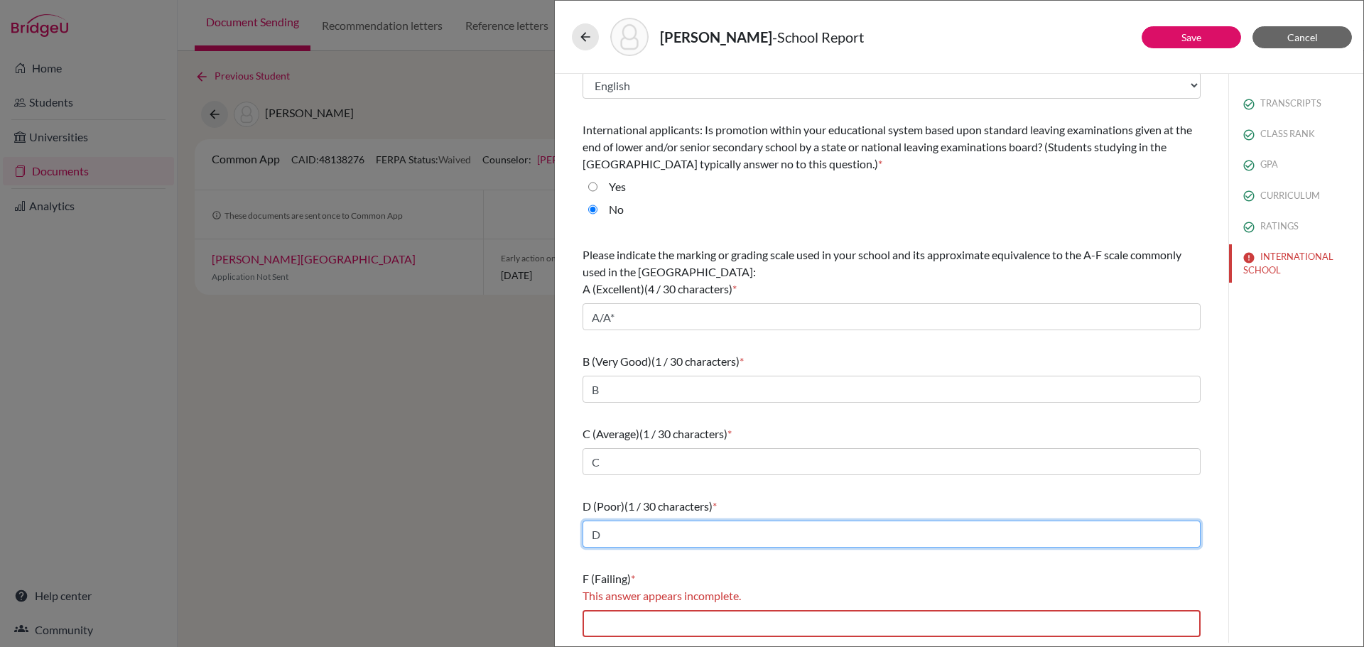
type input "D"
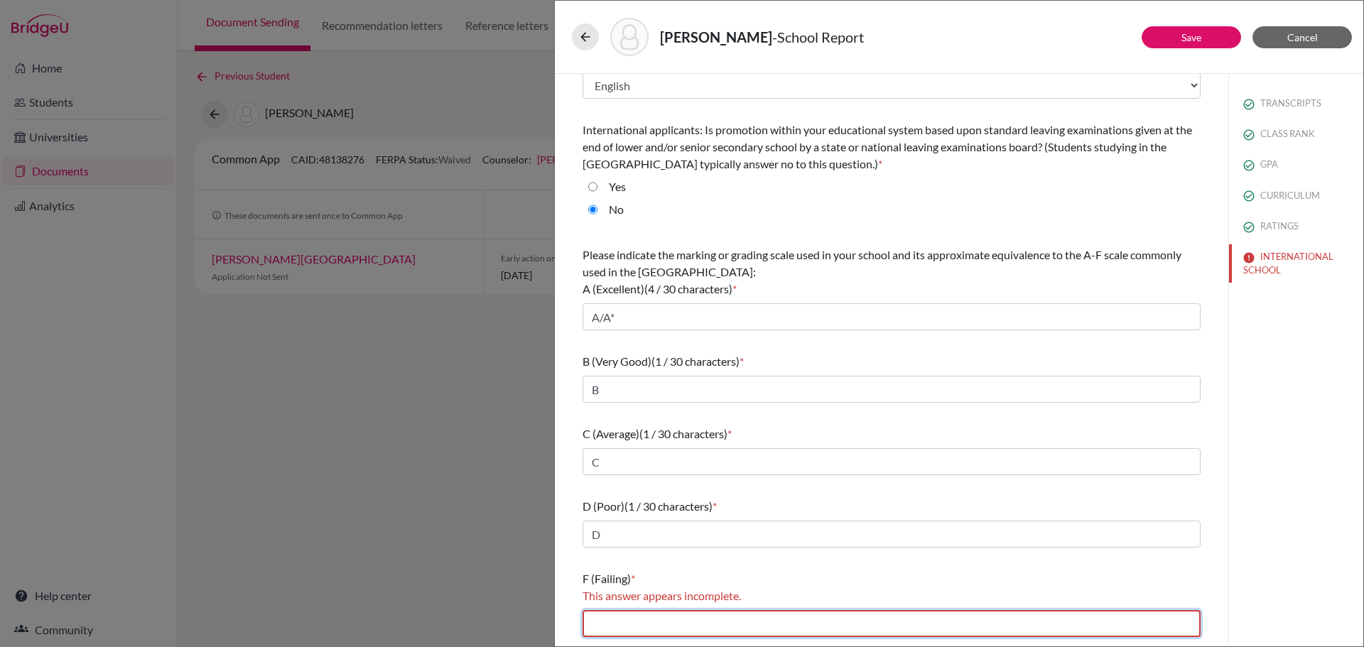
click at [597, 620] on input "text" at bounding box center [891, 623] width 618 height 27
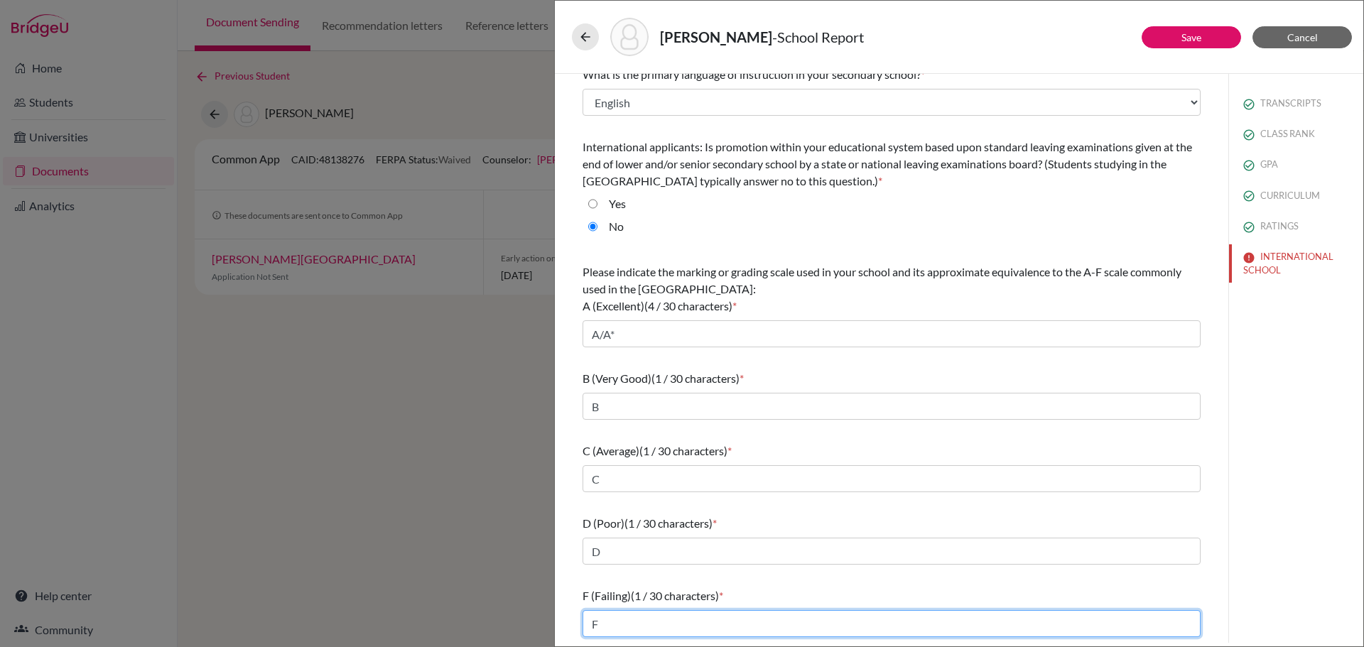
type input "F"
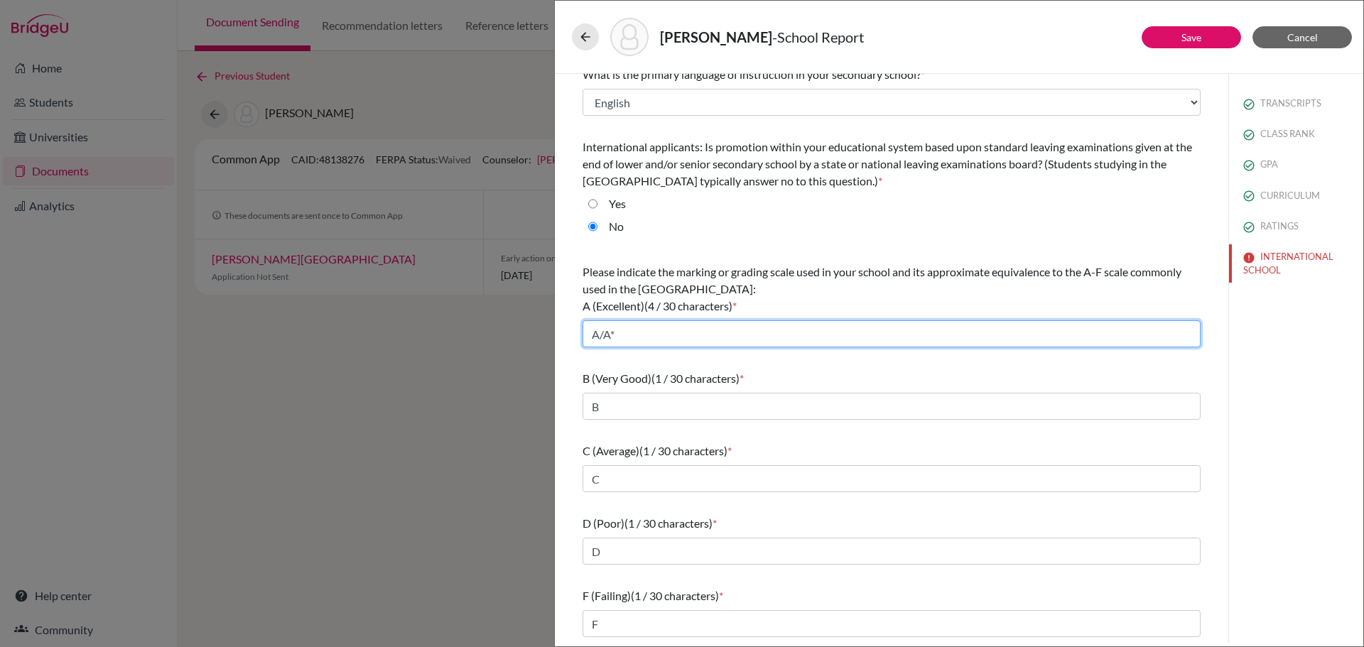
click at [664, 340] on input "A/A*" at bounding box center [891, 333] width 618 height 27
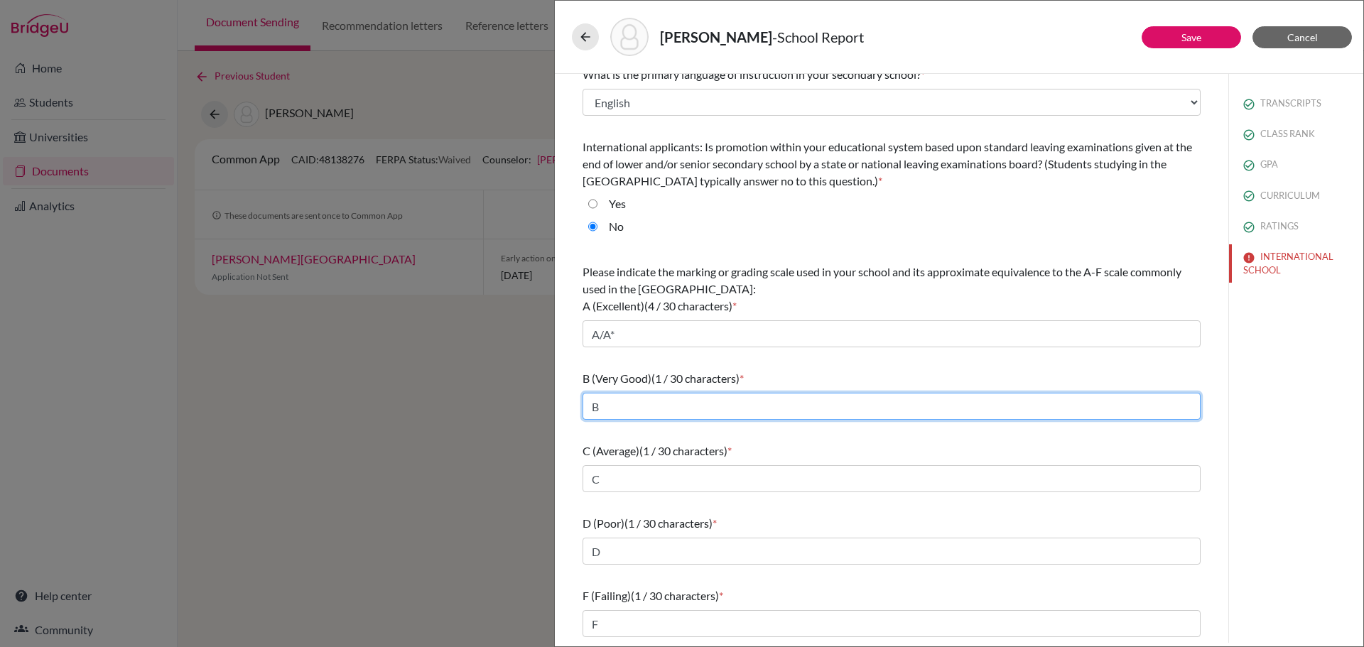
click at [724, 405] on input "B" at bounding box center [891, 406] width 618 height 27
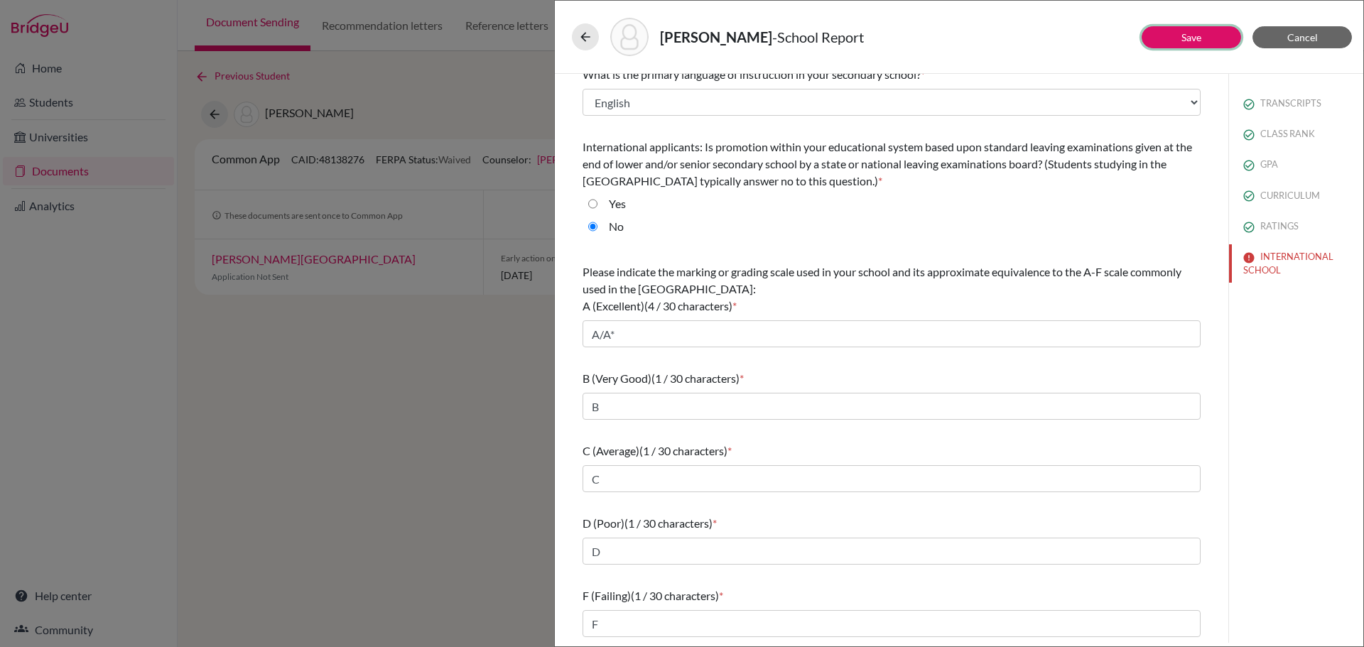
click at [1168, 33] on button "Save" at bounding box center [1190, 37] width 99 height 22
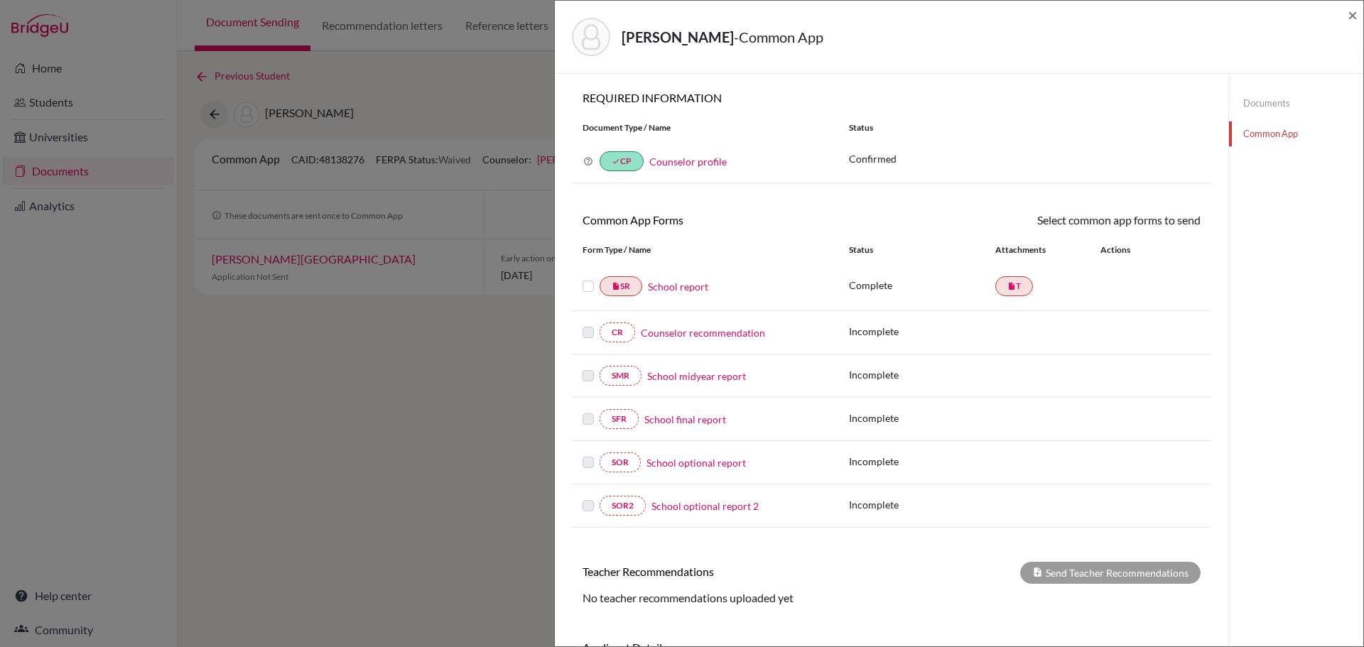
click at [584, 278] on label at bounding box center [587, 278] width 11 height 0
click at [0, 0] on input "checkbox" at bounding box center [0, 0] width 0 height 0
click at [1156, 227] on link "Send" at bounding box center [1170, 223] width 59 height 22
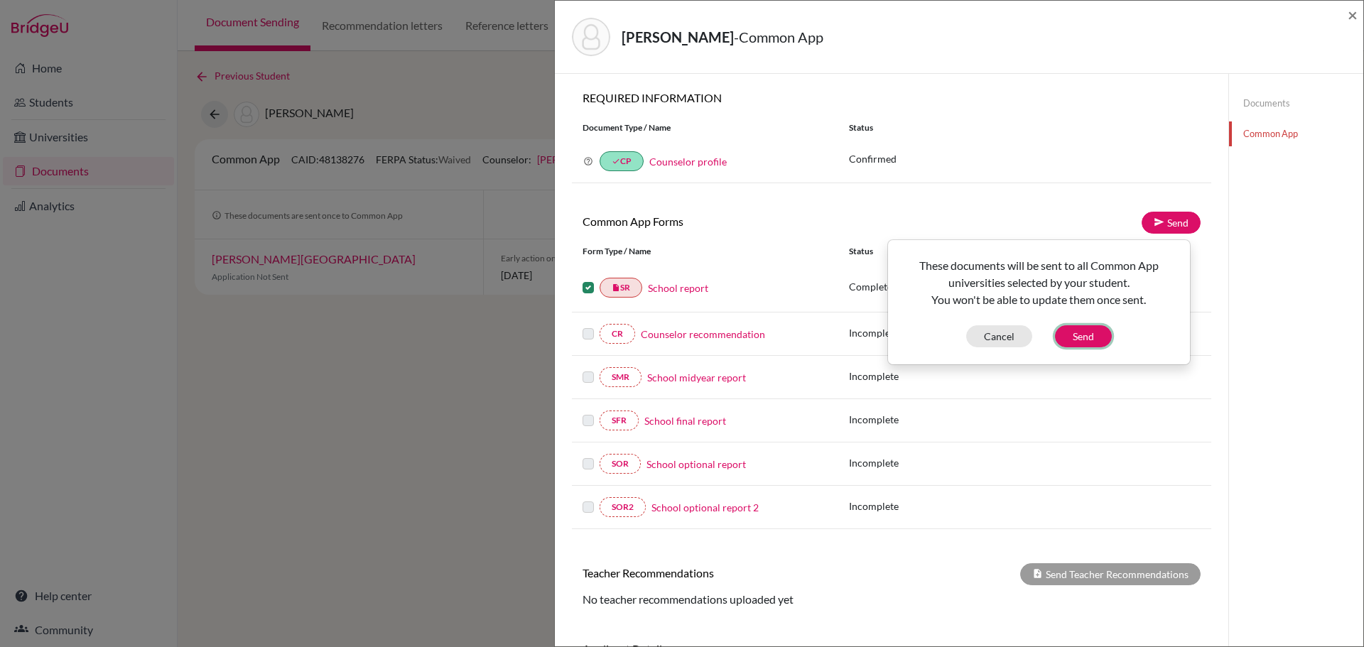
click at [1081, 331] on button "Send" at bounding box center [1083, 336] width 57 height 22
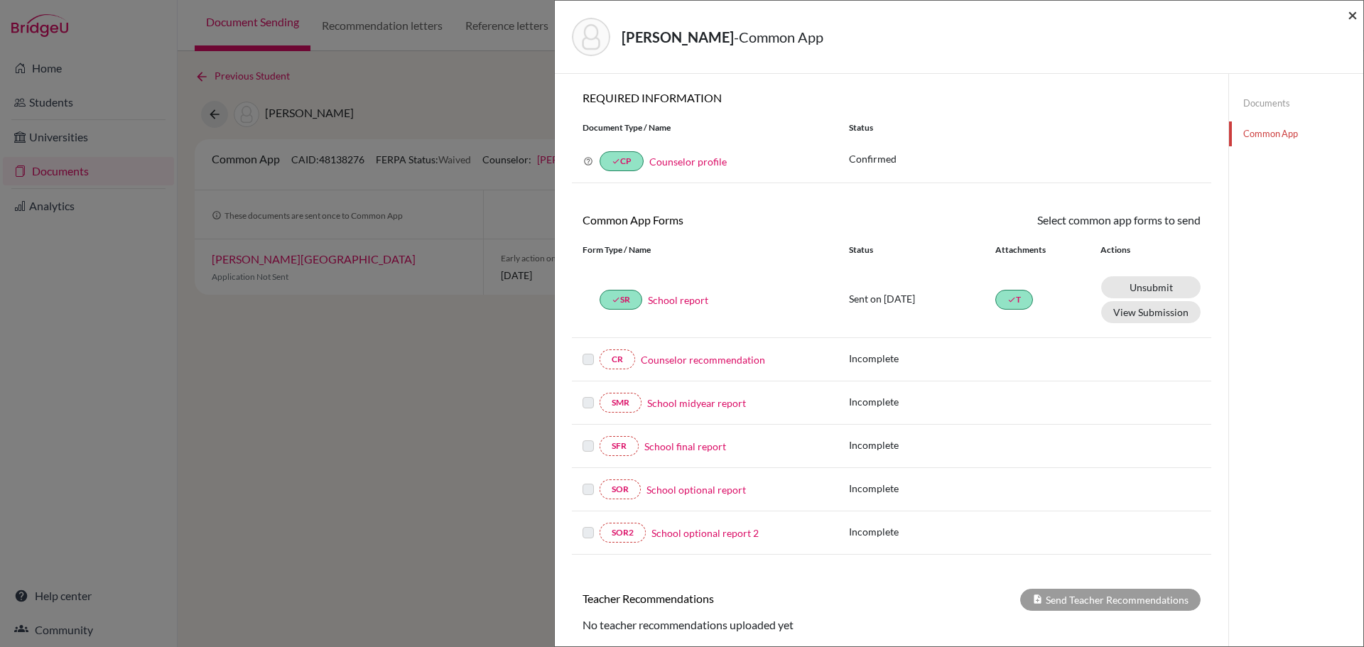
click at [1356, 13] on span "×" at bounding box center [1352, 14] width 10 height 21
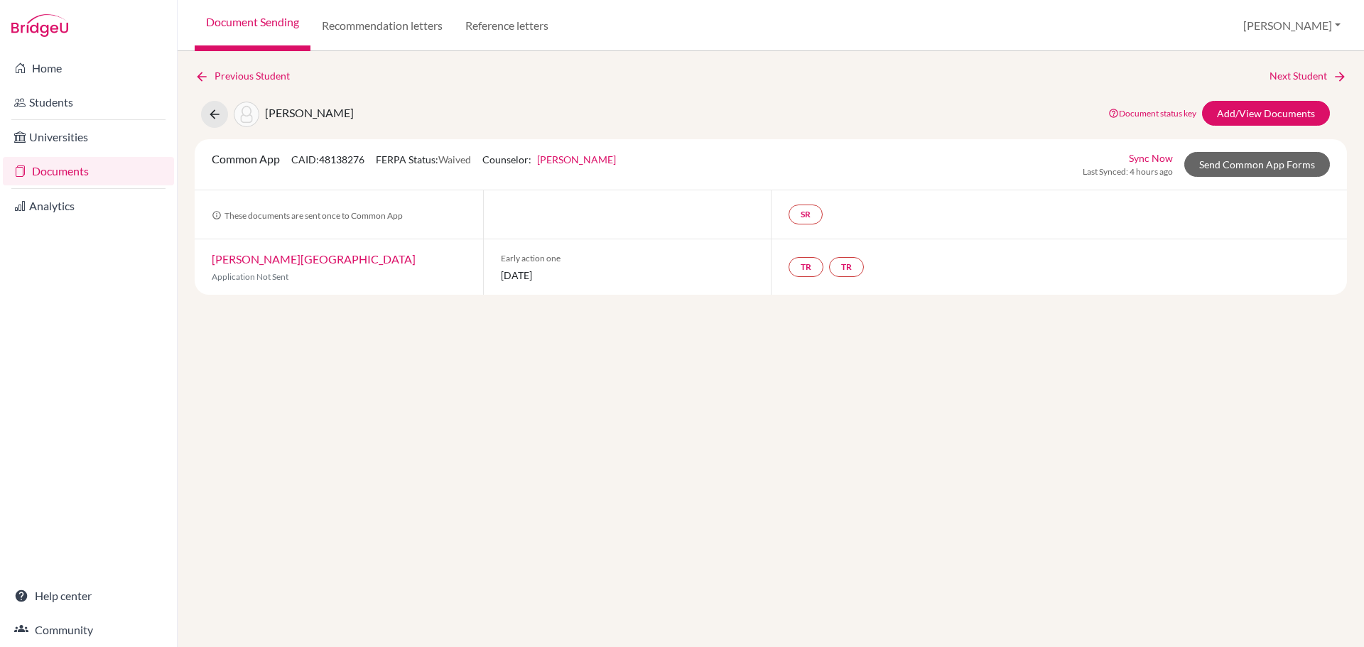
click at [791, 424] on div "Previous Student Next Student Abusrewil, Adam Document status key TR Requiremen…" at bounding box center [771, 349] width 1186 height 596
click at [219, 114] on icon at bounding box center [214, 114] width 14 height 14
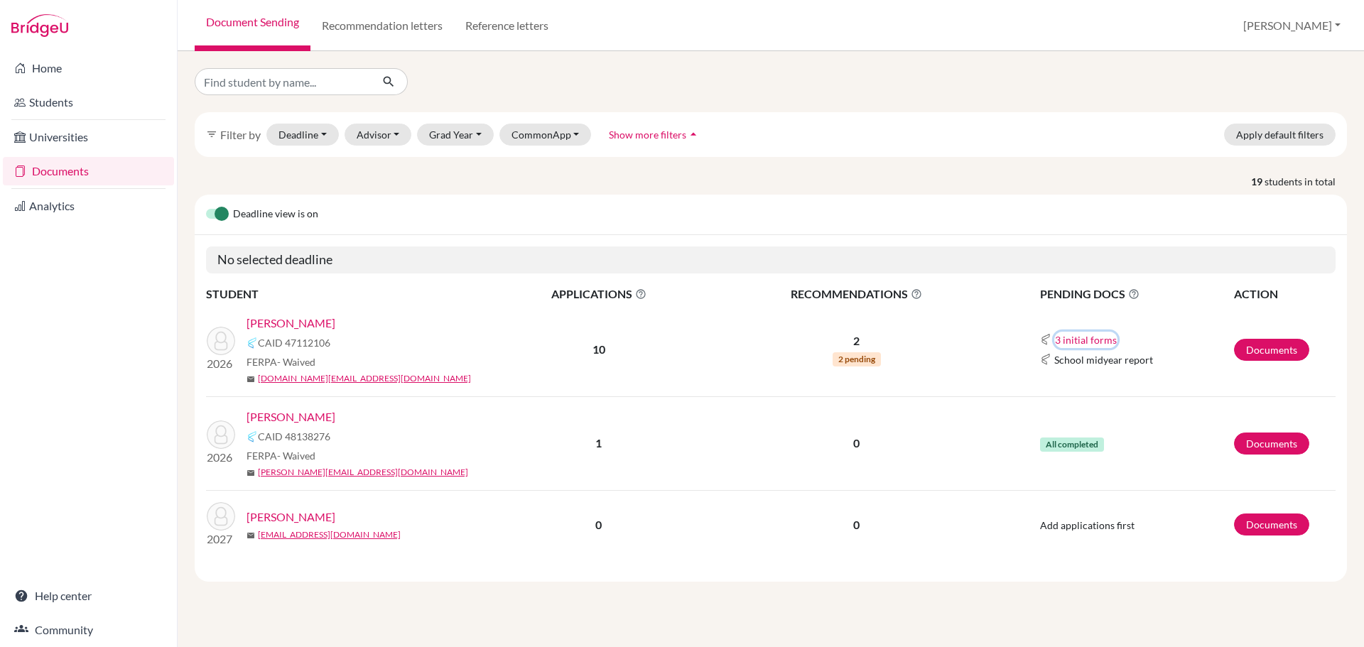
click at [1078, 337] on button "3 initial forms" at bounding box center [1085, 340] width 63 height 16
click at [1075, 386] on div "Early decision agreement" at bounding box center [1118, 383] width 124 height 15
click at [1088, 335] on button "3 initial forms" at bounding box center [1085, 340] width 63 height 16
drag, startPoint x: 1054, startPoint y: 367, endPoint x: 1176, endPoint y: 407, distance: 128.7
click at [1176, 407] on div "Counselor recommendation Early decision agreement Early decision agreement 2" at bounding box center [1117, 384] width 147 height 56
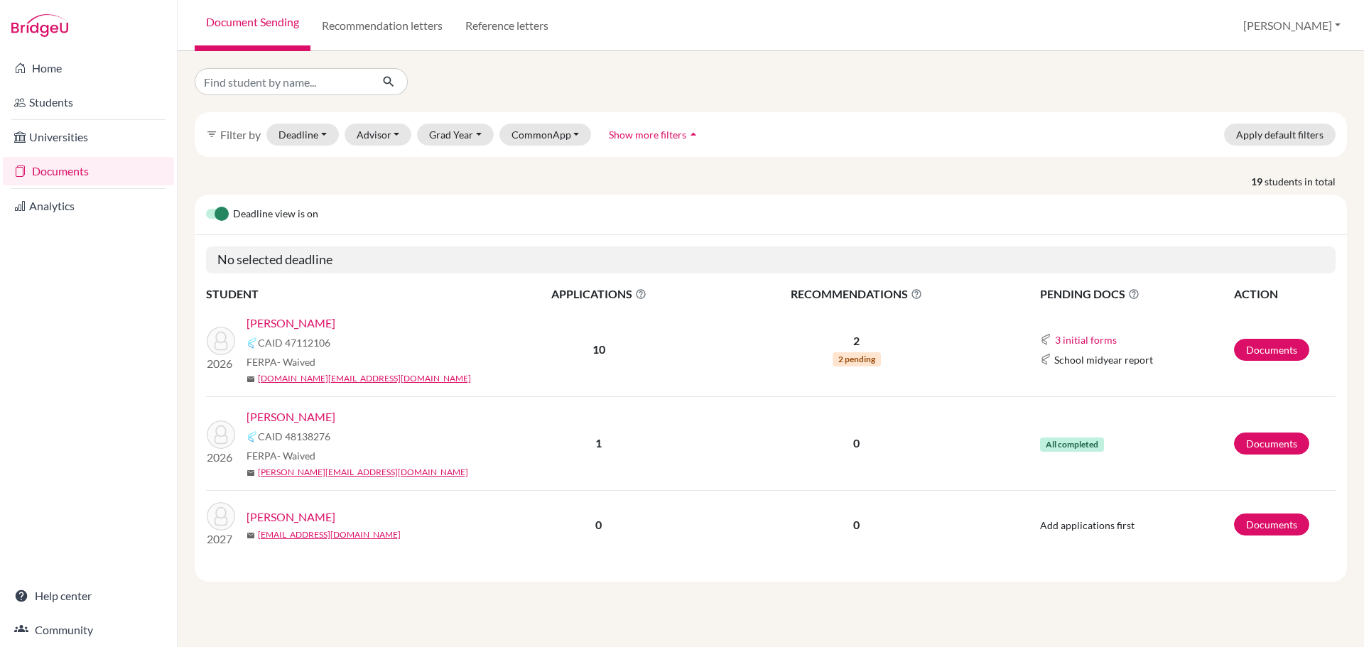
copy div "Counselor recommendation Early decision agreement Early decision agreement 2"
click at [1081, 341] on button "3 initial forms" at bounding box center [1085, 340] width 63 height 16
